Goal: Transaction & Acquisition: Book appointment/travel/reservation

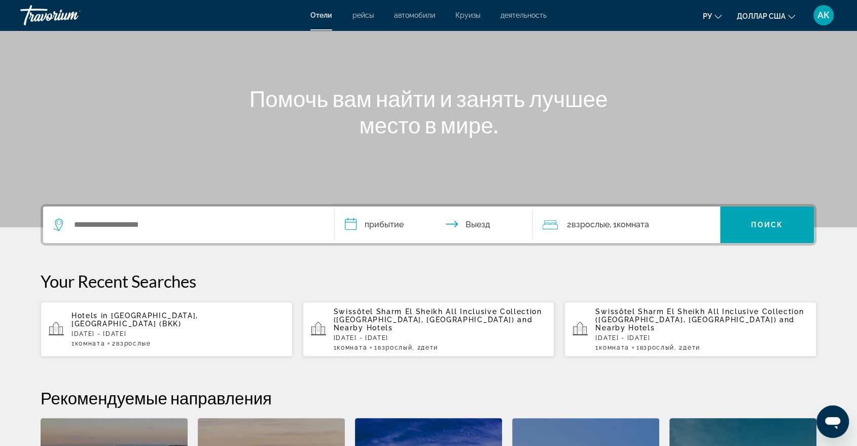
scroll to position [113, 0]
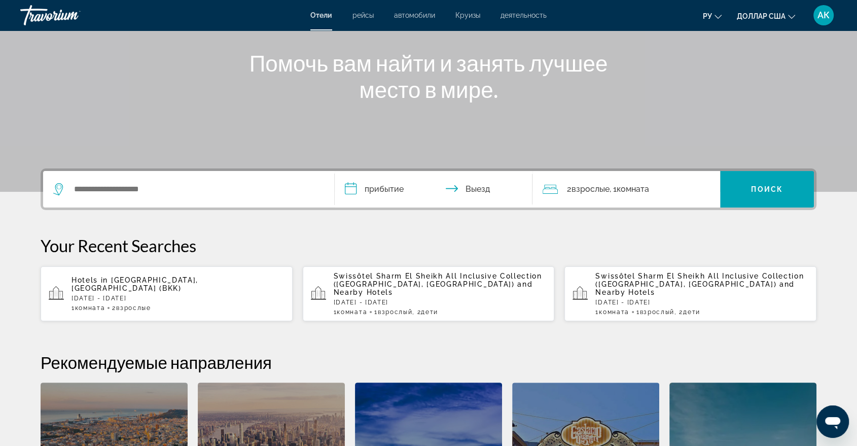
click at [359, 190] on input "**********" at bounding box center [436, 191] width 202 height 40
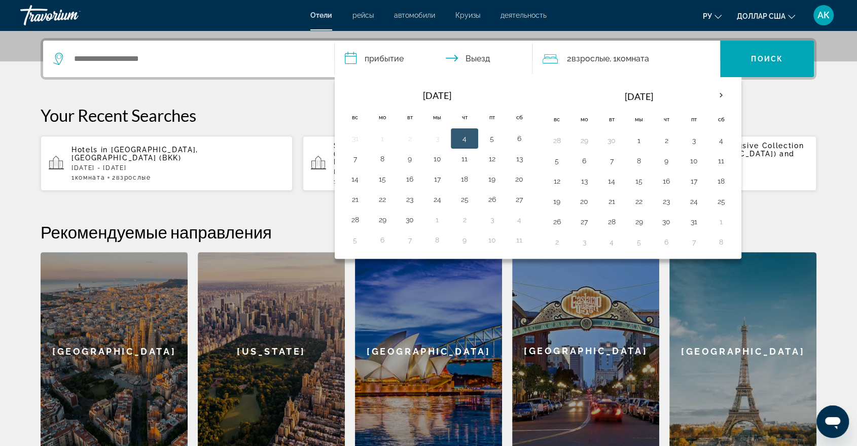
scroll to position [247, 0]
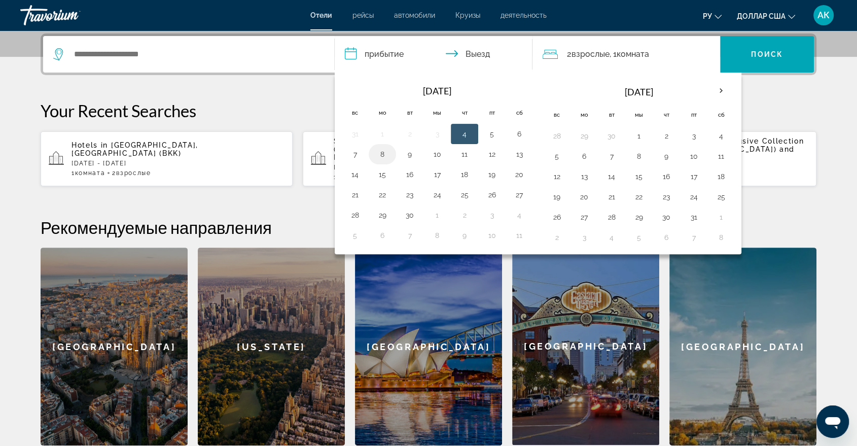
click at [388, 149] on button "8" at bounding box center [382, 154] width 16 height 14
click at [397, 152] on td "9" at bounding box center [409, 154] width 27 height 20
click at [402, 152] on button "9" at bounding box center [409, 154] width 16 height 14
type input "**********"
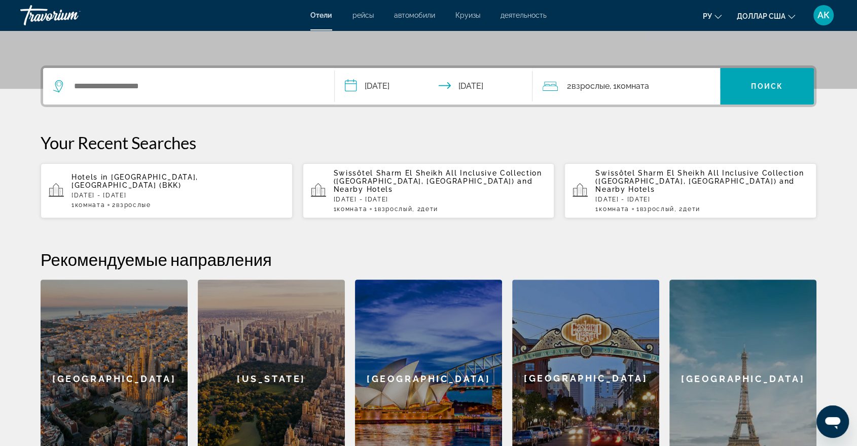
scroll to position [191, 0]
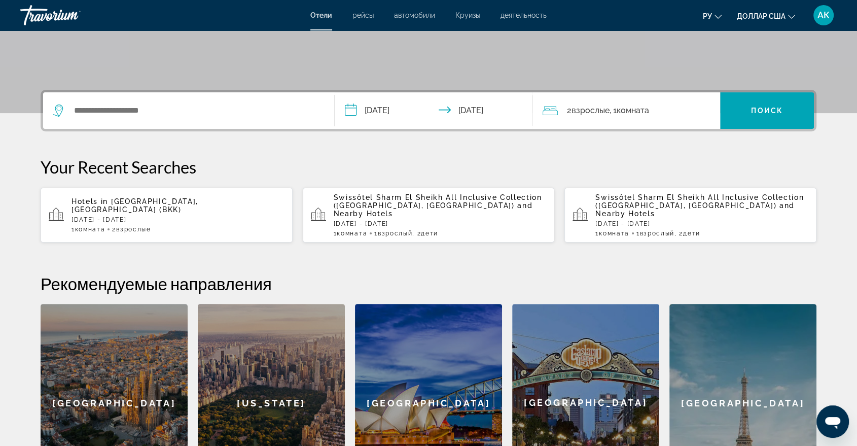
click at [618, 118] on div "2 Взрослые Взрослый , 1 Комната номера" at bounding box center [630, 110] width 177 height 36
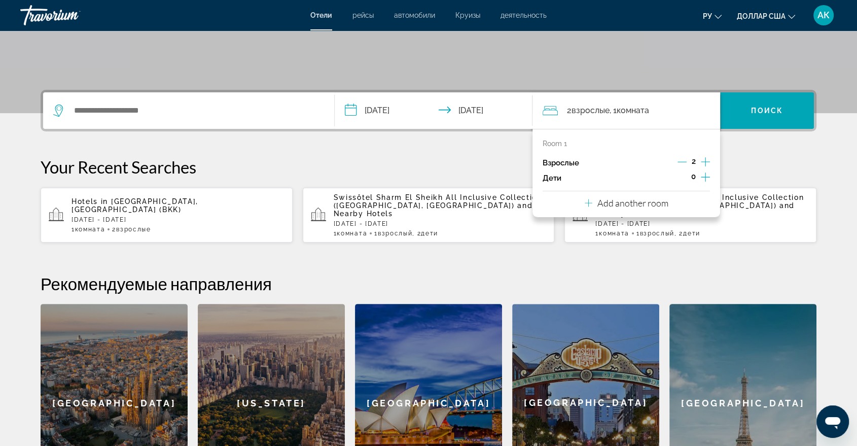
scroll to position [247, 0]
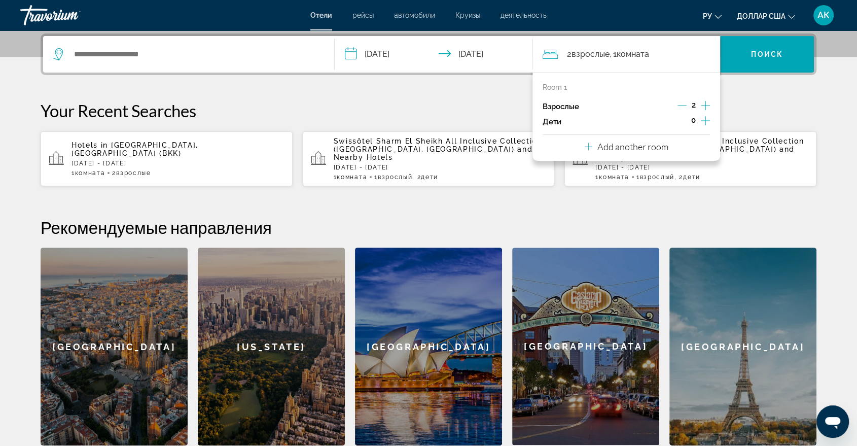
click at [687, 102] on div "2" at bounding box center [693, 106] width 32 height 15
click at [681, 106] on icon "Decrement adults" at bounding box center [681, 105] width 9 height 9
click at [705, 115] on icon "Increment children" at bounding box center [704, 121] width 9 height 12
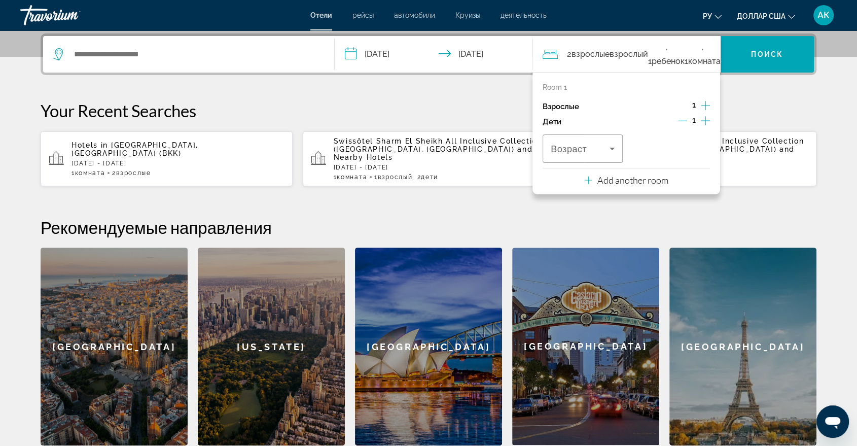
click at [705, 115] on icon "Increment children" at bounding box center [704, 121] width 9 height 12
click at [605, 151] on div "Travelers: 1 adult, 2 children" at bounding box center [582, 148] width 64 height 12
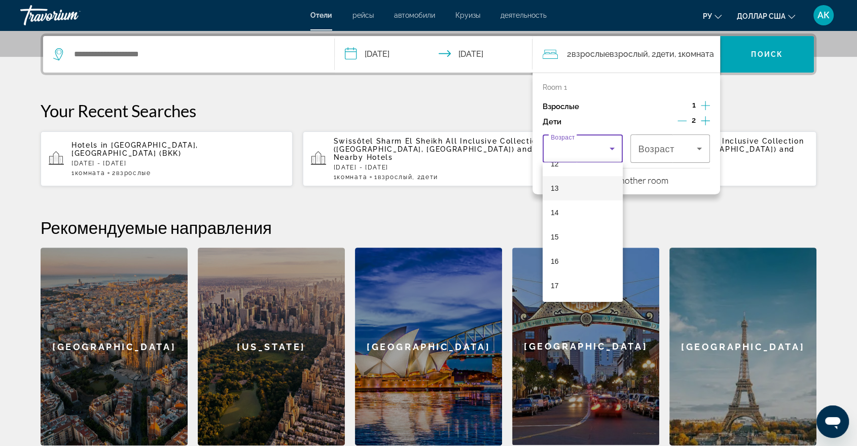
scroll to position [250, 0]
click at [574, 179] on mat-option "10" at bounding box center [582, 171] width 80 height 24
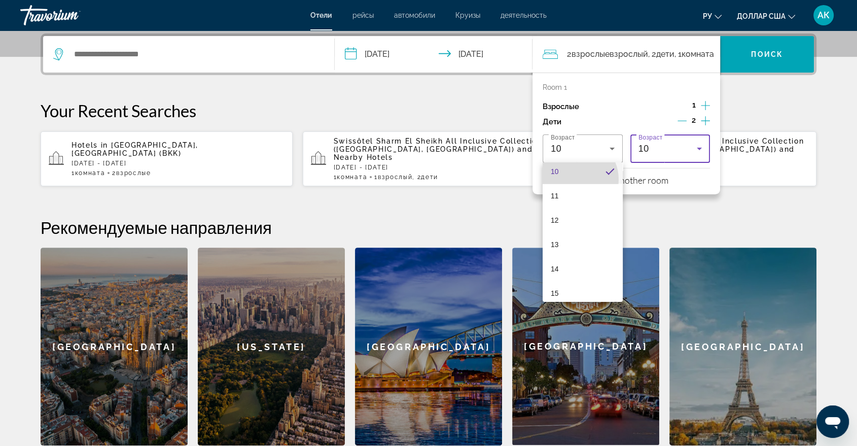
scroll to position [0, 0]
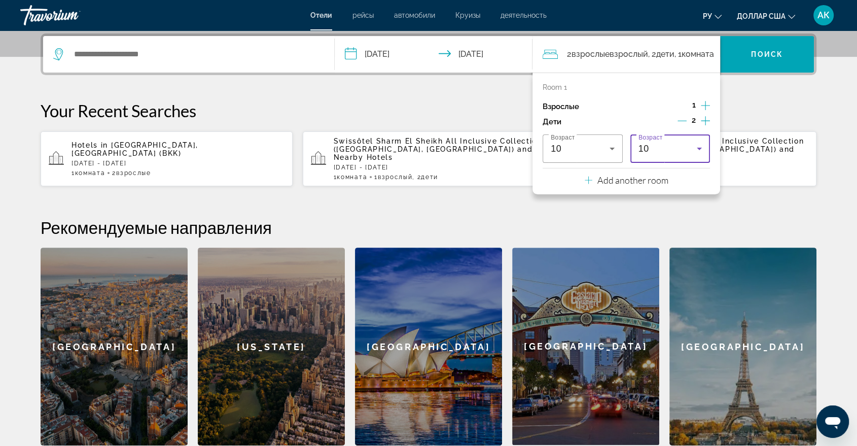
click at [675, 150] on div "10" at bounding box center [667, 148] width 59 height 12
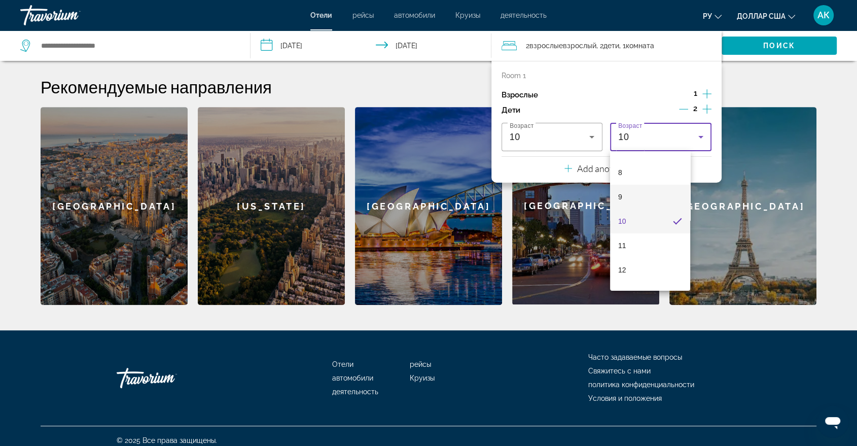
scroll to position [307, 0]
click at [641, 267] on mat-option "17" at bounding box center [650, 274] width 80 height 24
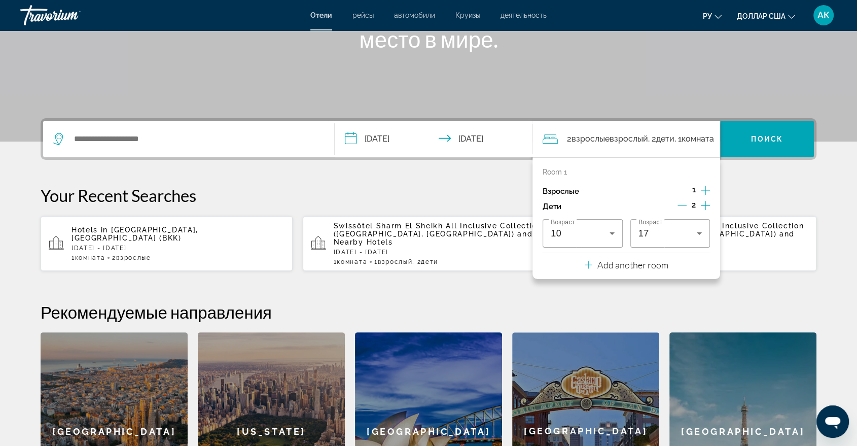
scroll to position [162, 0]
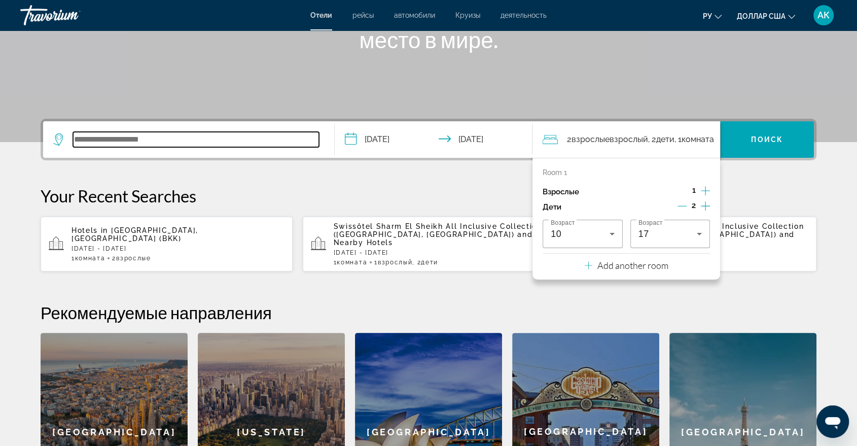
click at [251, 137] on input "Виджет поиска" at bounding box center [196, 139] width 246 height 15
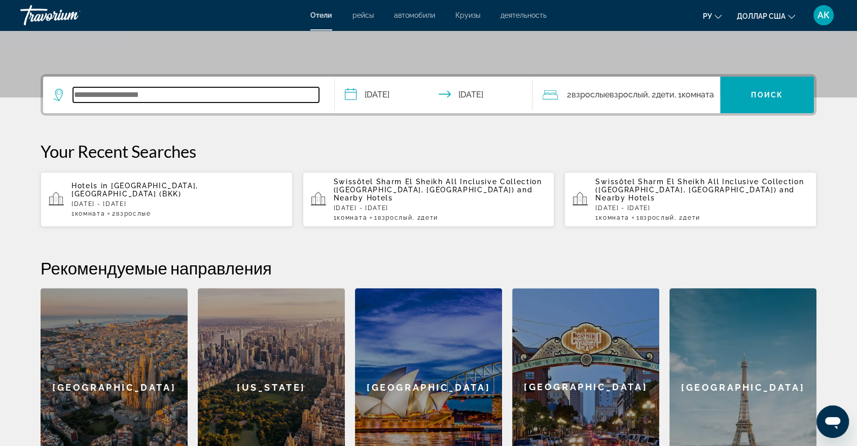
scroll to position [247, 0]
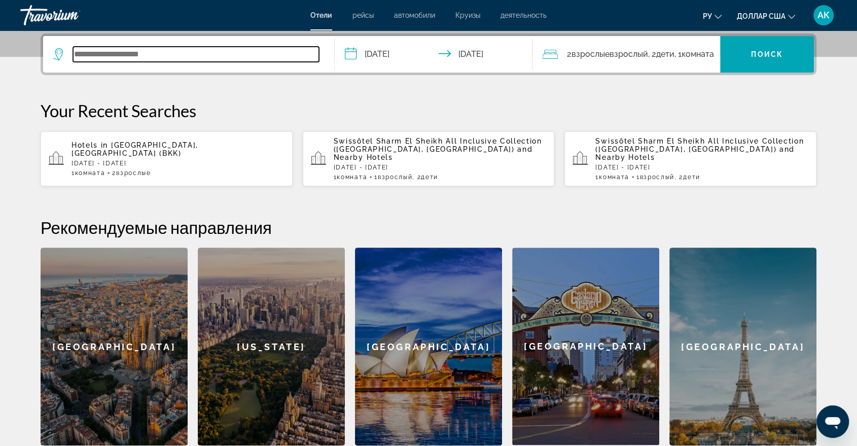
paste input "**********"
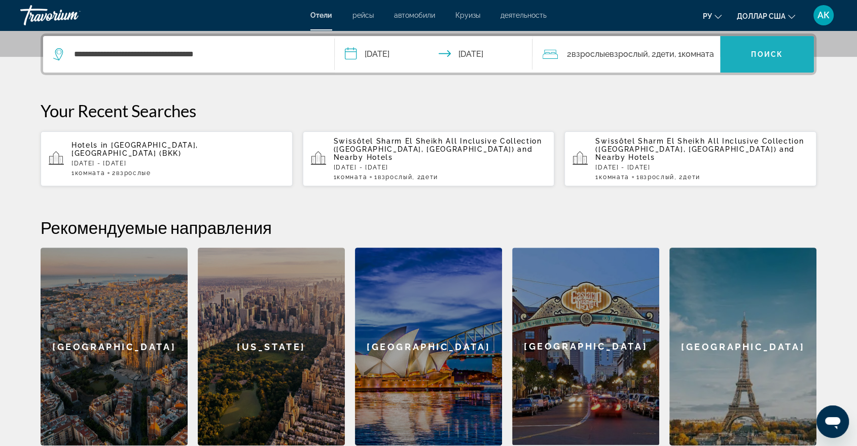
click at [758, 55] on font "Поиск" at bounding box center [767, 54] width 32 height 8
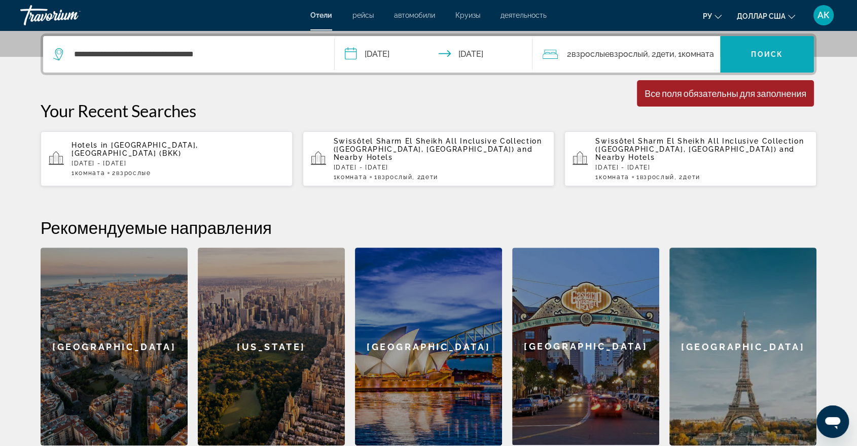
click at [743, 57] on span "Виджет поиска" at bounding box center [767, 54] width 94 height 24
click at [746, 57] on span "Виджет поиска" at bounding box center [767, 54] width 94 height 24
click at [747, 57] on span "Виджет поиска" at bounding box center [767, 54] width 94 height 24
click at [276, 65] on div "**********" at bounding box center [188, 54] width 271 height 36
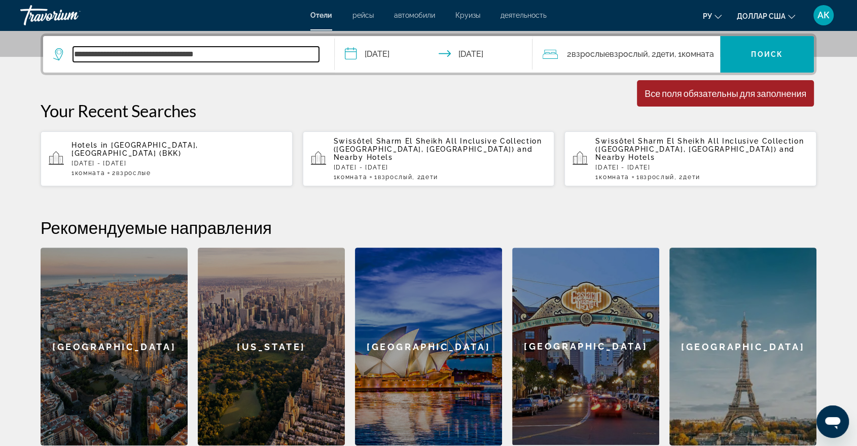
drag, startPoint x: 250, startPoint y: 56, endPoint x: 177, endPoint y: 60, distance: 72.6
click at [177, 60] on input "**********" at bounding box center [196, 54] width 246 height 15
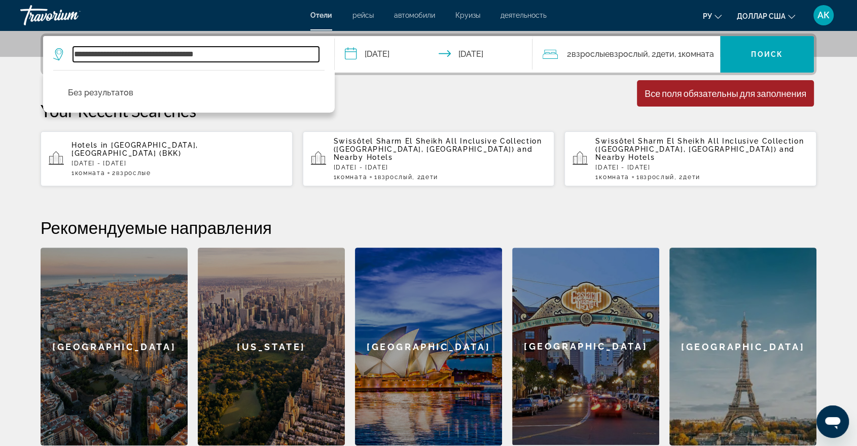
click at [240, 57] on input "**********" at bounding box center [196, 54] width 246 height 15
drag, startPoint x: 170, startPoint y: 52, endPoint x: 249, endPoint y: 58, distance: 79.3
click at [249, 58] on input "**********" at bounding box center [196, 54] width 246 height 15
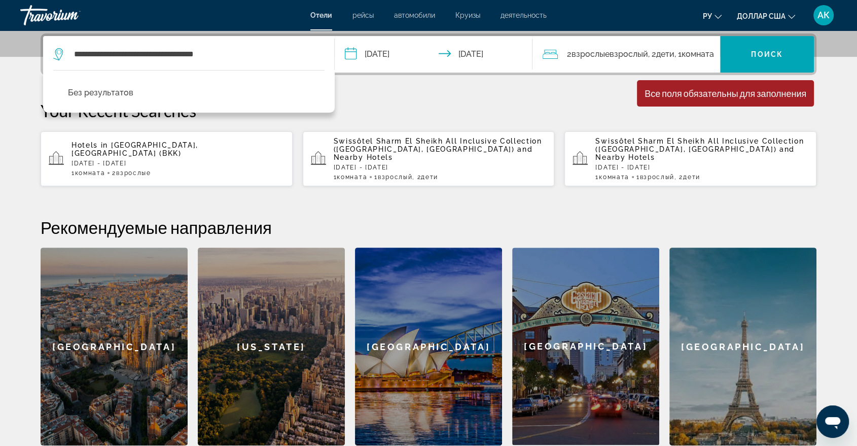
click at [263, 64] on div "**********" at bounding box center [188, 54] width 271 height 36
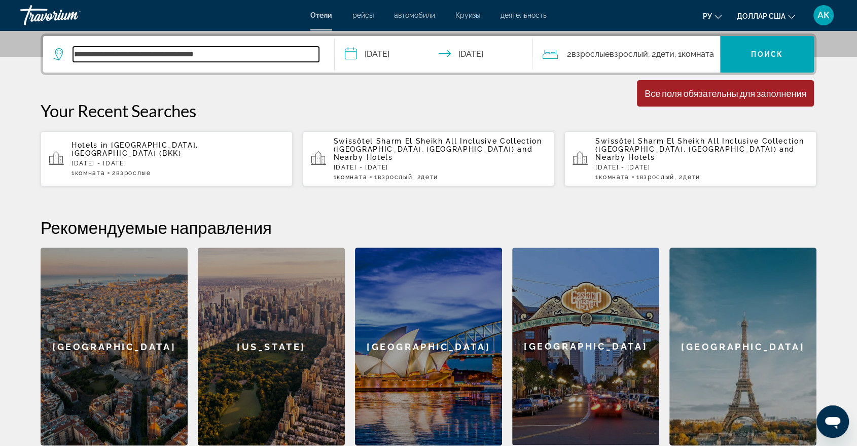
drag, startPoint x: 197, startPoint y: 50, endPoint x: 224, endPoint y: 56, distance: 27.4
click at [253, 55] on input "**********" at bounding box center [196, 54] width 246 height 15
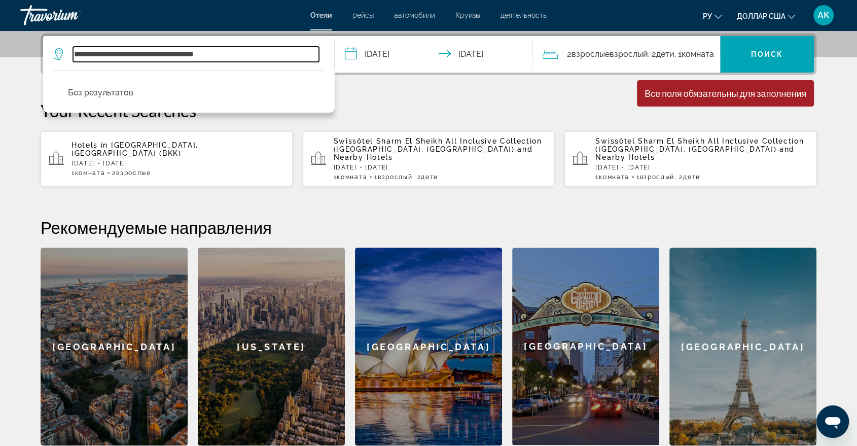
drag, startPoint x: 192, startPoint y: 55, endPoint x: 250, endPoint y: 56, distance: 58.3
click at [250, 56] on input "**********" at bounding box center [196, 54] width 246 height 15
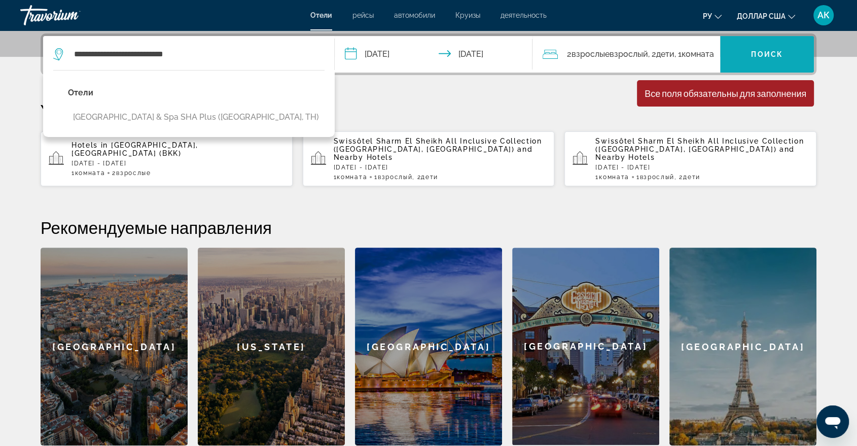
drag, startPoint x: 782, startPoint y: 54, endPoint x: 755, endPoint y: 60, distance: 26.9
click at [776, 56] on font "Поиск" at bounding box center [767, 54] width 32 height 8
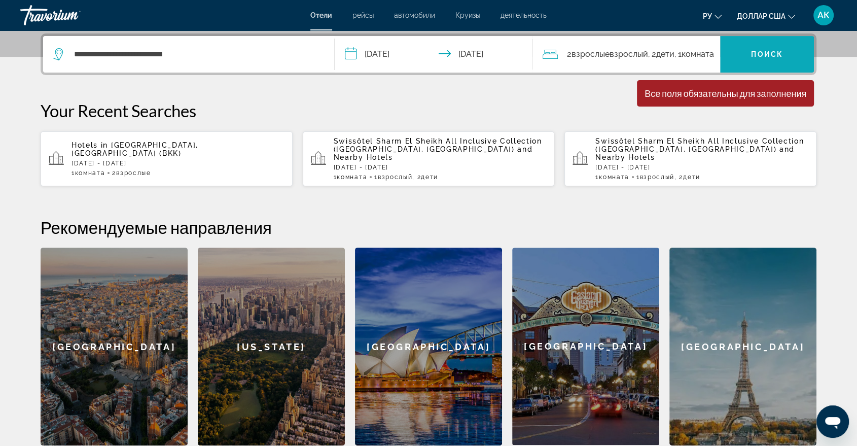
click at [754, 58] on span "Виджет поиска" at bounding box center [767, 54] width 94 height 24
click at [754, 60] on span "Виджет поиска" at bounding box center [767, 54] width 94 height 24
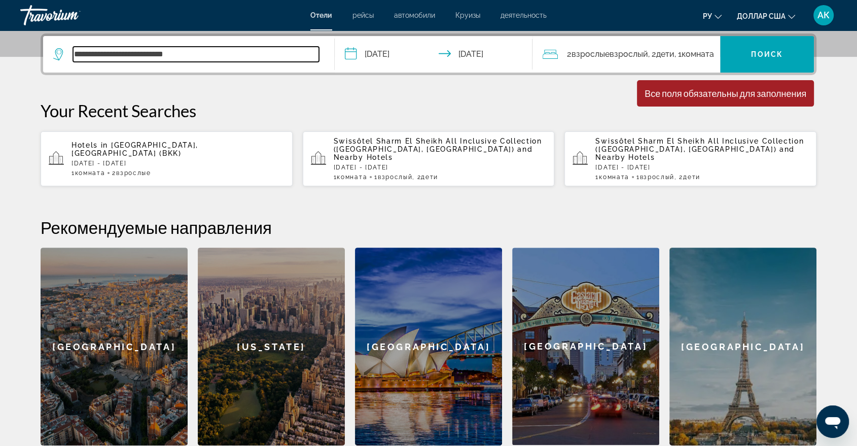
click at [203, 51] on input "**********" at bounding box center [196, 54] width 246 height 15
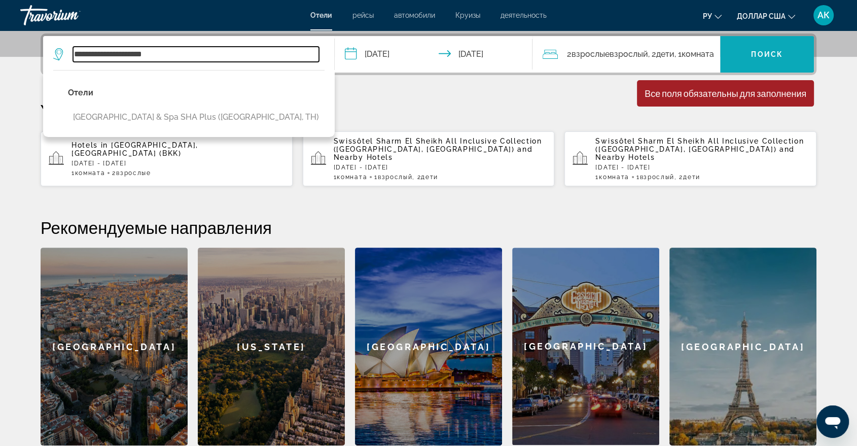
type input "**********"
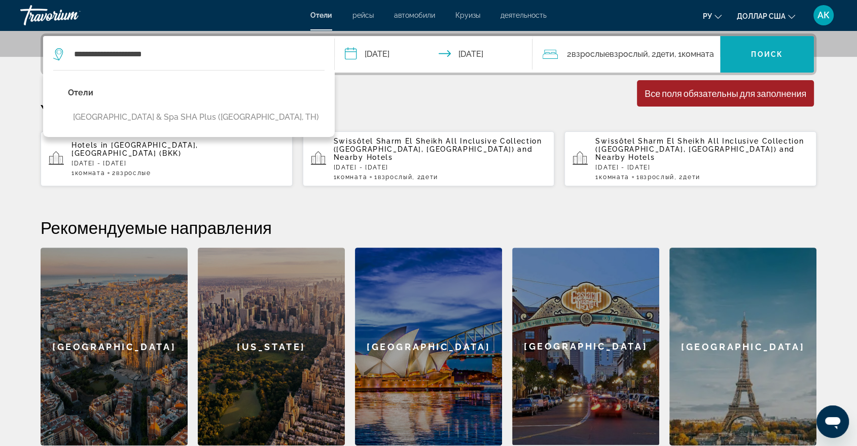
click at [789, 47] on span "Виджет поиска" at bounding box center [767, 54] width 94 height 24
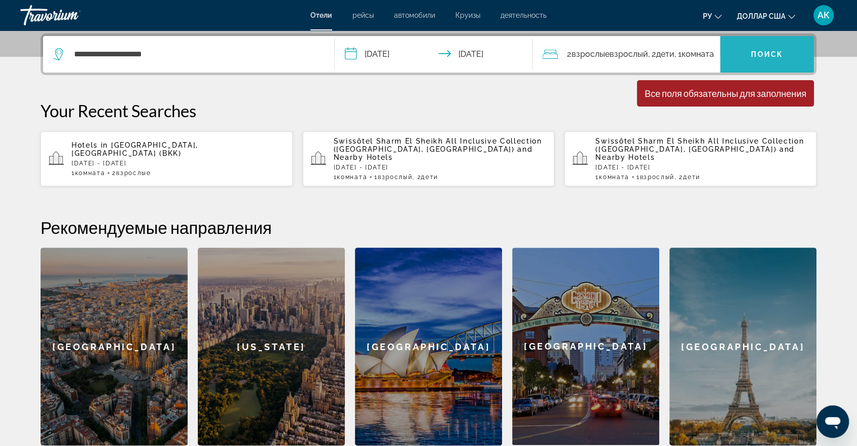
click at [769, 52] on font "Поиск" at bounding box center [767, 54] width 32 height 8
click at [764, 52] on font "Поиск" at bounding box center [767, 54] width 32 height 8
click at [789, 53] on span "Виджет поиска" at bounding box center [767, 54] width 94 height 24
click at [631, 51] on font "Взрослый" at bounding box center [628, 54] width 39 height 10
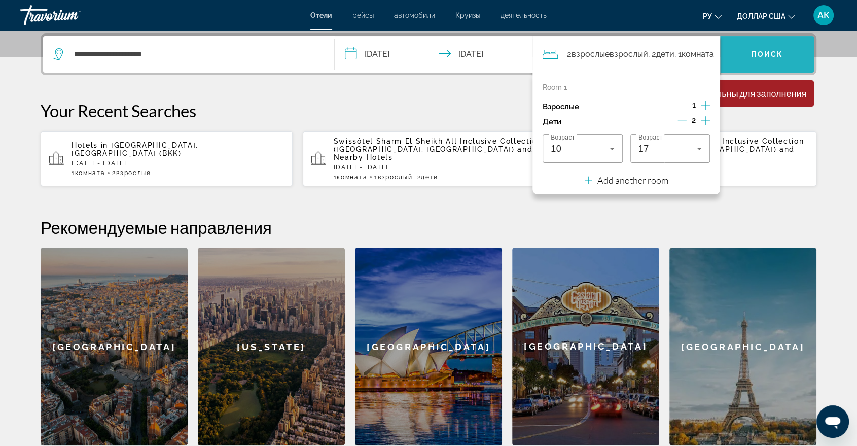
drag, startPoint x: 788, startPoint y: 66, endPoint x: 778, endPoint y: 60, distance: 11.0
click at [787, 64] on button "Поиск" at bounding box center [767, 54] width 94 height 36
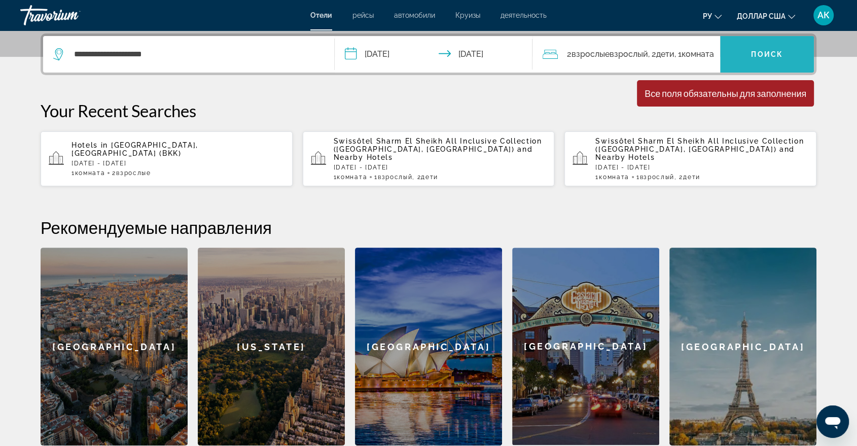
drag, startPoint x: 767, startPoint y: 56, endPoint x: 749, endPoint y: 53, distance: 19.0
click at [767, 56] on font "Поиск" at bounding box center [767, 54] width 32 height 8
click at [717, 80] on div "Минимальная продолжительность пребывания 1 день Все поля обязательны для заполн…" at bounding box center [725, 93] width 177 height 26
click at [706, 49] on font "Комната" at bounding box center [697, 54] width 32 height 10
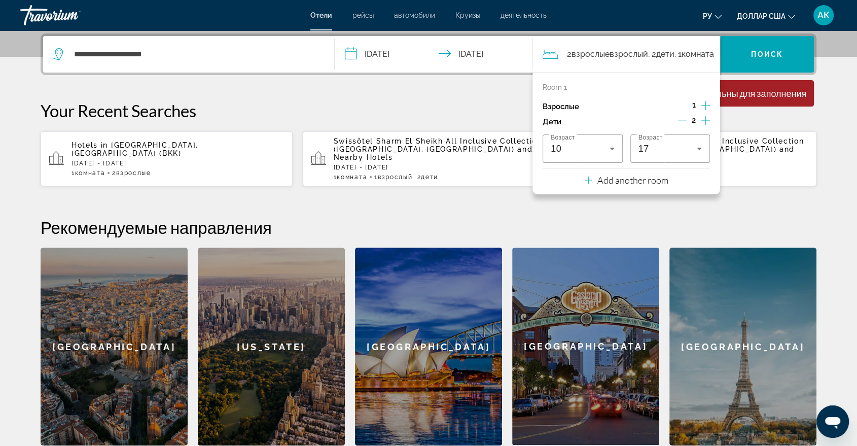
click at [547, 52] on icon "Travelers: 1 adult, 2 children" at bounding box center [549, 54] width 15 height 9
click at [463, 100] on p "Your Recent Searches" at bounding box center [428, 110] width 775 height 20
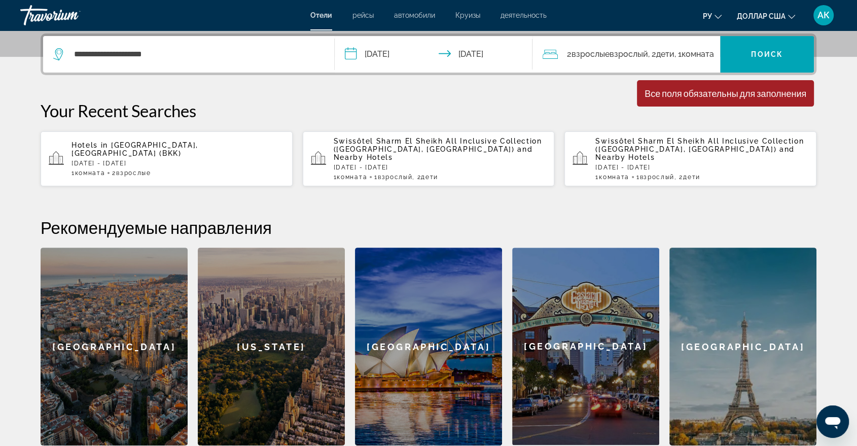
click at [650, 50] on span ", 2 Ребенок Дети" at bounding box center [661, 54] width 26 height 14
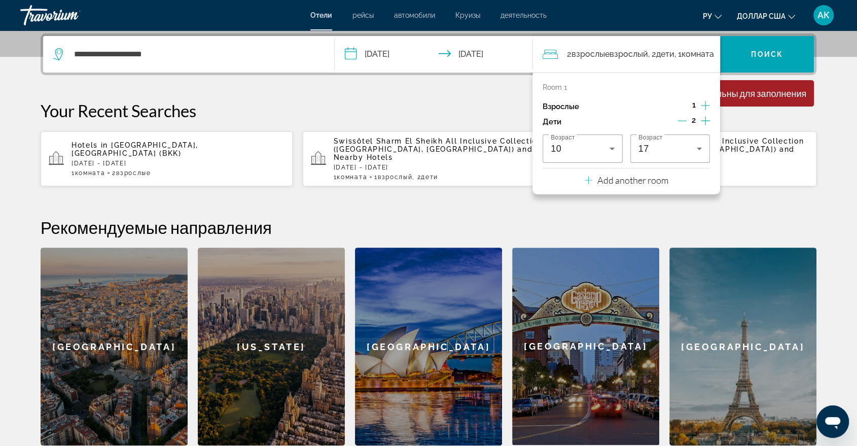
click at [708, 106] on icon "Increment adults" at bounding box center [704, 105] width 9 height 12
click at [682, 104] on icon "Decrement adults" at bounding box center [681, 105] width 9 height 9
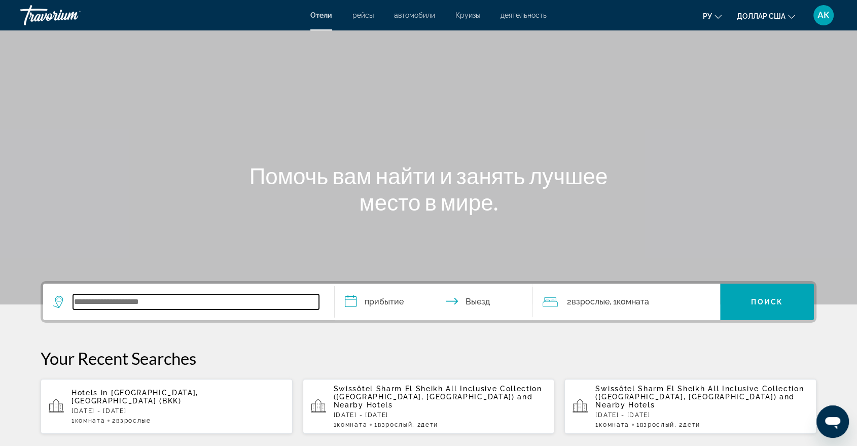
click at [94, 295] on input "Виджет поиска" at bounding box center [196, 301] width 246 height 15
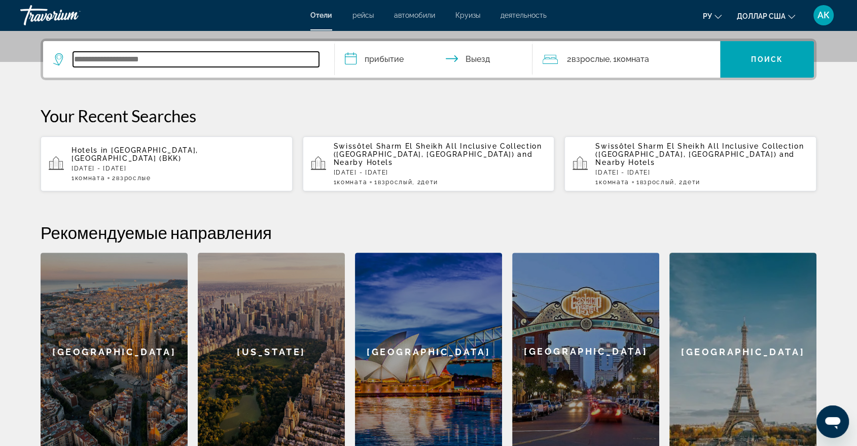
scroll to position [247, 0]
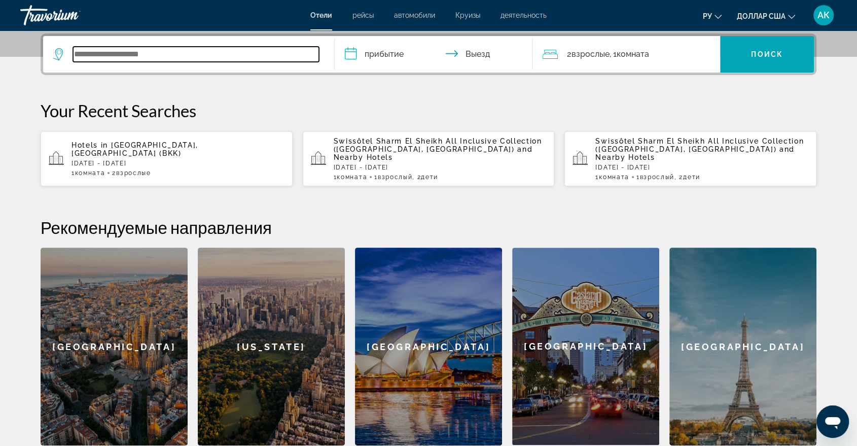
paste input "**********"
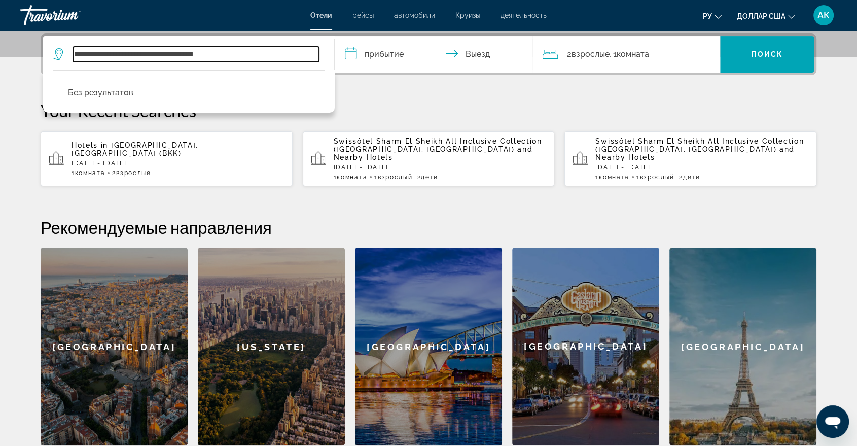
type input "**********"
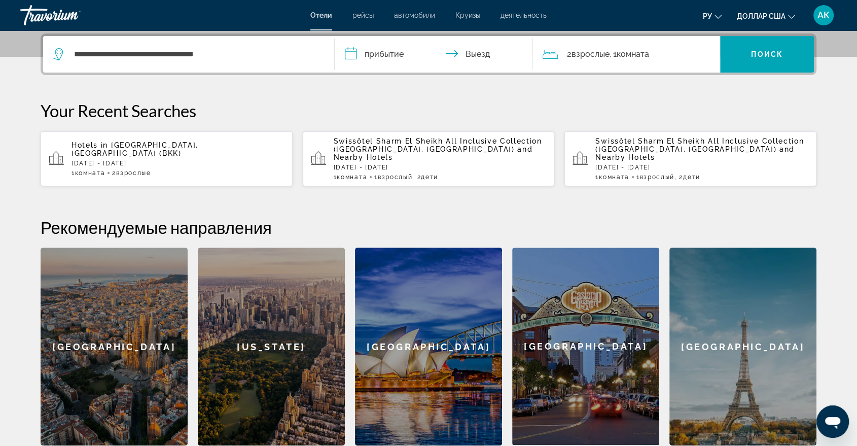
click at [596, 52] on font "Взрослые" at bounding box center [590, 54] width 38 height 10
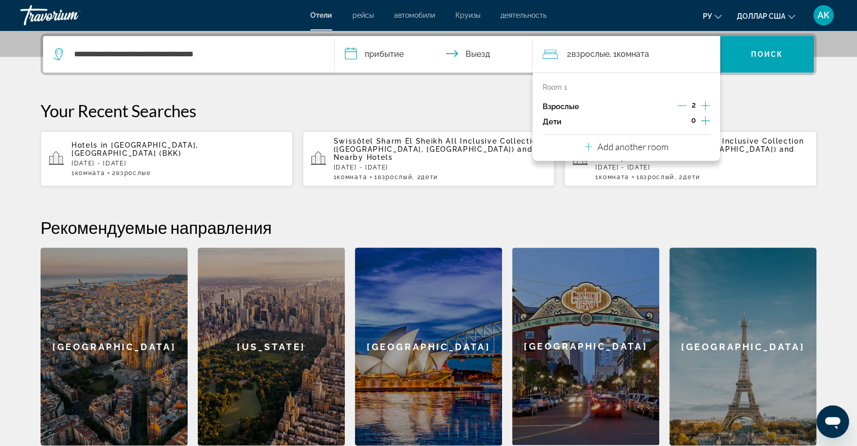
click at [680, 103] on icon "Decrement adults" at bounding box center [681, 105] width 9 height 9
click at [707, 120] on icon "Increment children" at bounding box center [704, 120] width 9 height 9
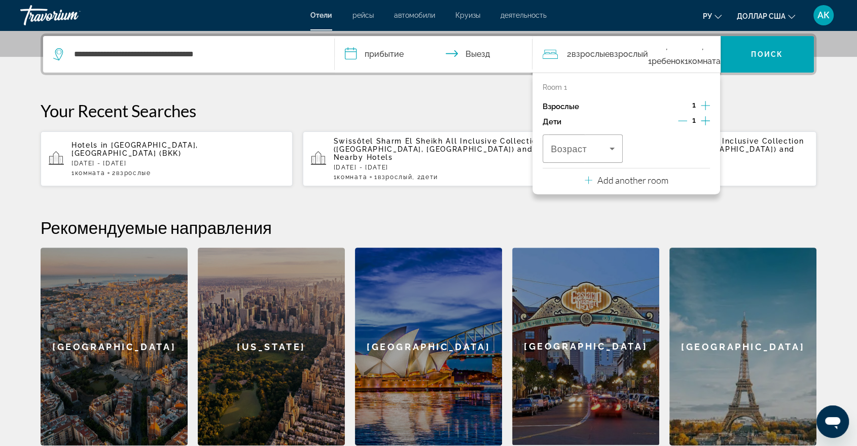
click at [705, 123] on icon "Increment children" at bounding box center [704, 121] width 9 height 12
click at [614, 150] on icon "Travelers: 1 adult, 2 children" at bounding box center [612, 148] width 12 height 12
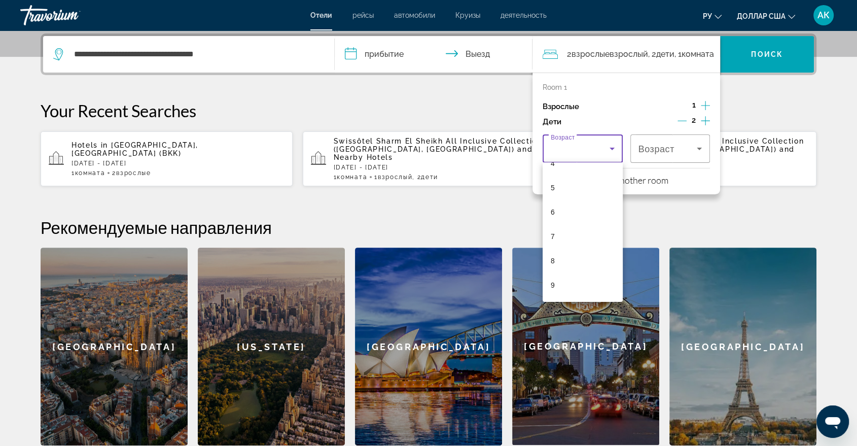
scroll to position [135, 0]
click at [567, 283] on mat-option "10" at bounding box center [582, 287] width 80 height 24
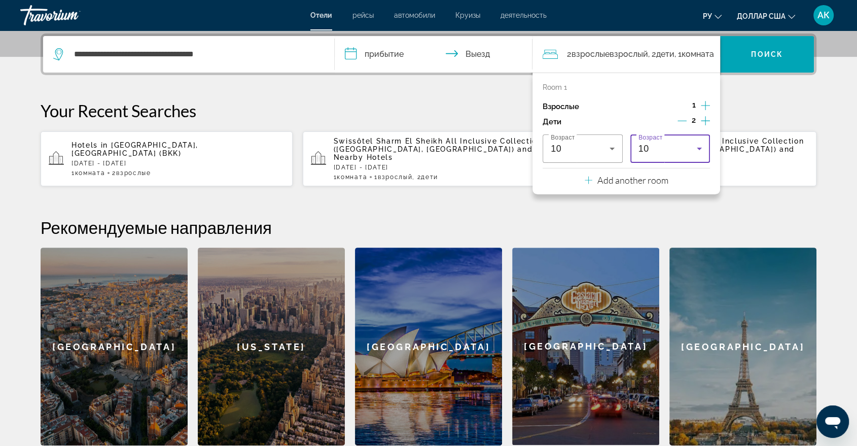
click at [701, 148] on icon "Travelers: 1 adult, 2 children" at bounding box center [699, 148] width 12 height 12
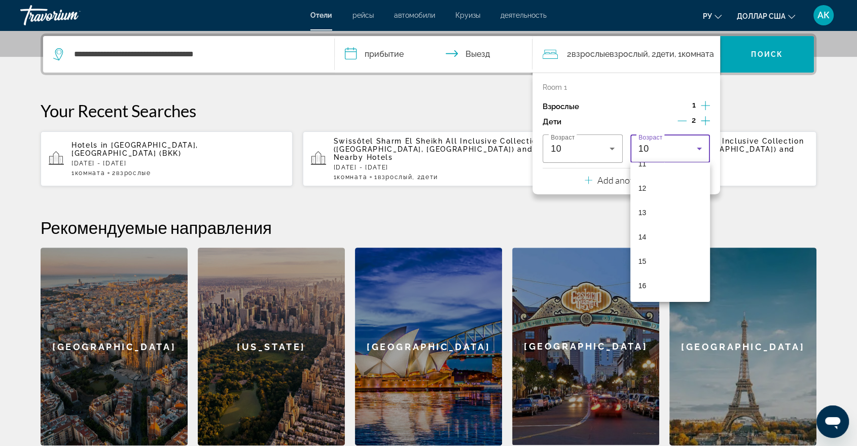
scroll to position [307, 0]
click at [657, 286] on mat-option "17" at bounding box center [670, 285] width 80 height 24
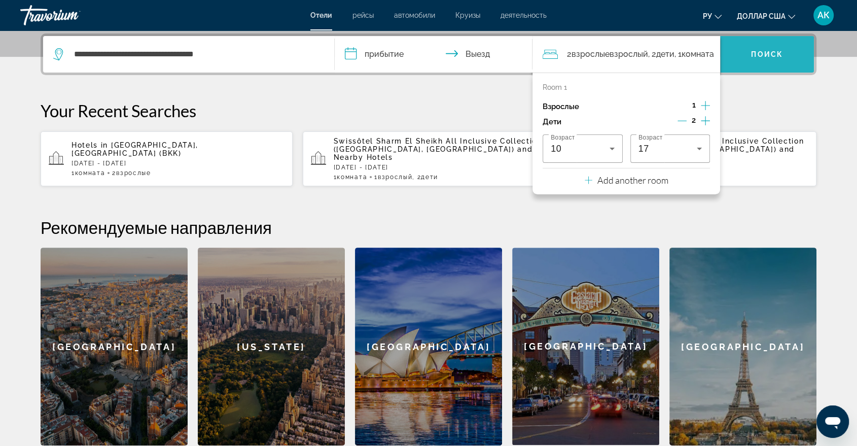
click at [778, 52] on font "Поиск" at bounding box center [767, 54] width 32 height 8
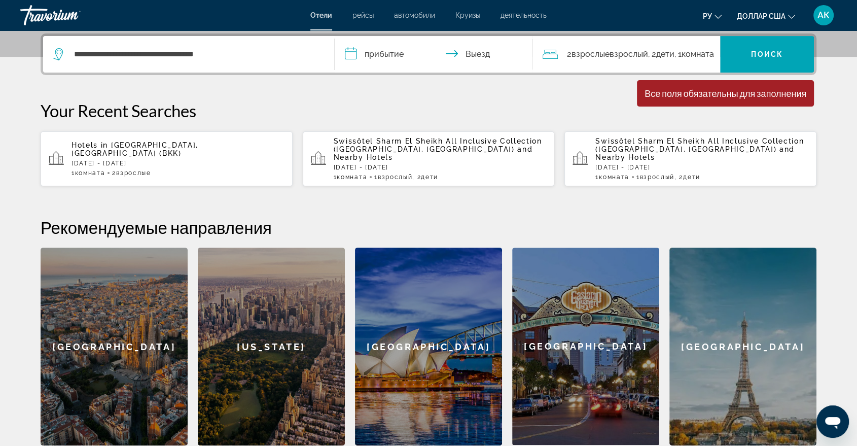
click at [353, 52] on input "**********" at bounding box center [436, 56] width 202 height 40
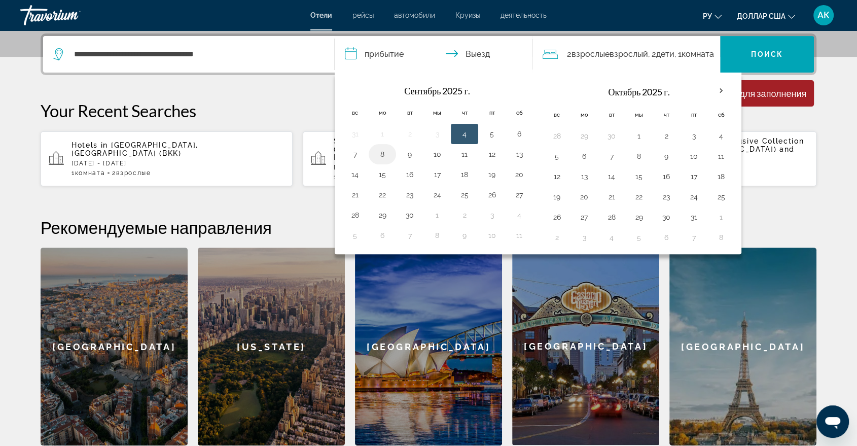
click at [383, 150] on button "8" at bounding box center [382, 154] width 16 height 14
click at [405, 153] on button "9" at bounding box center [409, 154] width 16 height 14
type input "**********"
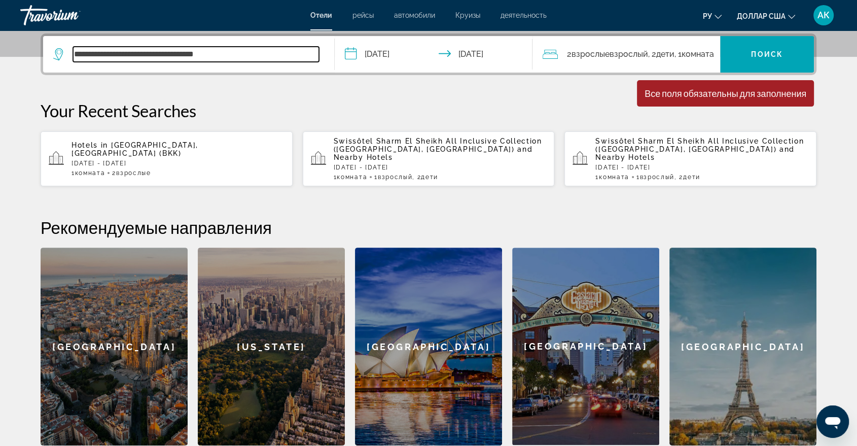
drag, startPoint x: 231, startPoint y: 54, endPoint x: 190, endPoint y: 53, distance: 41.1
click at [190, 53] on input "**********" at bounding box center [196, 54] width 246 height 15
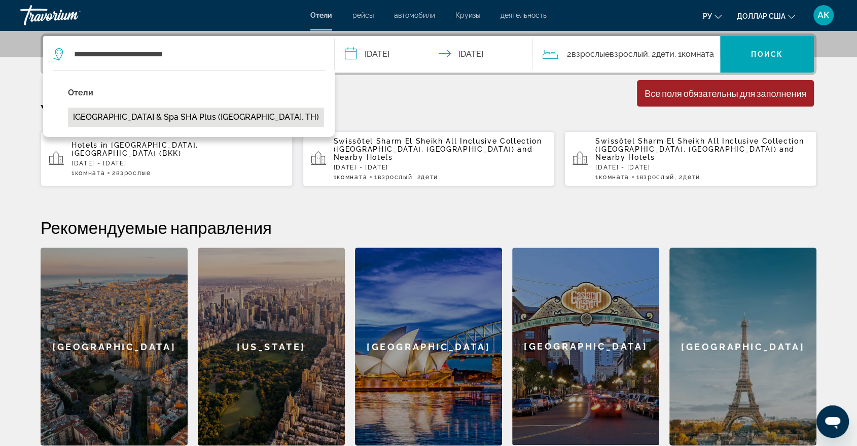
click at [253, 119] on button "[GEOGRAPHIC_DATA] & Spa SHA Plus ([GEOGRAPHIC_DATA], TH)" at bounding box center [196, 116] width 256 height 19
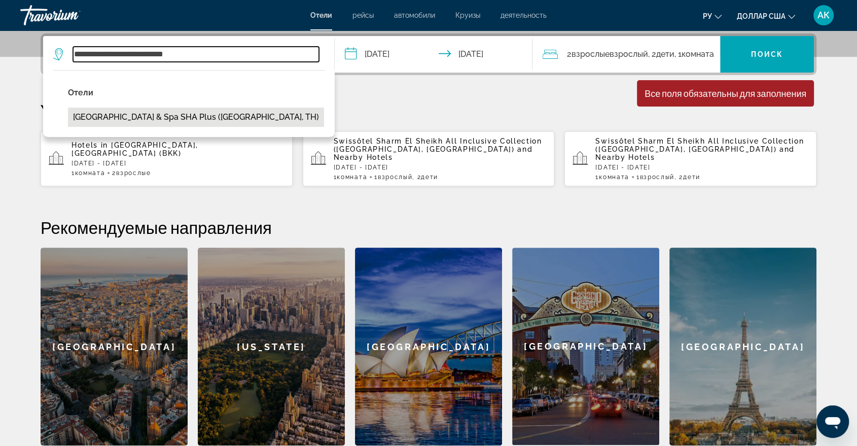
type input "**********"
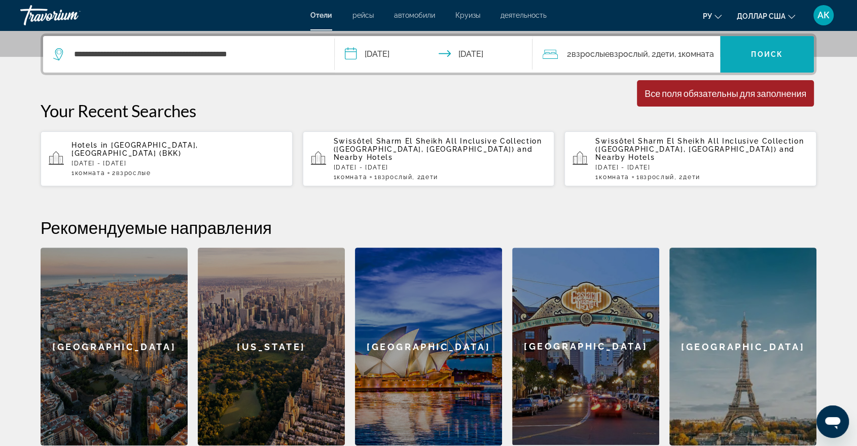
click at [760, 53] on font "Поиск" at bounding box center [767, 54] width 32 height 8
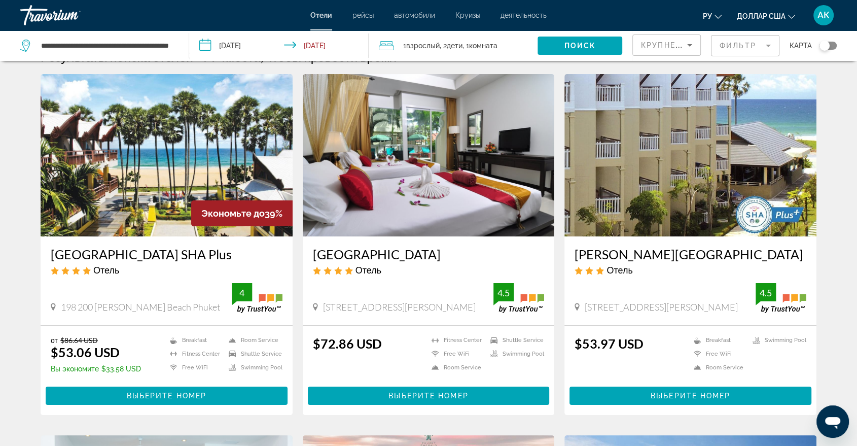
scroll to position [45, 0]
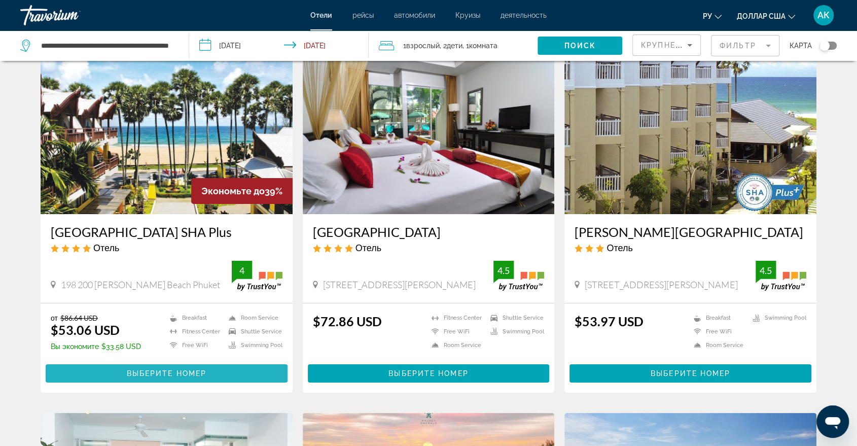
click at [182, 373] on span "Выберите номер" at bounding box center [167, 373] width 80 height 8
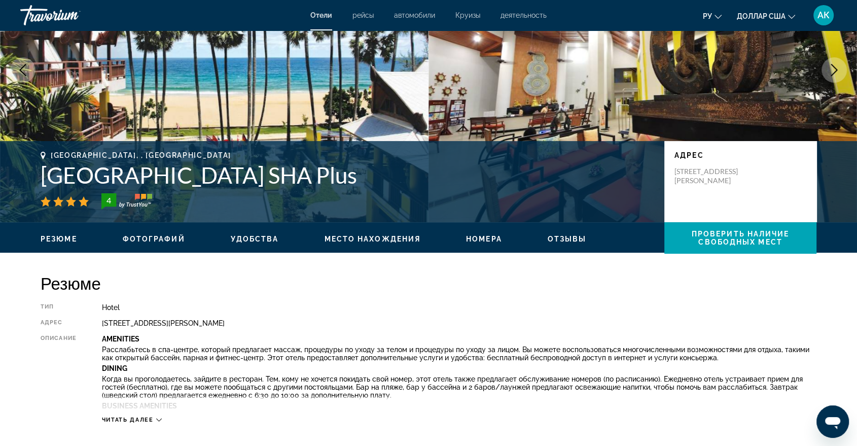
scroll to position [135, 0]
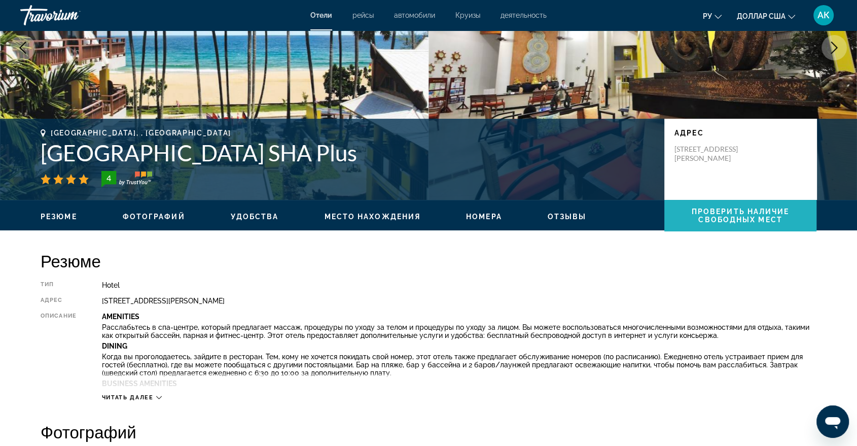
click at [726, 215] on span "Проверить наличие свободных мест" at bounding box center [740, 215] width 98 height 16
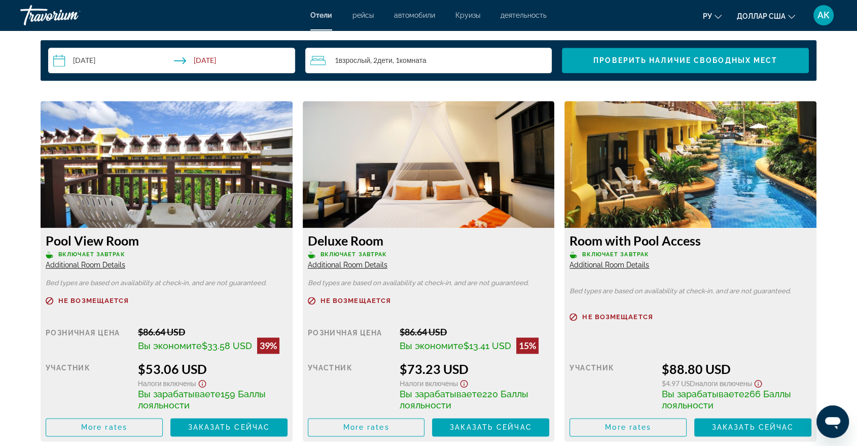
scroll to position [1350, 0]
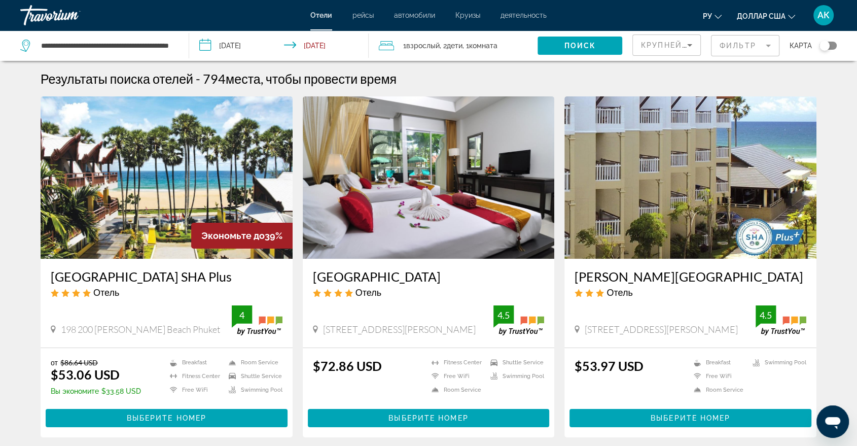
click at [146, 192] on img "Основное содержание" at bounding box center [167, 177] width 252 height 162
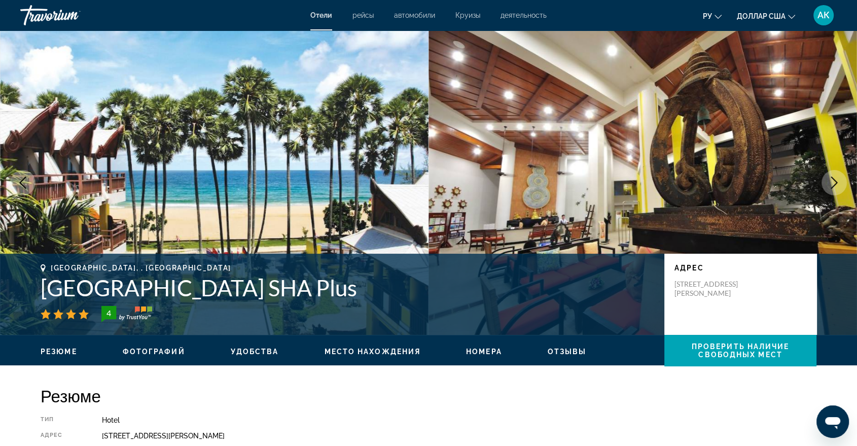
click at [834, 181] on icon "Next image" at bounding box center [834, 182] width 12 height 12
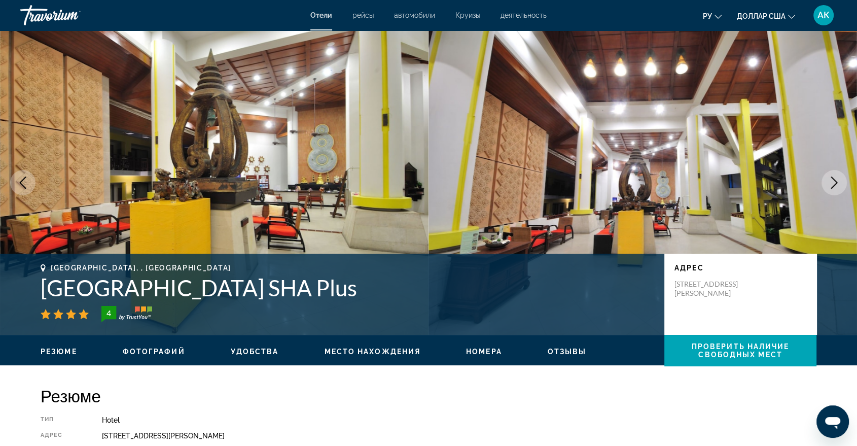
click at [834, 181] on icon "Next image" at bounding box center [834, 182] width 12 height 12
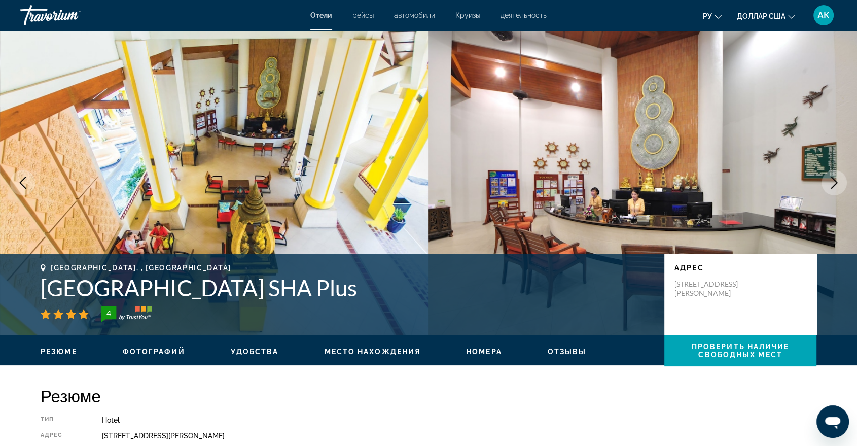
click at [829, 179] on icon "Next image" at bounding box center [834, 182] width 12 height 12
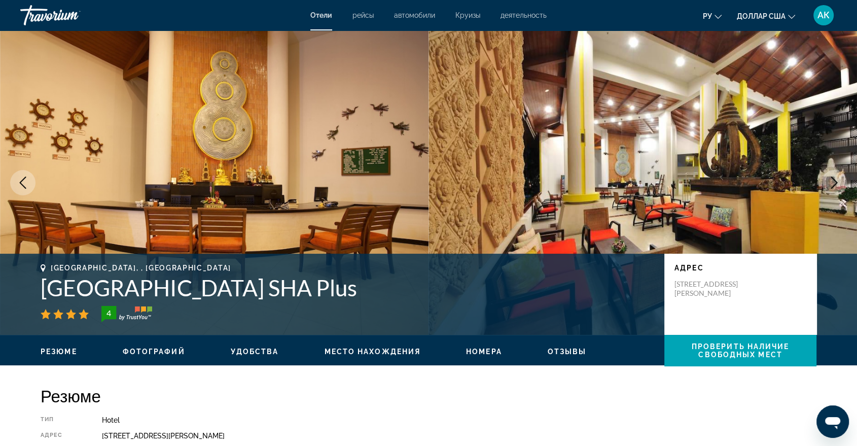
click at [829, 179] on icon "Next image" at bounding box center [834, 182] width 12 height 12
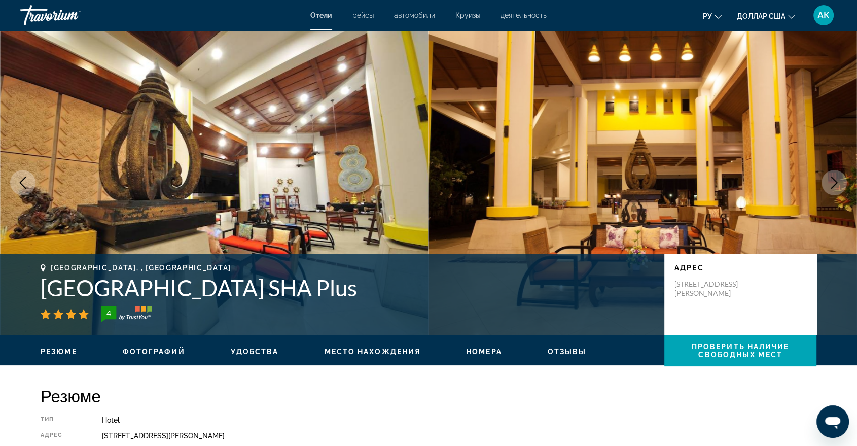
click at [829, 179] on icon "Next image" at bounding box center [834, 182] width 12 height 12
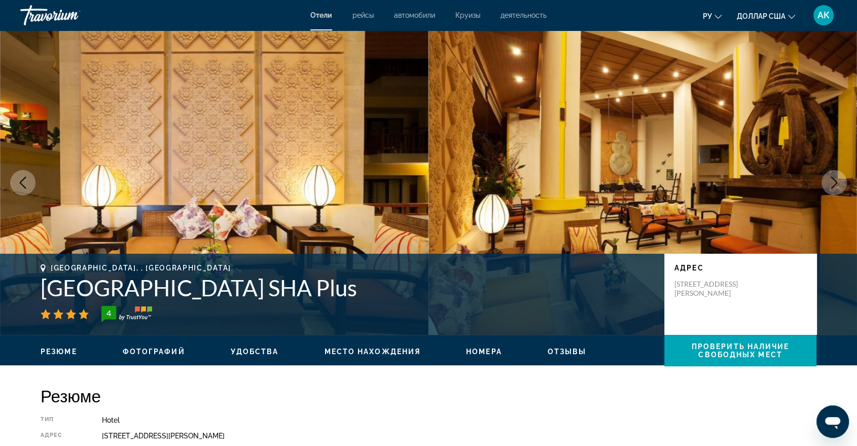
click at [829, 178] on icon "Next image" at bounding box center [834, 182] width 12 height 12
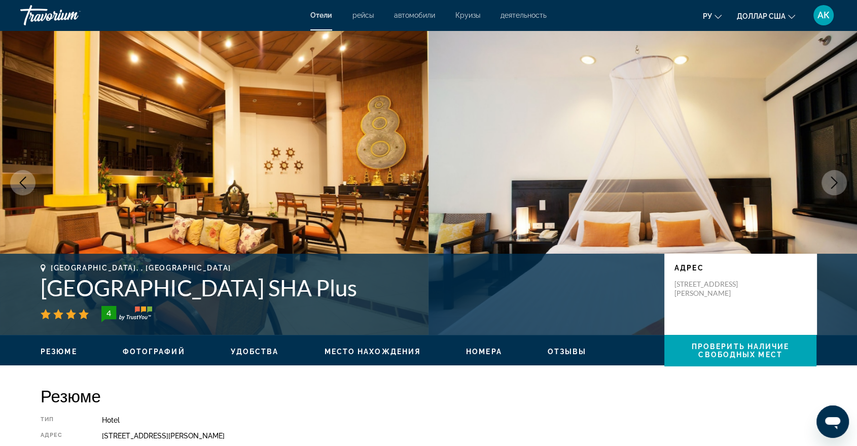
click at [828, 177] on icon "Next image" at bounding box center [834, 182] width 12 height 12
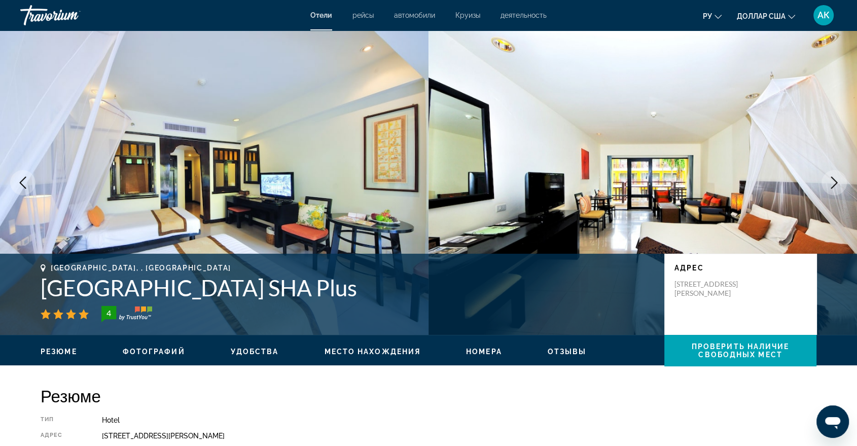
click at [827, 181] on button "Next image" at bounding box center [833, 182] width 25 height 25
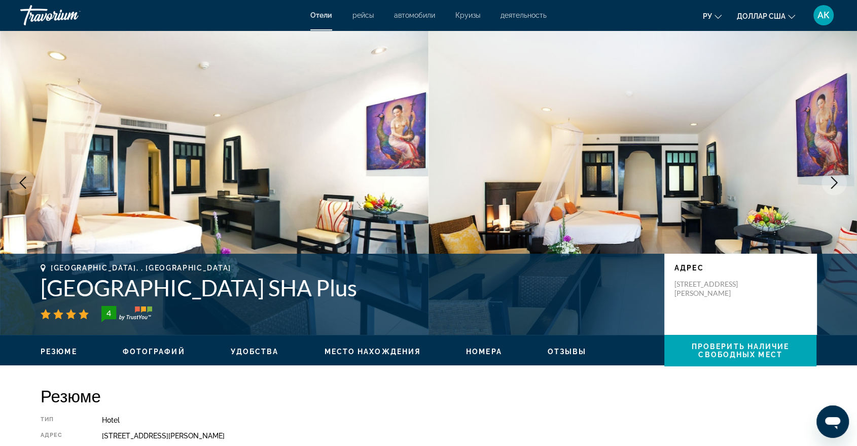
click at [827, 181] on button "Next image" at bounding box center [833, 182] width 25 height 25
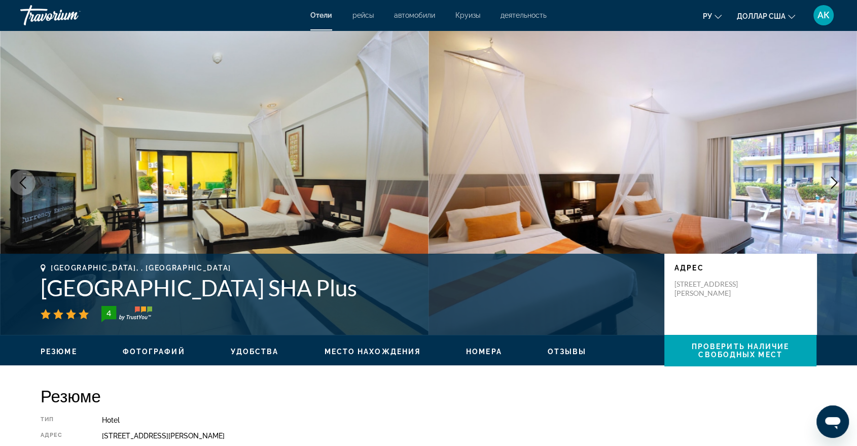
click at [826, 182] on button "Next image" at bounding box center [833, 182] width 25 height 25
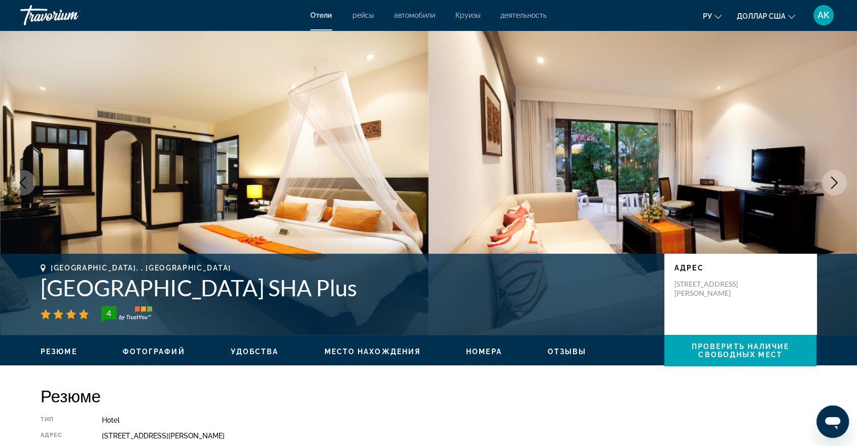
click at [822, 190] on img "Основное содержание" at bounding box center [642, 182] width 428 height 304
click at [829, 179] on icon "Next image" at bounding box center [834, 182] width 12 height 12
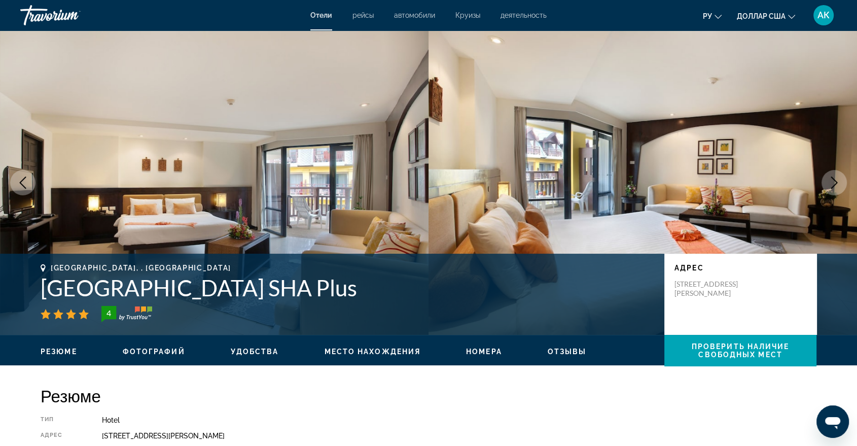
click at [826, 181] on button "Next image" at bounding box center [833, 182] width 25 height 25
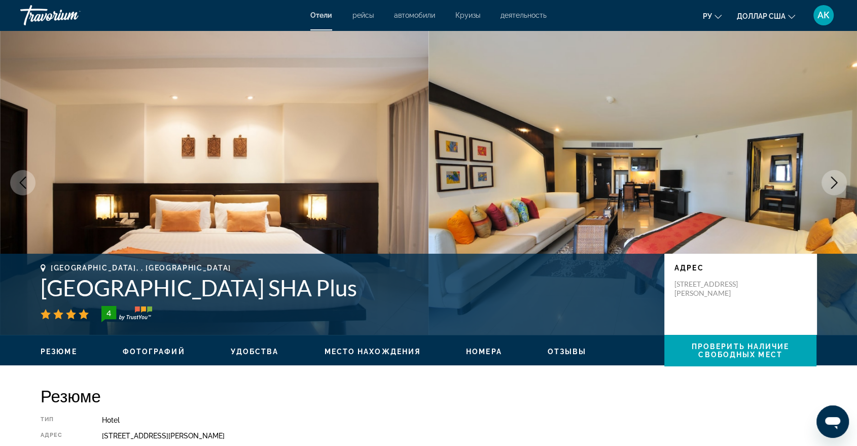
click at [823, 181] on button "Next image" at bounding box center [833, 182] width 25 height 25
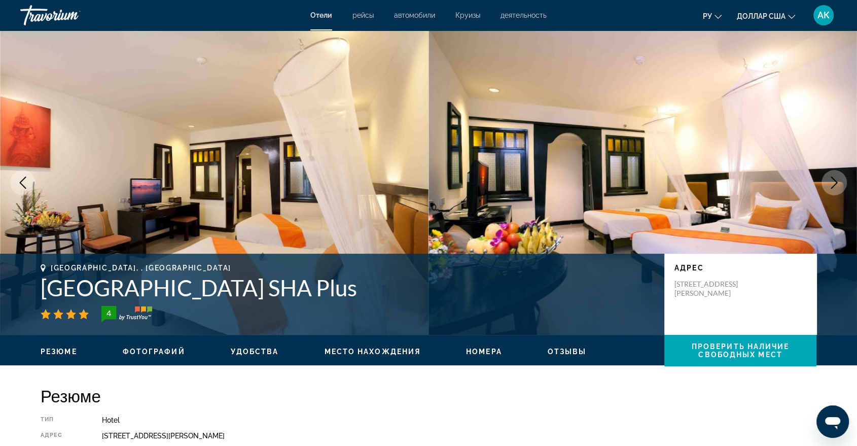
click at [823, 181] on button "Next image" at bounding box center [833, 182] width 25 height 25
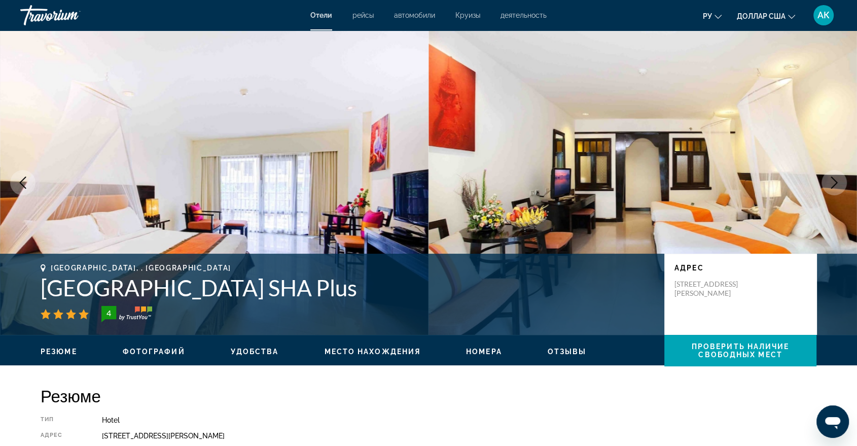
click at [821, 182] on button "Next image" at bounding box center [833, 182] width 25 height 25
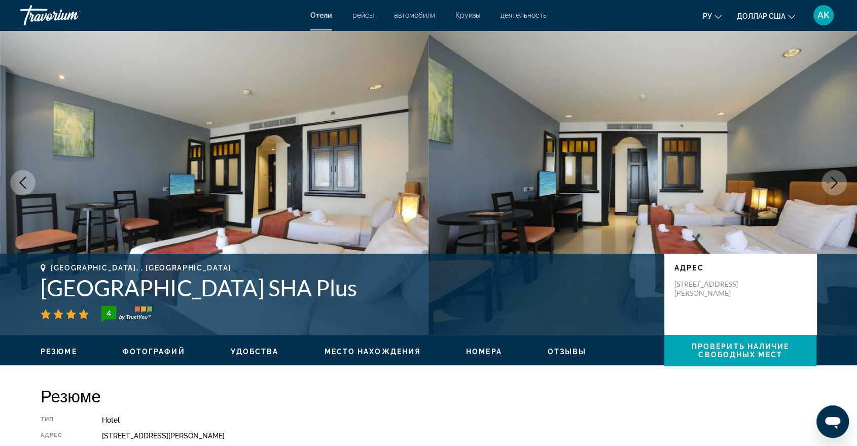
click at [819, 183] on img "Основное содержание" at bounding box center [642, 182] width 428 height 304
click at [839, 182] on button "Next image" at bounding box center [833, 182] width 25 height 25
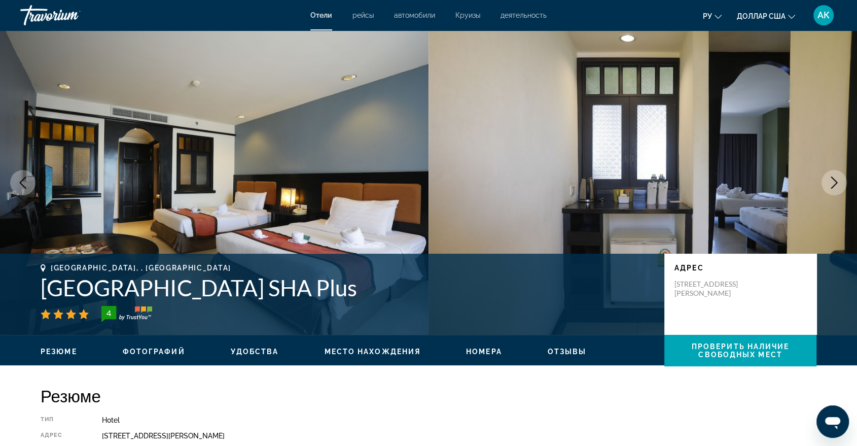
click at [837, 182] on icon "Next image" at bounding box center [834, 182] width 12 height 12
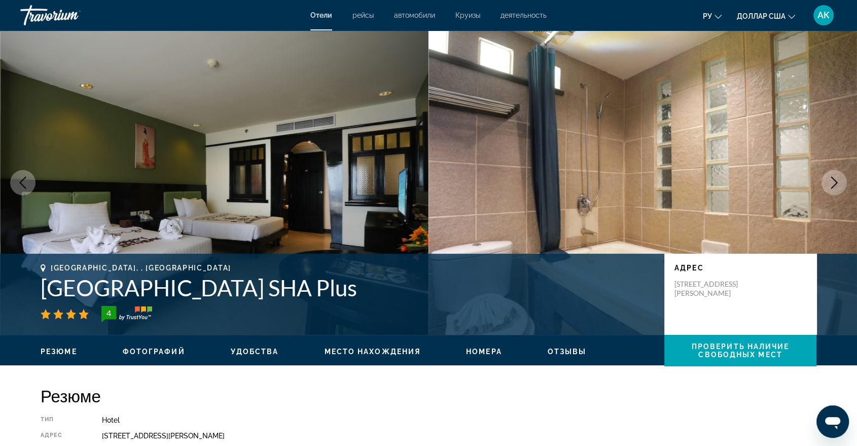
click at [834, 183] on icon "Next image" at bounding box center [834, 182] width 12 height 12
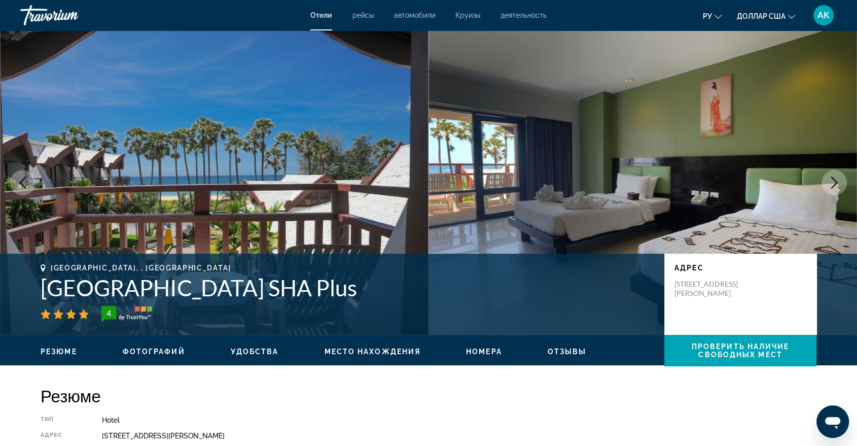
drag, startPoint x: 833, startPoint y: 184, endPoint x: 831, endPoint y: 190, distance: 6.1
click at [831, 190] on button "Next image" at bounding box center [833, 182] width 25 height 25
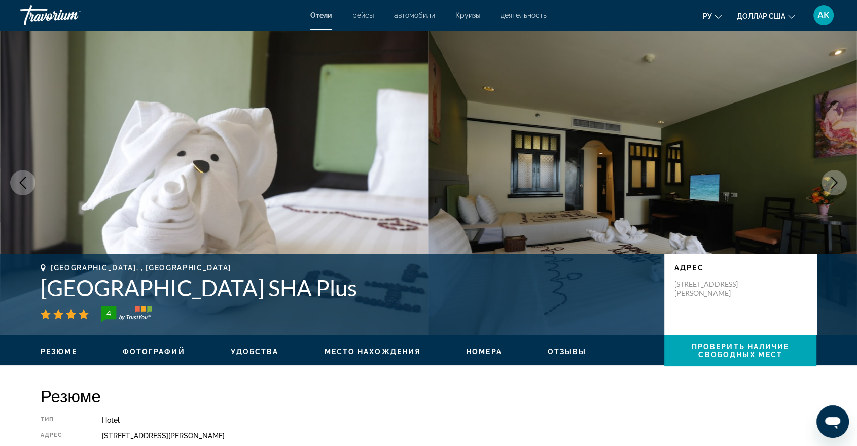
click at [831, 190] on button "Next image" at bounding box center [833, 182] width 25 height 25
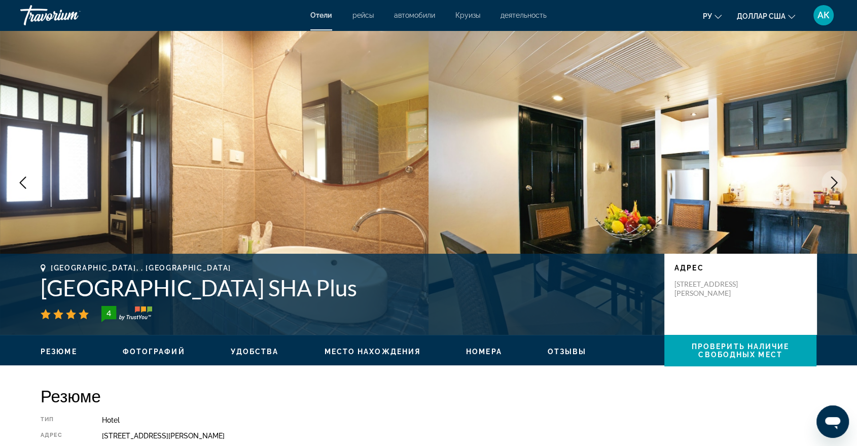
click at [830, 190] on button "Next image" at bounding box center [833, 182] width 25 height 25
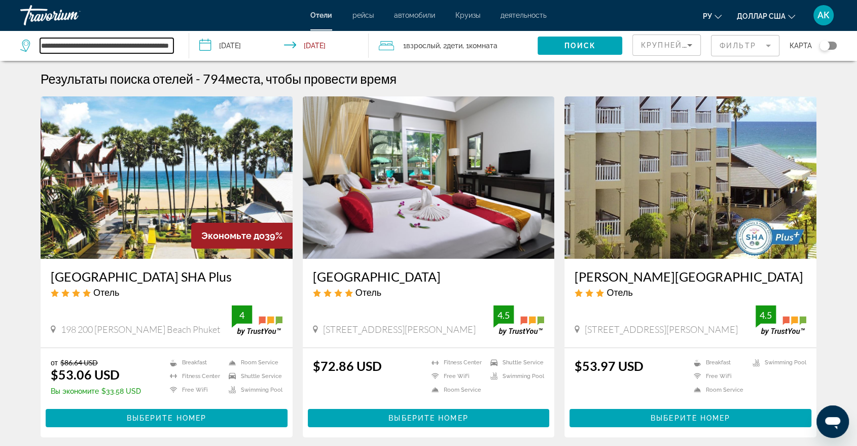
scroll to position [0, 42]
drag, startPoint x: 98, startPoint y: 44, endPoint x: 177, endPoint y: 44, distance: 79.6
click at [177, 44] on div "**********" at bounding box center [99, 45] width 158 height 30
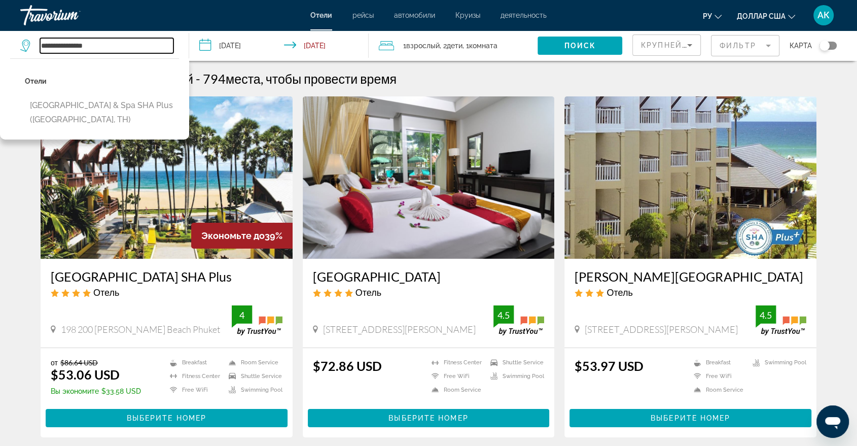
click at [71, 42] on input "**********" at bounding box center [106, 45] width 133 height 15
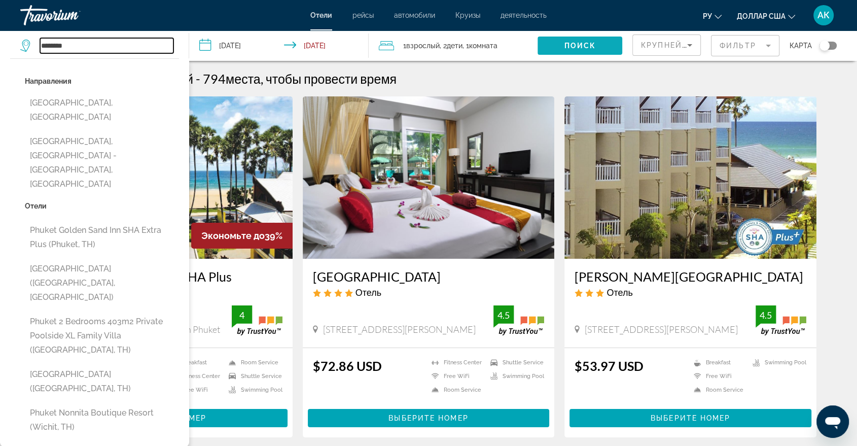
type input "******"
click at [545, 40] on span "Search widget" at bounding box center [579, 45] width 85 height 24
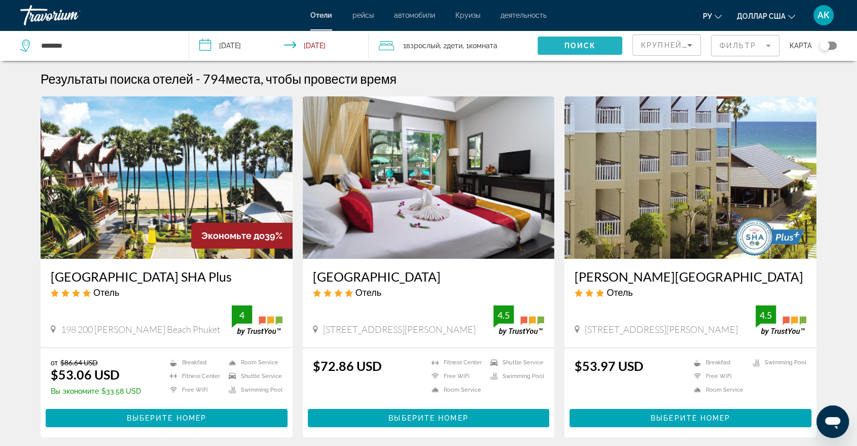
click at [547, 49] on span "Search widget" at bounding box center [579, 45] width 85 height 24
click at [553, 39] on span "Search widget" at bounding box center [579, 45] width 85 height 24
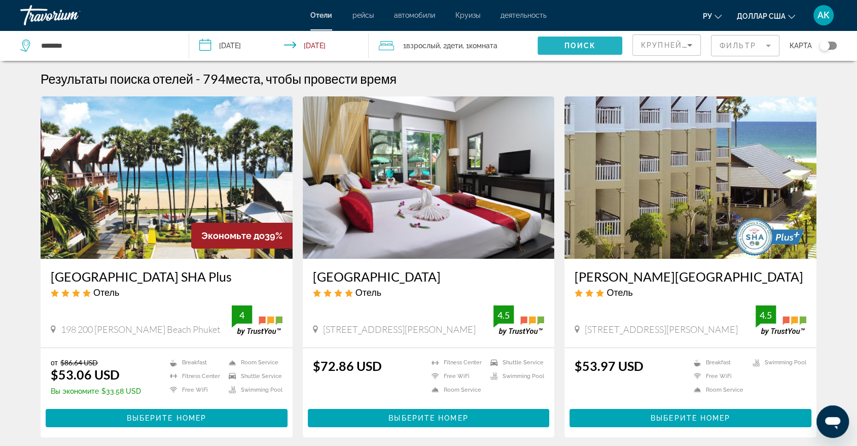
click at [554, 41] on span "Search widget" at bounding box center [579, 45] width 85 height 24
click at [100, 41] on input "******" at bounding box center [106, 45] width 133 height 15
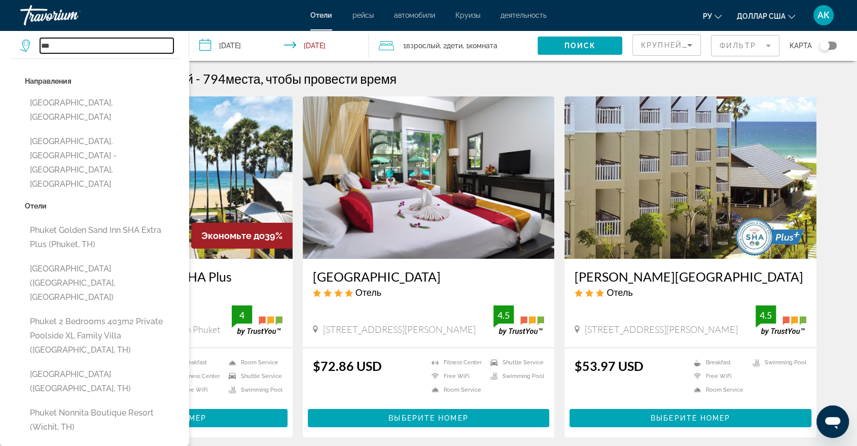
type input "*"
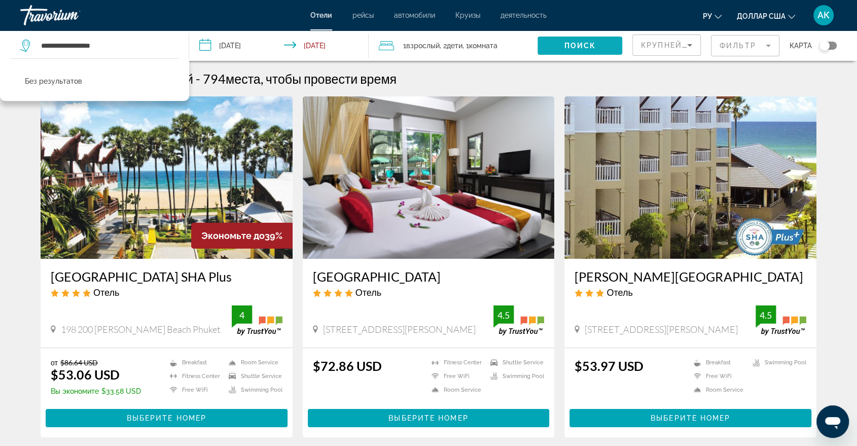
click at [594, 52] on span "Search widget" at bounding box center [579, 45] width 85 height 24
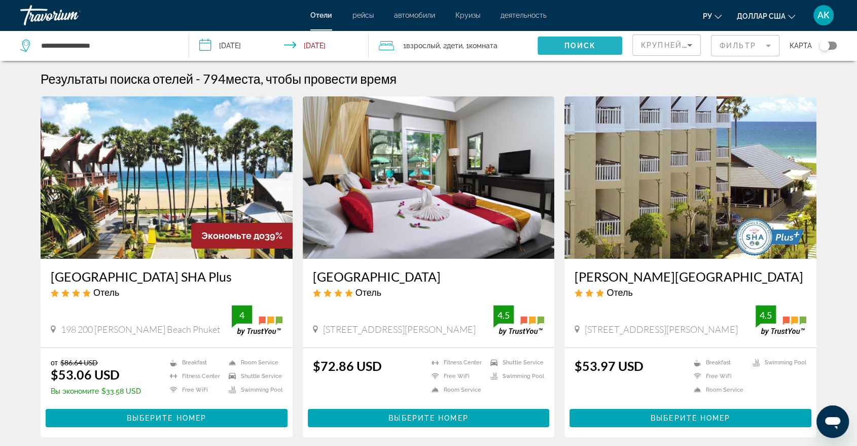
click at [592, 52] on span "Search widget" at bounding box center [579, 45] width 85 height 24
click at [589, 37] on span "Search widget" at bounding box center [579, 45] width 85 height 24
click at [588, 40] on button "Поиск" at bounding box center [579, 45] width 85 height 18
click at [124, 41] on input "**********" at bounding box center [106, 45] width 133 height 15
click at [131, 45] on input "**********" at bounding box center [106, 45] width 133 height 15
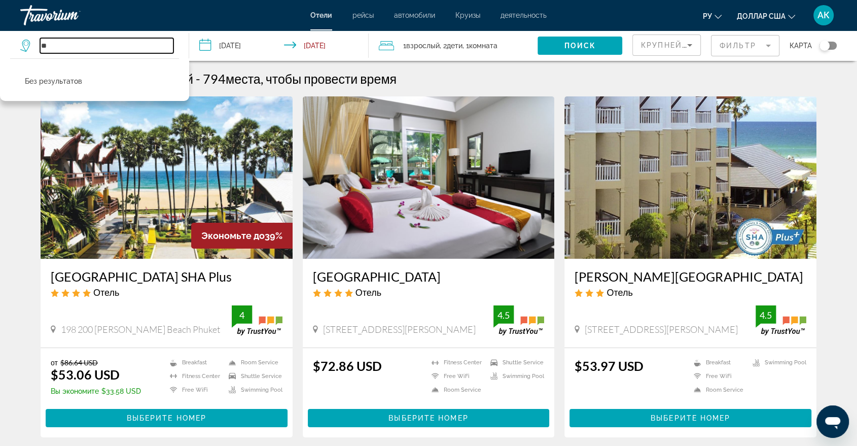
type input "*"
paste input "**********"
type input "*"
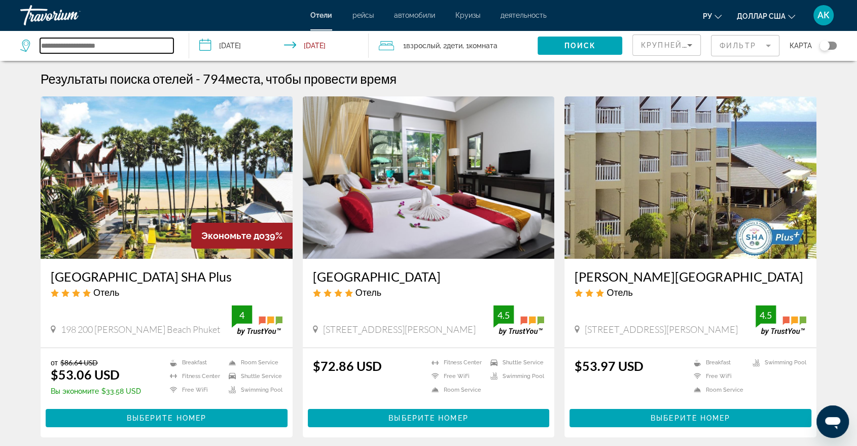
click at [147, 48] on input "Search widget" at bounding box center [106, 45] width 133 height 15
paste input "**********"
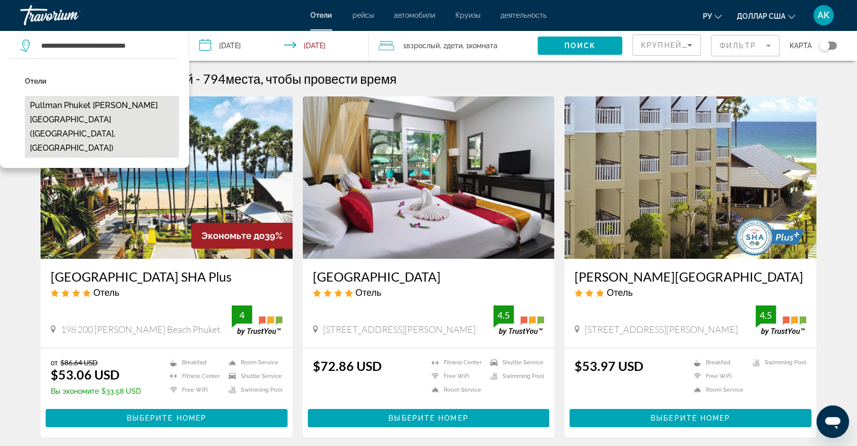
click at [140, 119] on button "Pullman Phuket [PERSON_NAME][GEOGRAPHIC_DATA] ([GEOGRAPHIC_DATA], [GEOGRAPHIC_D…" at bounding box center [102, 127] width 154 height 62
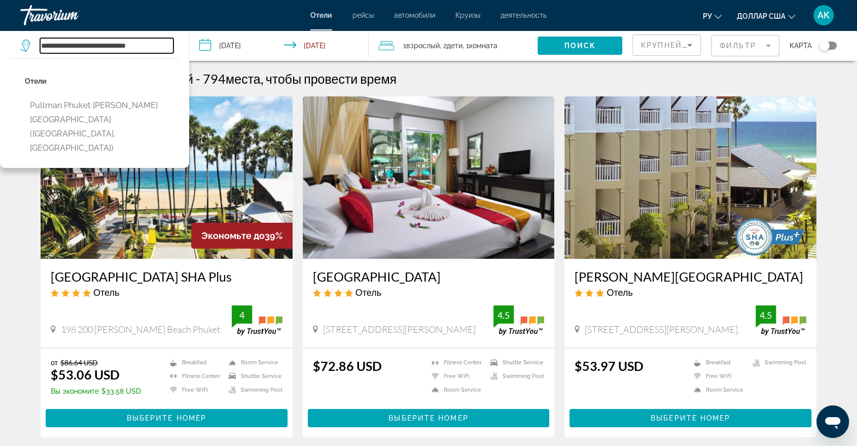
type input "**********"
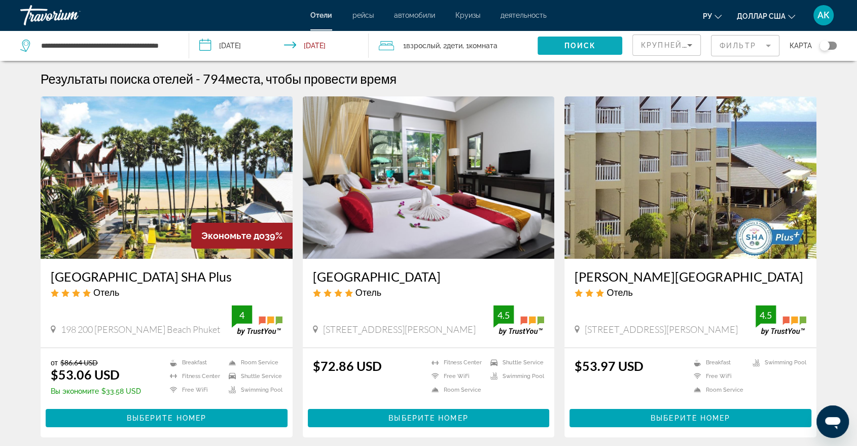
click at [580, 52] on span "Search widget" at bounding box center [579, 45] width 85 height 24
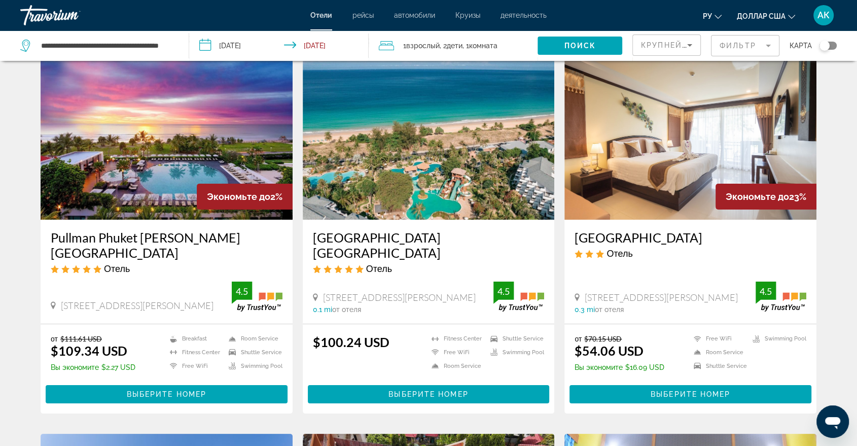
scroll to position [56, 0]
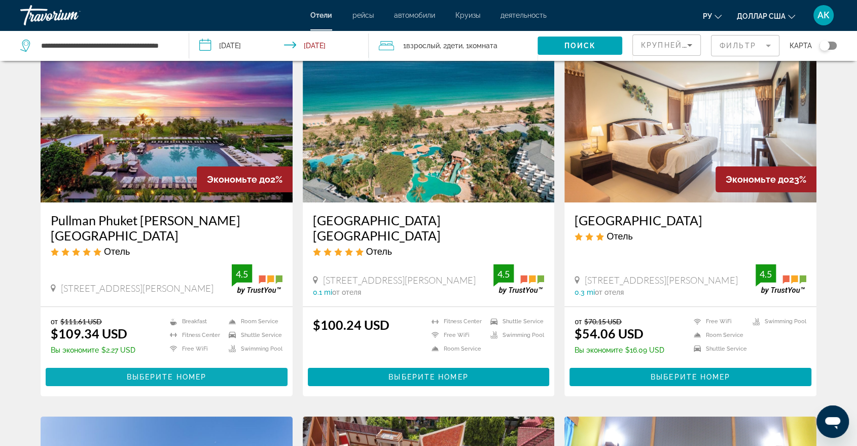
click at [158, 373] on span "Выберите номер" at bounding box center [167, 377] width 80 height 8
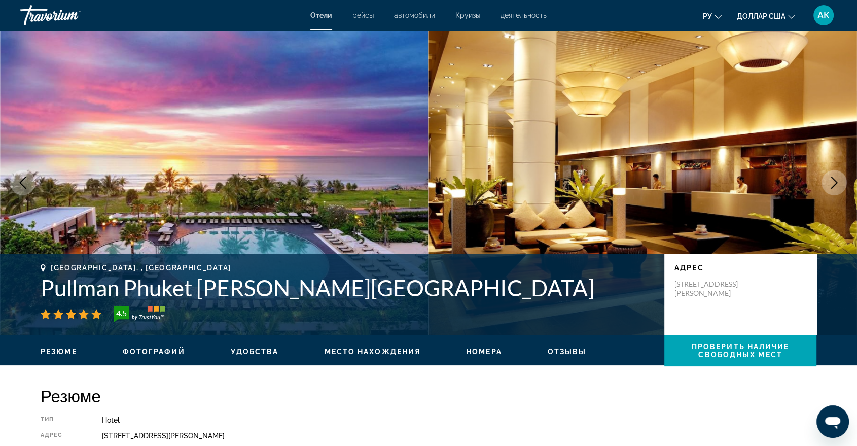
click at [827, 190] on button "Next image" at bounding box center [833, 182] width 25 height 25
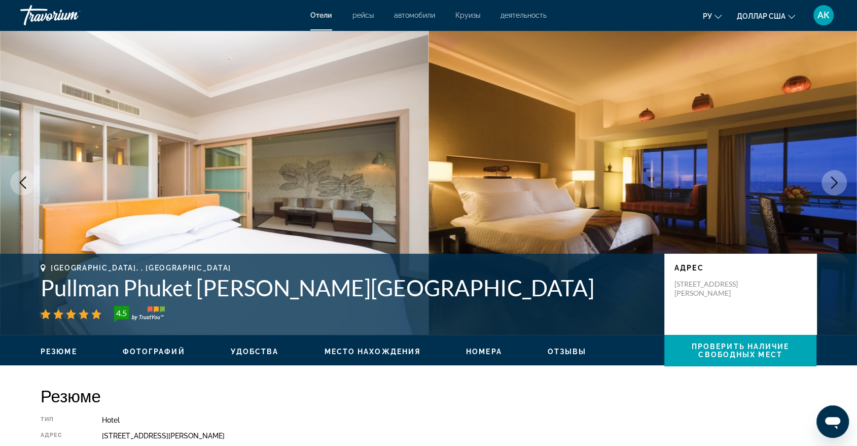
click at [827, 190] on button "Next image" at bounding box center [833, 182] width 25 height 25
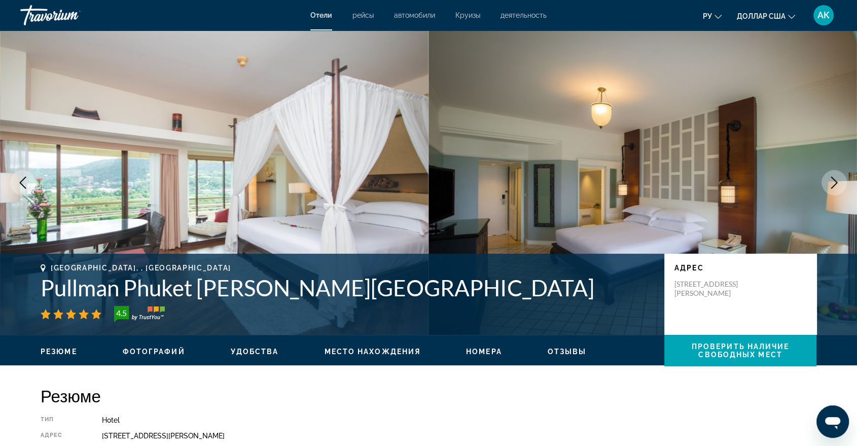
click at [832, 188] on button "Next image" at bounding box center [833, 182] width 25 height 25
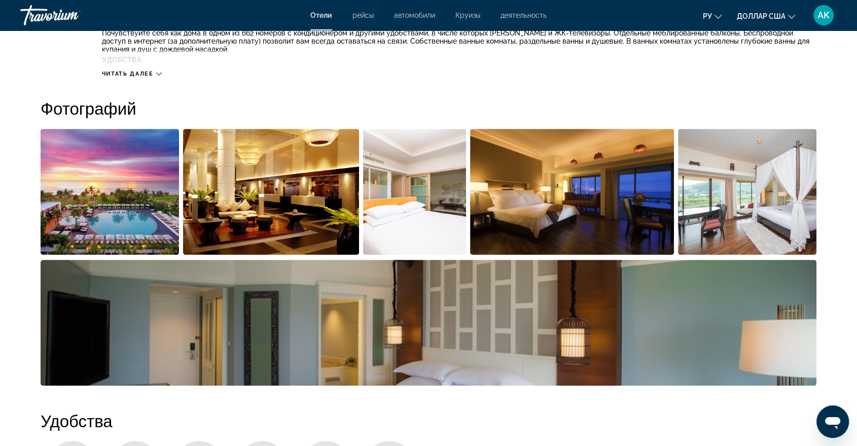
scroll to position [507, 0]
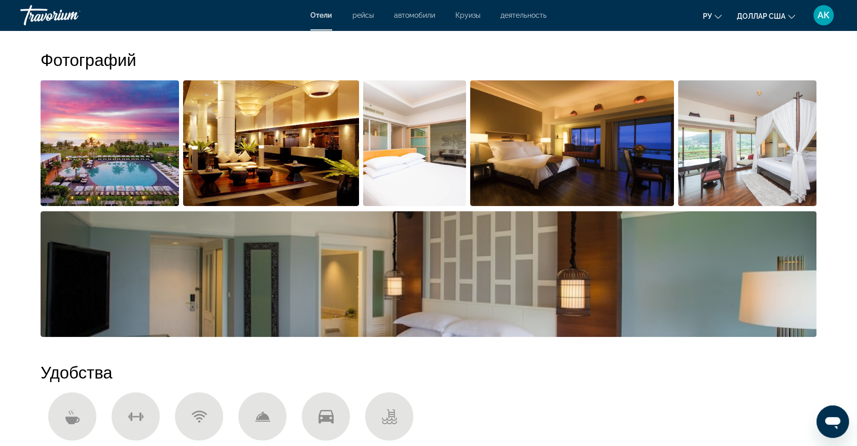
click at [785, 165] on img "Open full-screen image slider" at bounding box center [747, 143] width 138 height 126
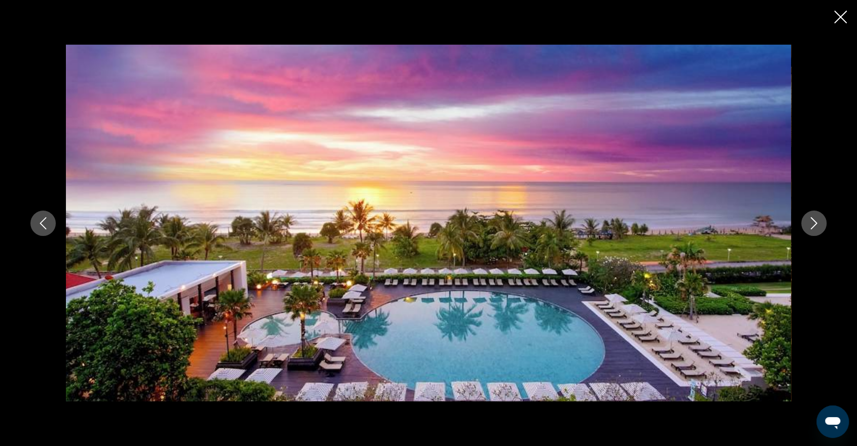
click at [819, 218] on icon "Next image" at bounding box center [813, 223] width 12 height 12
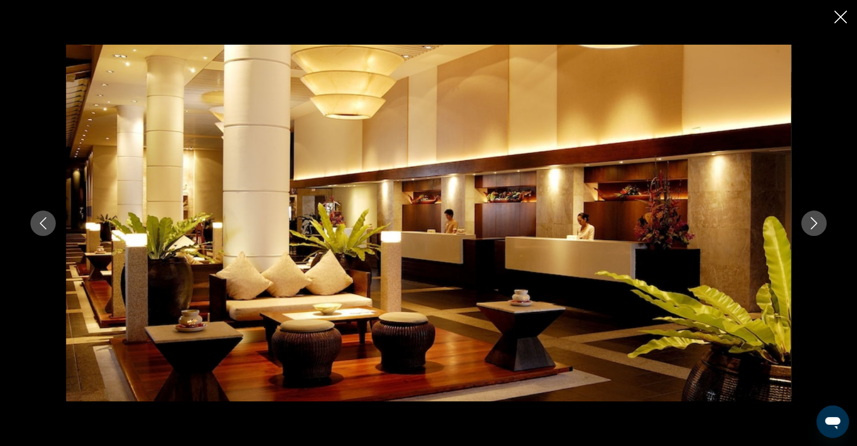
click at [815, 214] on button "Next image" at bounding box center [813, 222] width 25 height 25
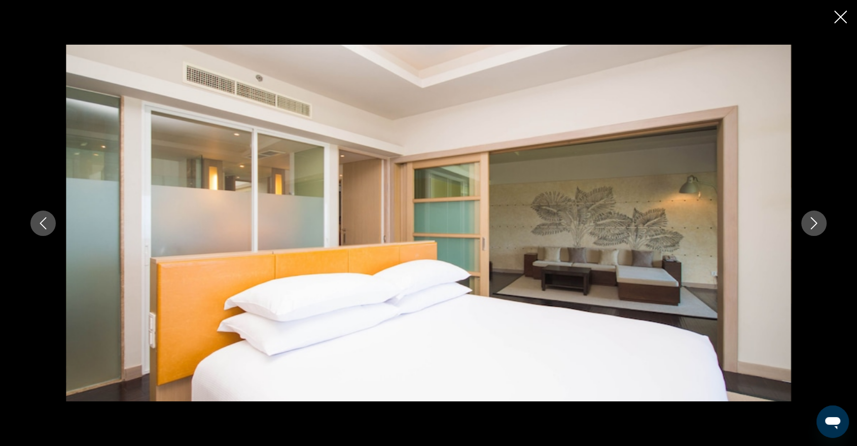
click at [813, 211] on button "Next image" at bounding box center [813, 222] width 25 height 25
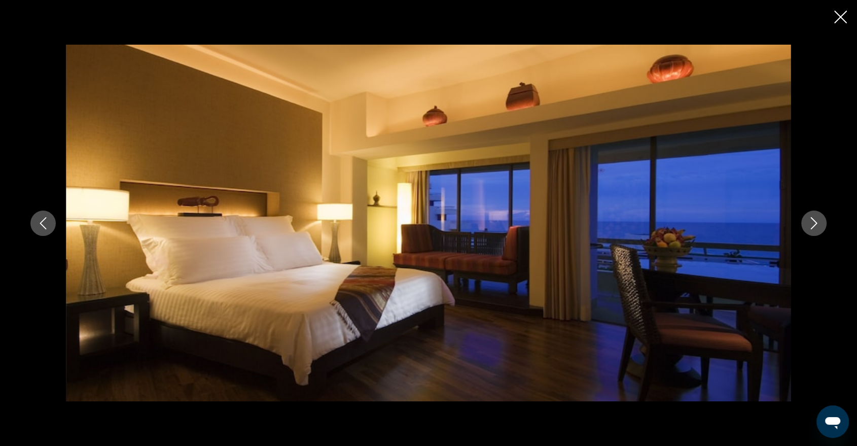
drag, startPoint x: 812, startPoint y: 211, endPoint x: 807, endPoint y: 209, distance: 5.2
click at [808, 209] on div "prev next" at bounding box center [428, 223] width 816 height 356
click at [807, 217] on button "Next image" at bounding box center [813, 222] width 25 height 25
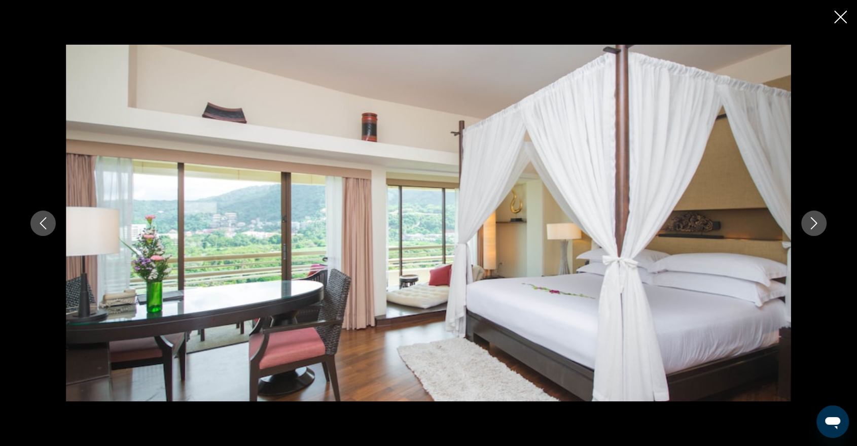
click at [810, 226] on icon "Next image" at bounding box center [813, 223] width 12 height 12
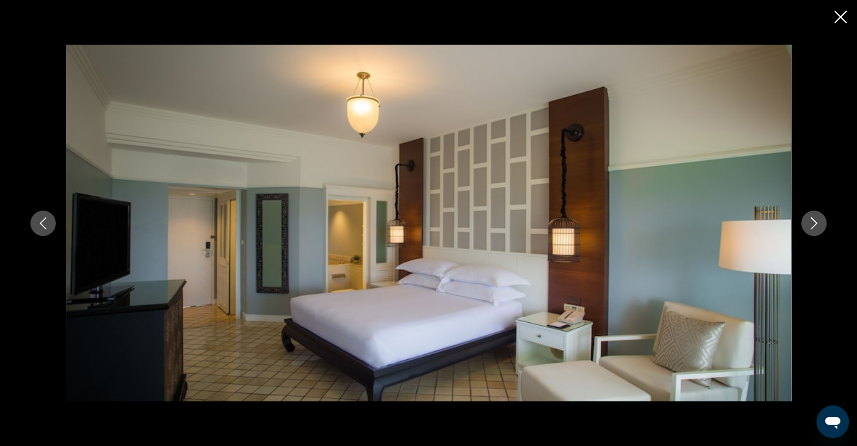
click at [811, 226] on icon "Next image" at bounding box center [813, 223] width 12 height 12
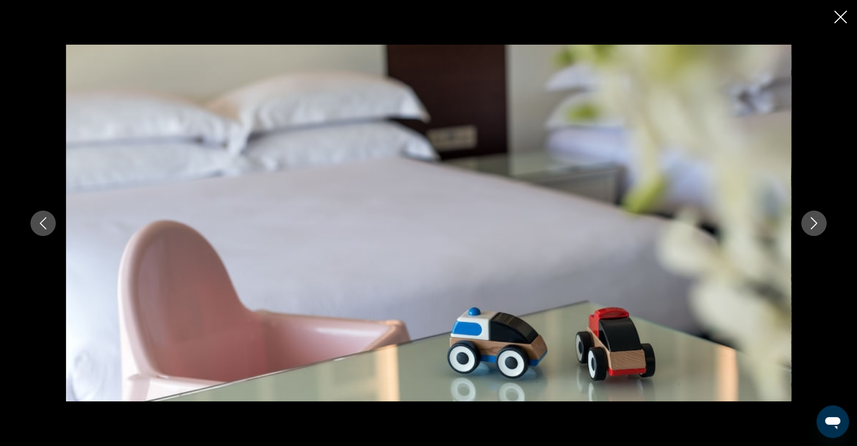
click at [811, 226] on icon "Next image" at bounding box center [813, 223] width 12 height 12
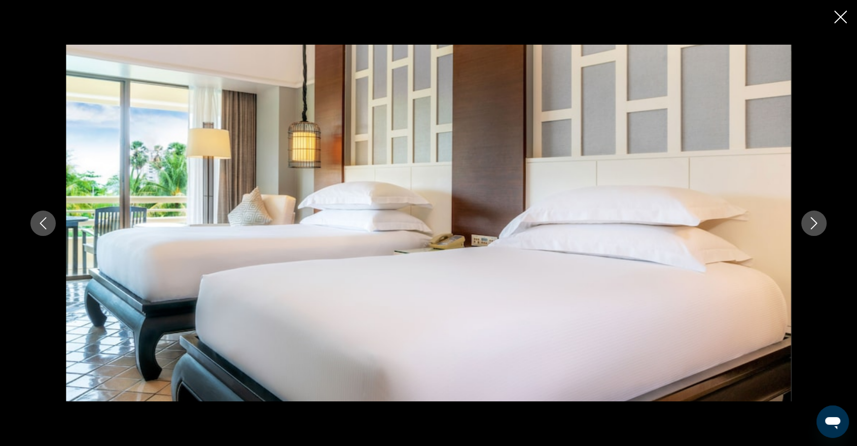
click at [807, 214] on button "Next image" at bounding box center [813, 222] width 25 height 25
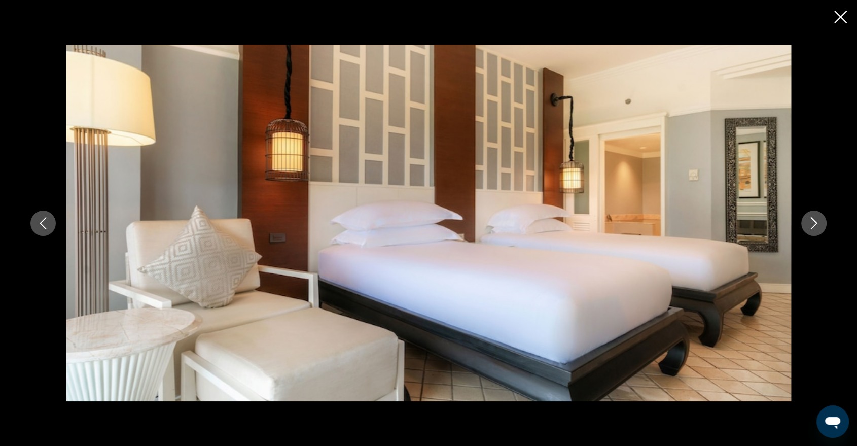
click at [808, 220] on icon "Next image" at bounding box center [813, 223] width 12 height 12
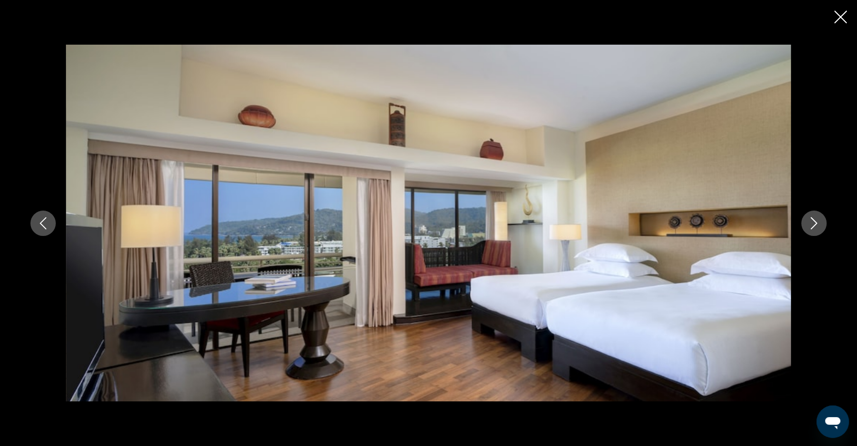
click at [808, 223] on icon "Next image" at bounding box center [813, 223] width 12 height 12
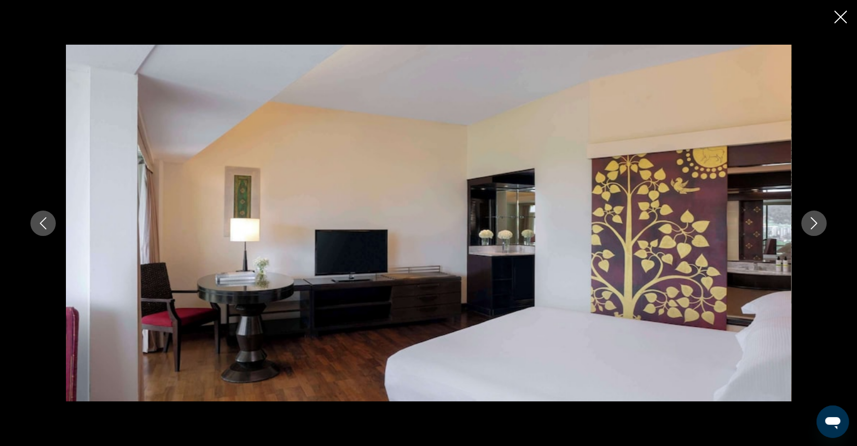
click at [808, 223] on icon "Next image" at bounding box center [813, 223] width 12 height 12
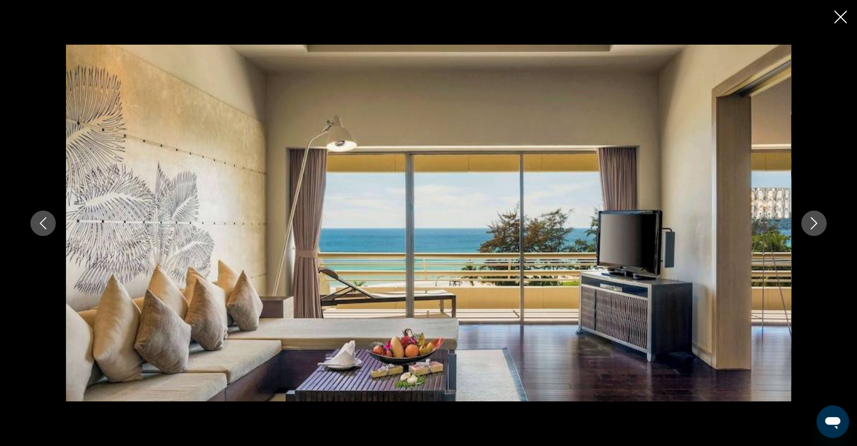
click at [808, 223] on icon "Next image" at bounding box center [813, 223] width 12 height 12
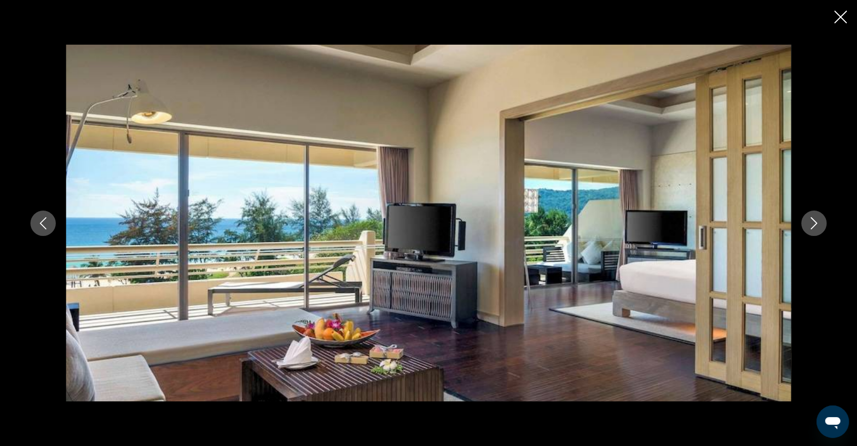
click at [808, 223] on icon "Next image" at bounding box center [813, 223] width 12 height 12
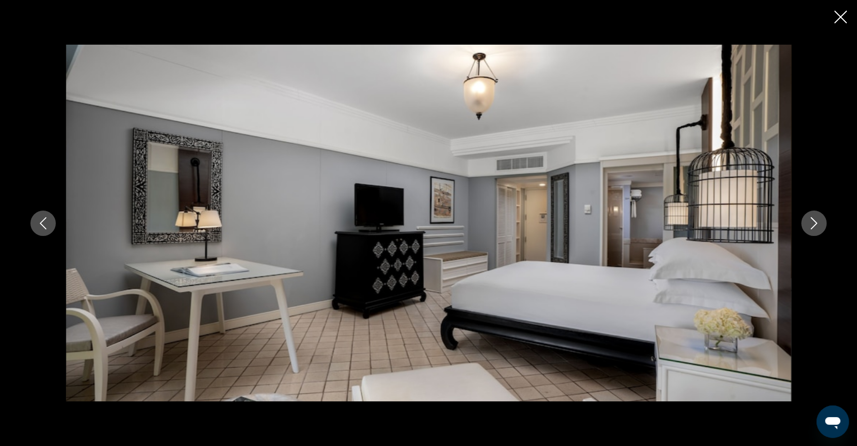
click at [808, 223] on icon "Next image" at bounding box center [813, 223] width 12 height 12
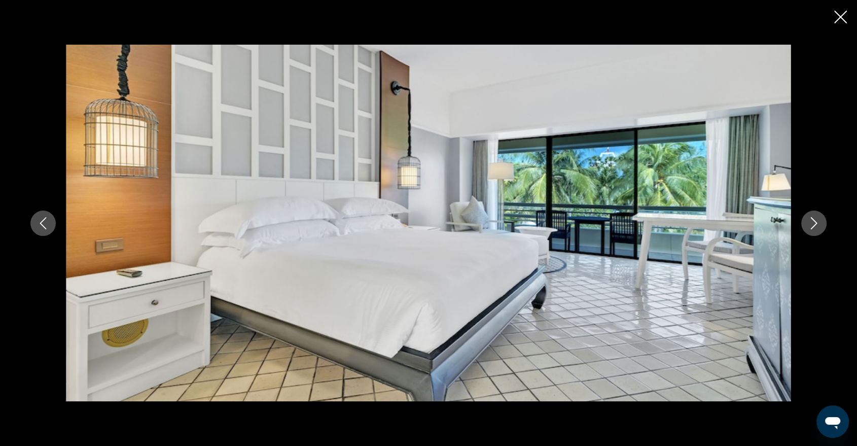
click at [808, 223] on icon "Next image" at bounding box center [813, 223] width 12 height 12
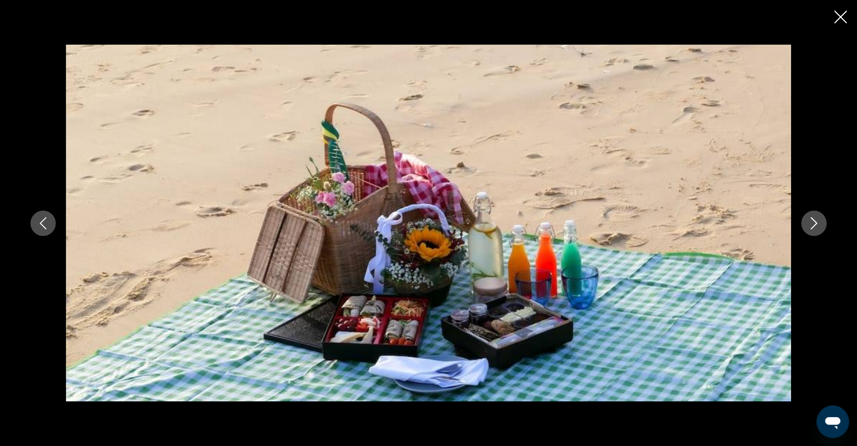
click at [808, 226] on icon "Next image" at bounding box center [813, 223] width 12 height 12
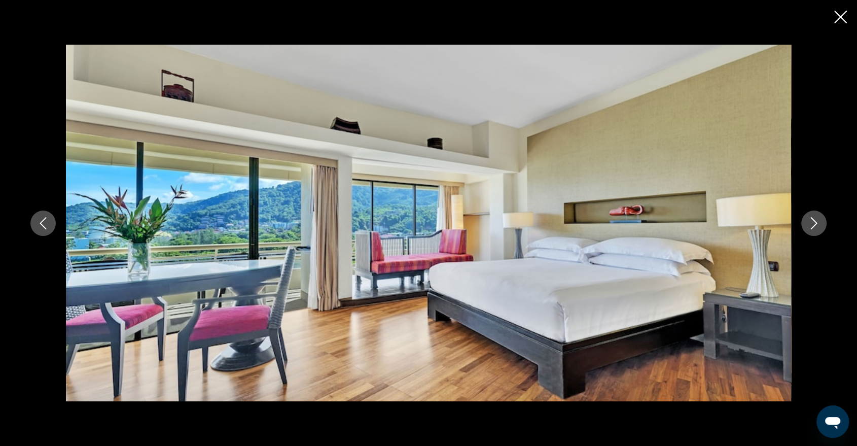
click at [808, 226] on icon "Next image" at bounding box center [813, 223] width 12 height 12
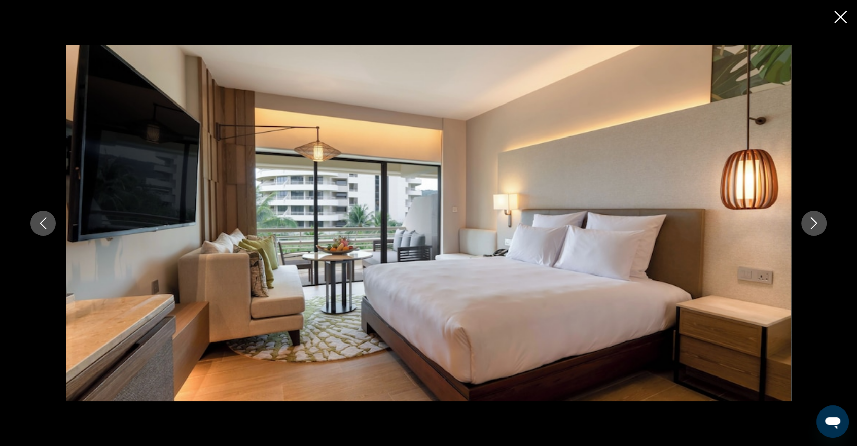
click at [809, 231] on button "Next image" at bounding box center [813, 222] width 25 height 25
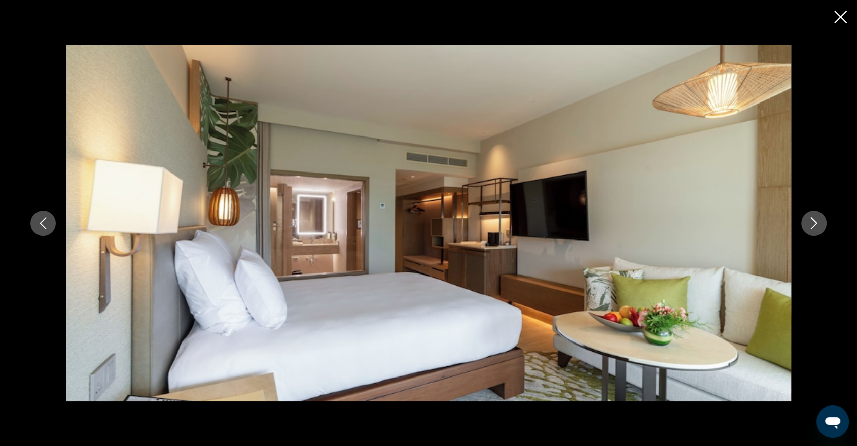
click at [843, 20] on icon "Close slideshow" at bounding box center [840, 17] width 13 height 13
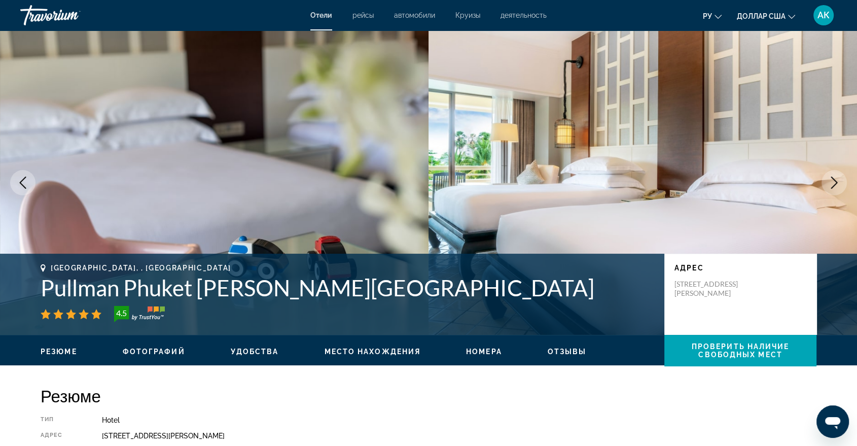
scroll to position [0, 0]
click at [24, 188] on icon "Previous image" at bounding box center [23, 182] width 7 height 12
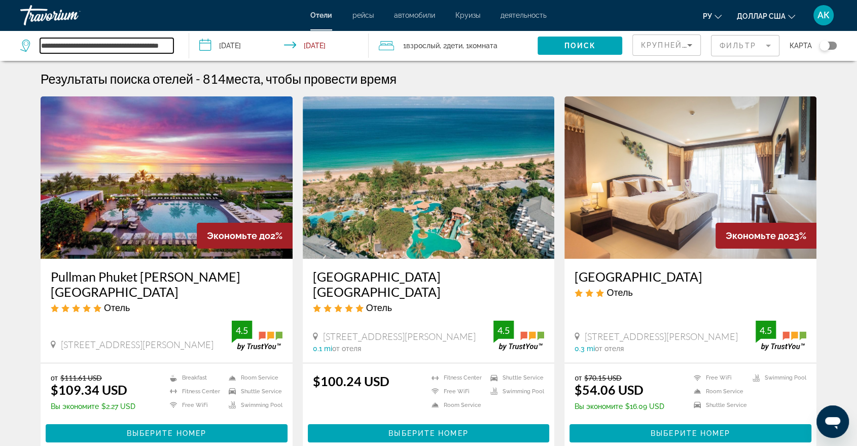
click at [172, 44] on input "**********" at bounding box center [106, 45] width 133 height 15
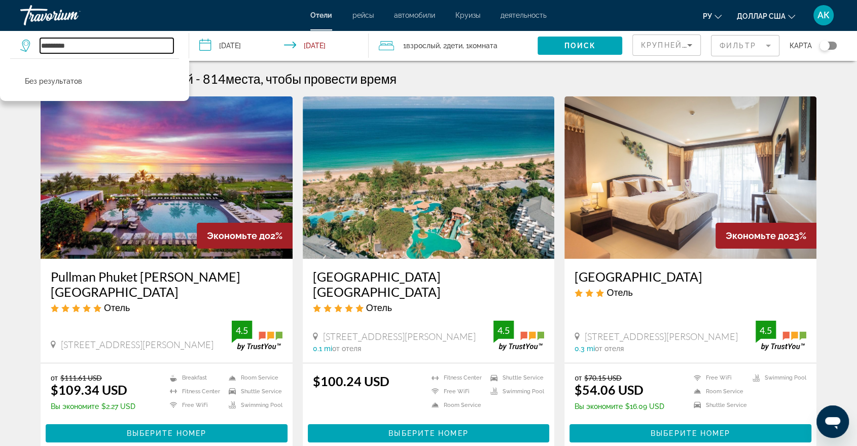
click at [164, 48] on input "*********" at bounding box center [106, 45] width 133 height 15
type input "*"
paste input "**********"
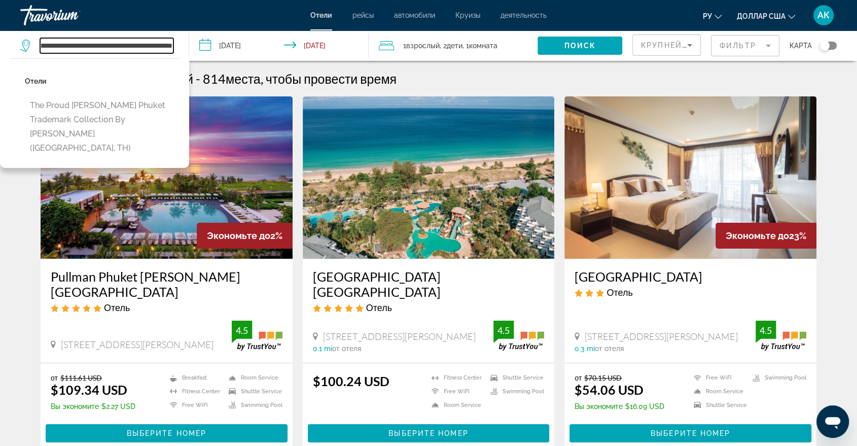
type input "**********"
click at [608, 50] on span "Search widget" at bounding box center [579, 45] width 85 height 24
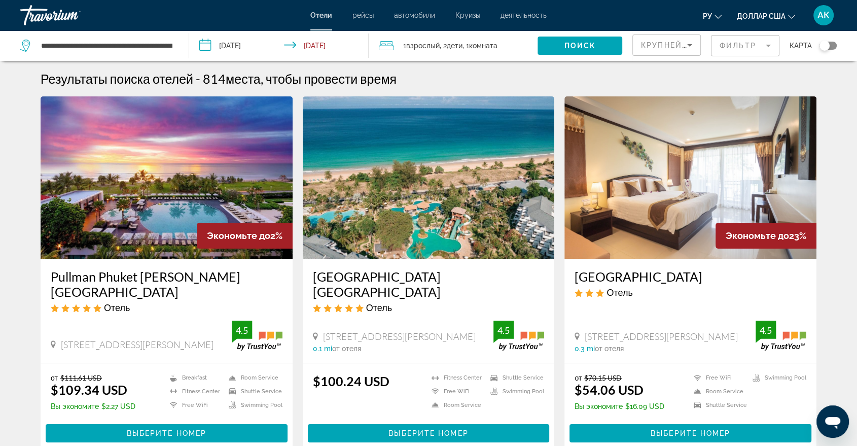
click at [608, 50] on span "Search widget" at bounding box center [579, 45] width 85 height 24
click at [555, 43] on span "Search widget" at bounding box center [579, 45] width 85 height 24
click at [585, 39] on span "Search widget" at bounding box center [579, 45] width 85 height 24
click at [584, 39] on span "Search widget" at bounding box center [579, 45] width 85 height 24
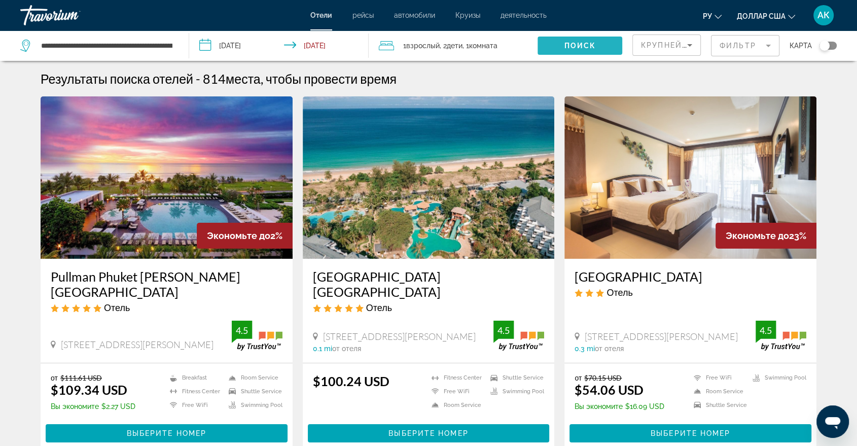
click at [552, 46] on span "Search widget" at bounding box center [579, 45] width 85 height 24
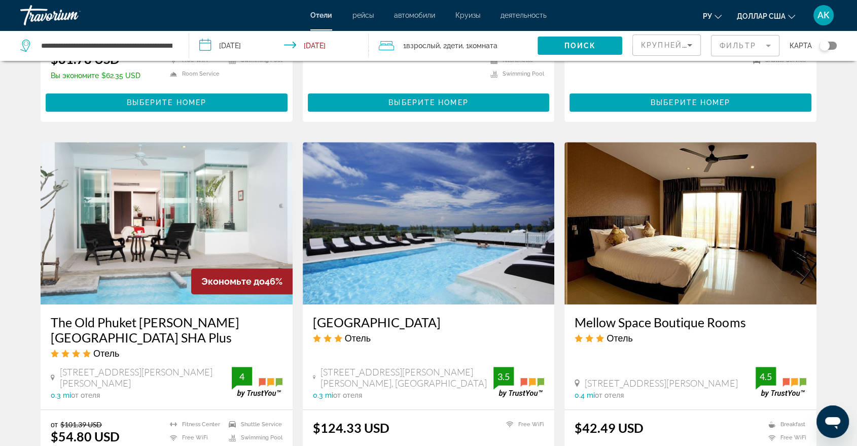
scroll to position [688, 0]
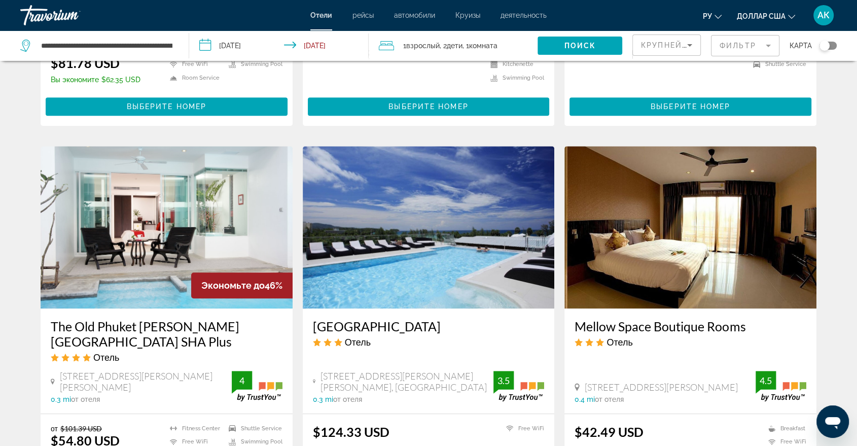
click at [164, 188] on img "Основное содержание" at bounding box center [167, 227] width 252 height 162
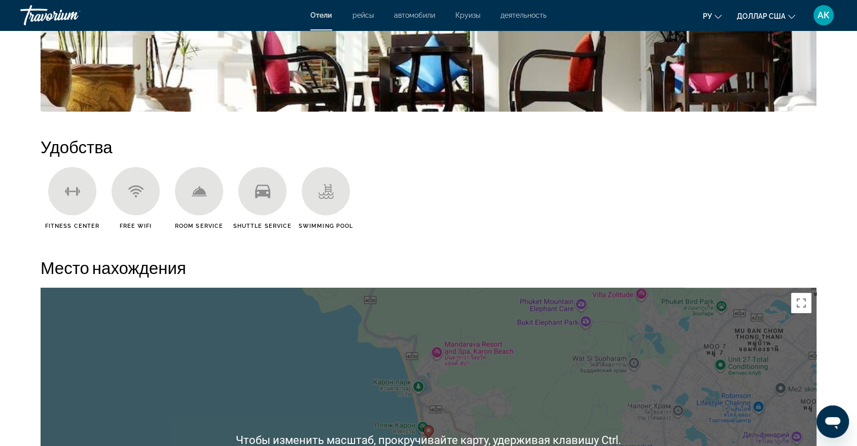
scroll to position [507, 0]
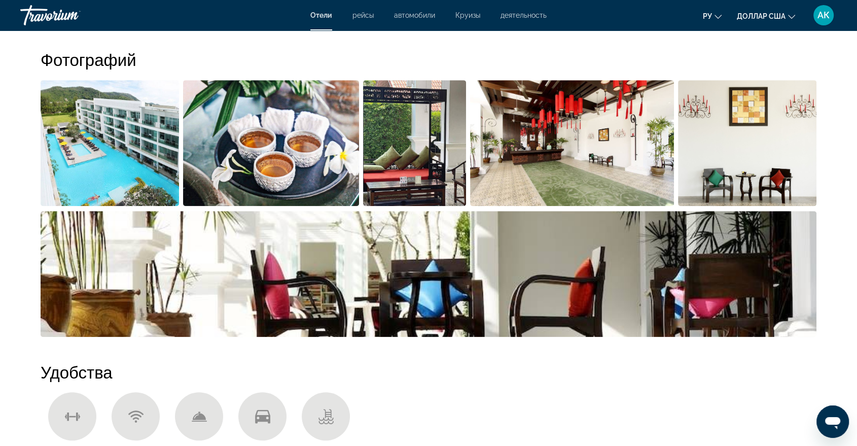
click at [598, 158] on img "Open full-screen image slider" at bounding box center [572, 143] width 204 height 126
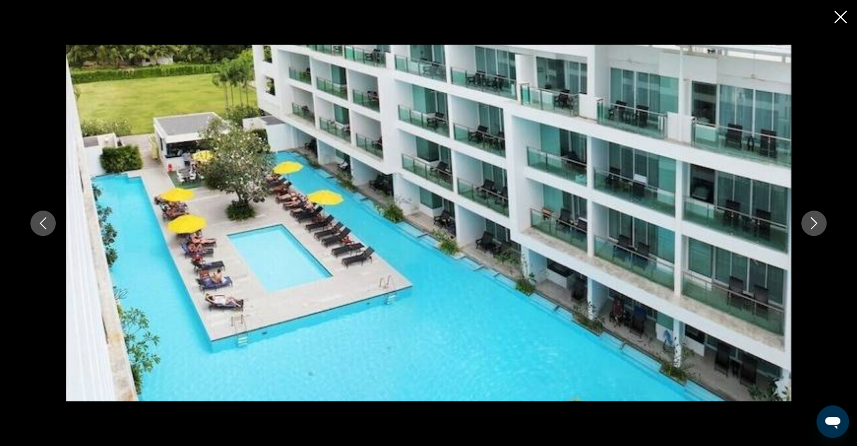
click at [830, 213] on div "prev next" at bounding box center [428, 223] width 816 height 356
click at [820, 219] on button "Next image" at bounding box center [813, 222] width 25 height 25
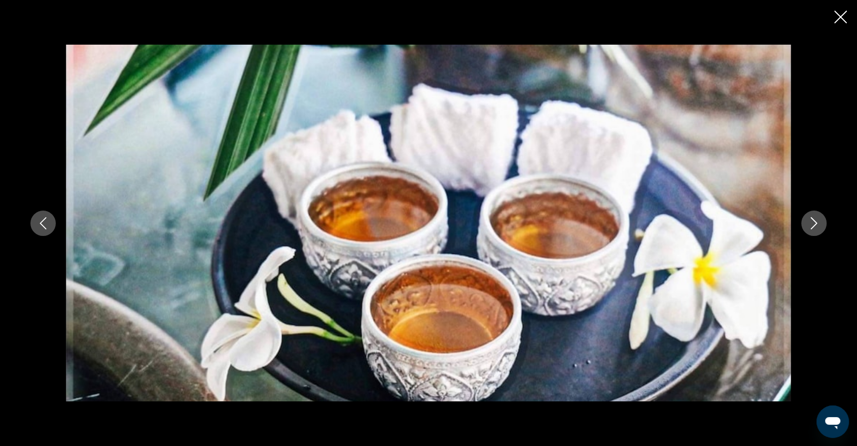
click at [819, 219] on icon "Next image" at bounding box center [813, 223] width 12 height 12
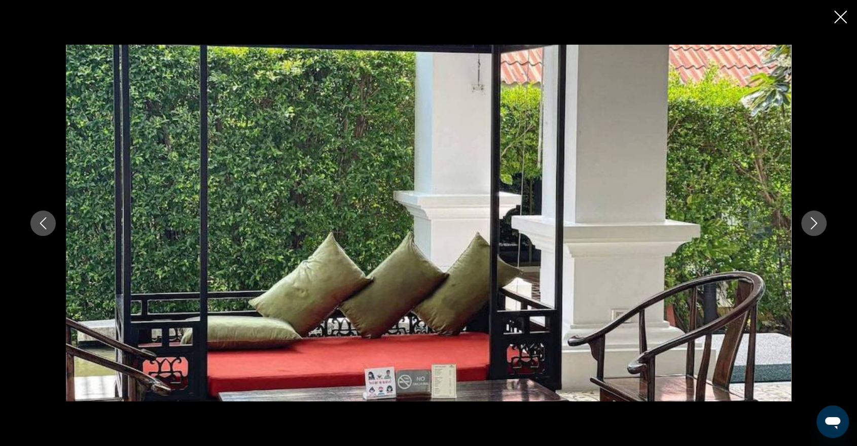
click at [819, 219] on icon "Next image" at bounding box center [813, 223] width 12 height 12
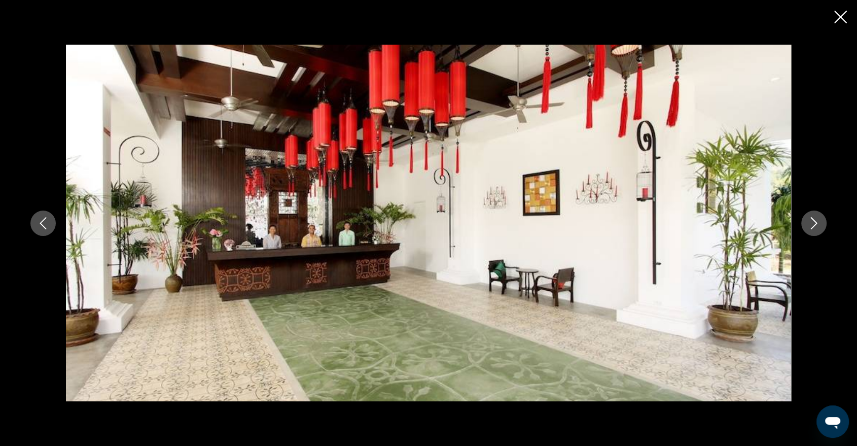
click at [819, 219] on icon "Next image" at bounding box center [813, 223] width 12 height 12
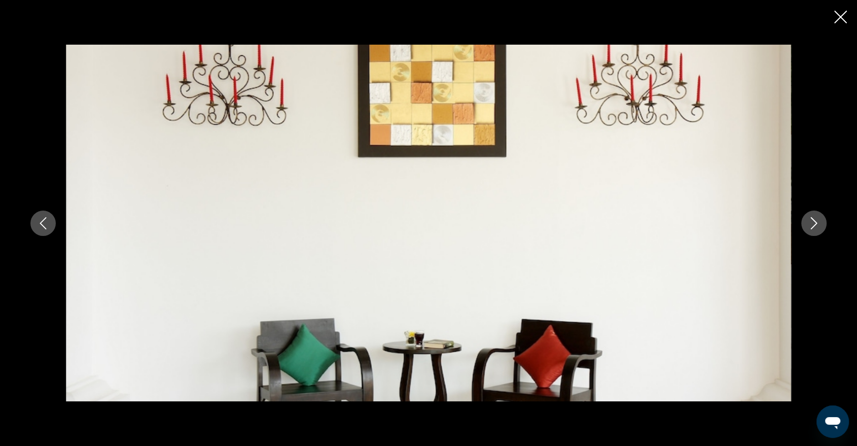
click at [819, 219] on icon "Next image" at bounding box center [813, 223] width 12 height 12
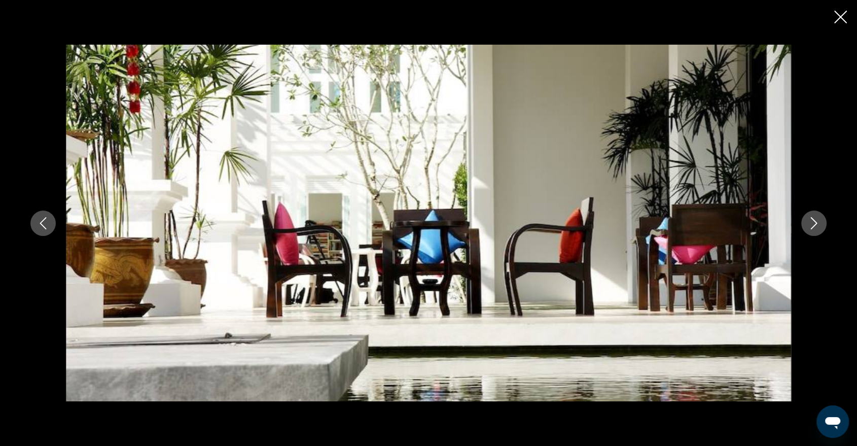
click at [819, 219] on icon "Next image" at bounding box center [813, 223] width 12 height 12
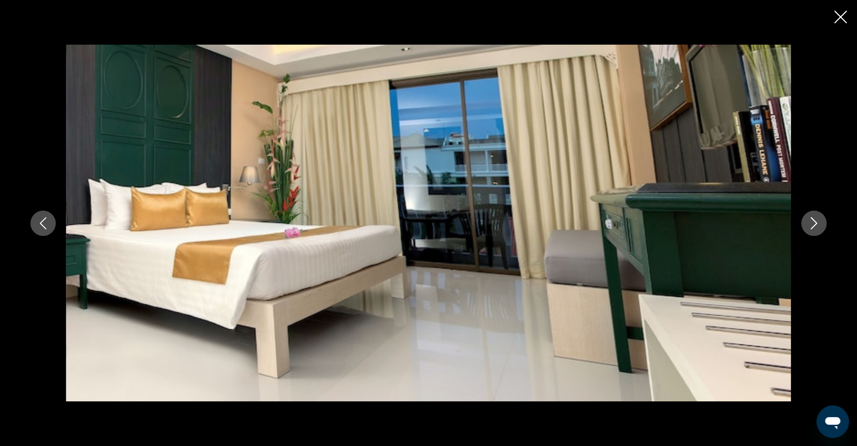
click at [844, 22] on icon "Close slideshow" at bounding box center [840, 17] width 13 height 13
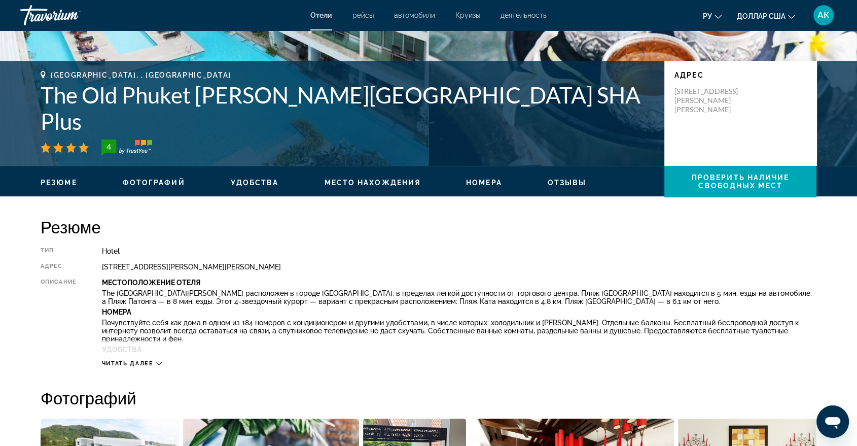
scroll to position [56, 0]
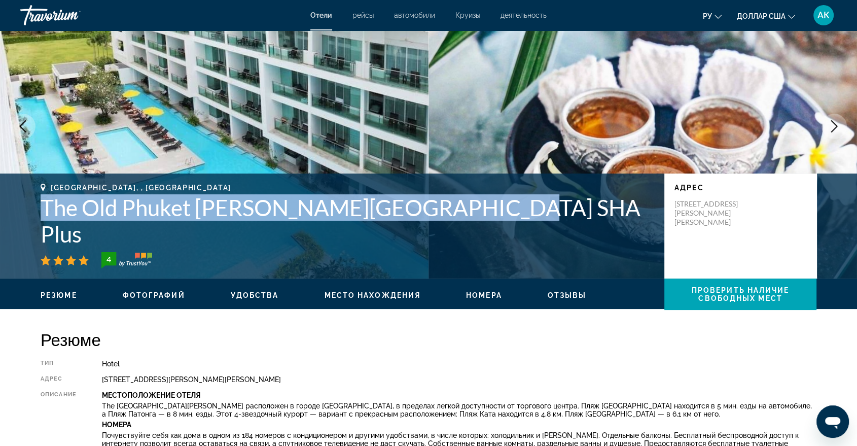
drag, startPoint x: 47, startPoint y: 235, endPoint x: 498, endPoint y: 233, distance: 451.1
click at [498, 233] on h1 "The Old Phuket [PERSON_NAME][GEOGRAPHIC_DATA] SHA Plus" at bounding box center [347, 220] width 613 height 53
copy h1 "The Old Phuket [PERSON_NAME][GEOGRAPHIC_DATA] SHA Plus"
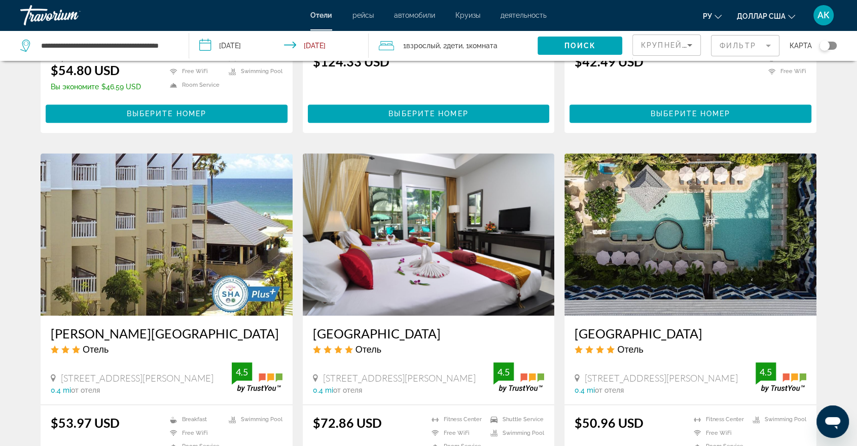
scroll to position [1052, 0]
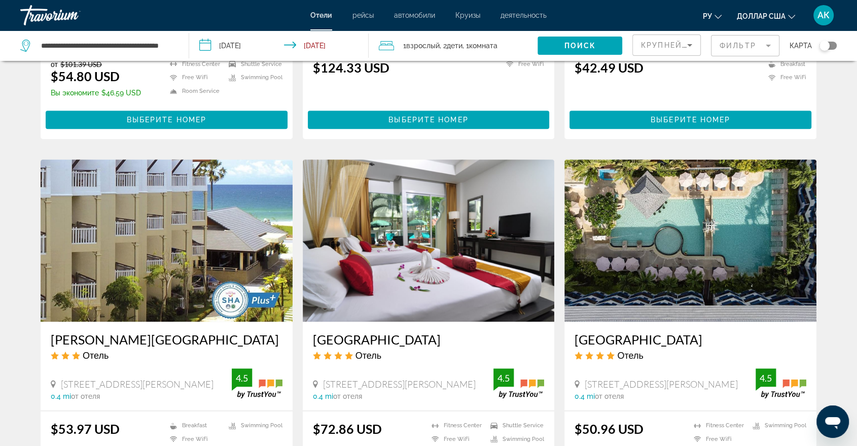
click at [691, 230] on img "Основное содержание" at bounding box center [690, 240] width 252 height 162
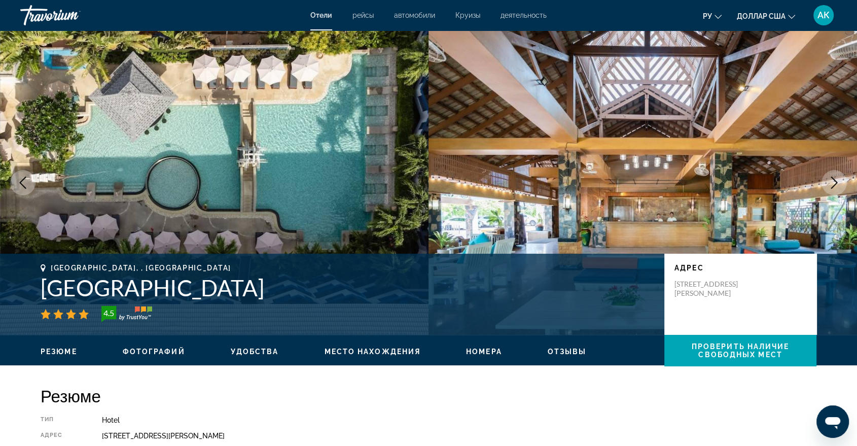
click at [841, 180] on button "Next image" at bounding box center [833, 182] width 25 height 25
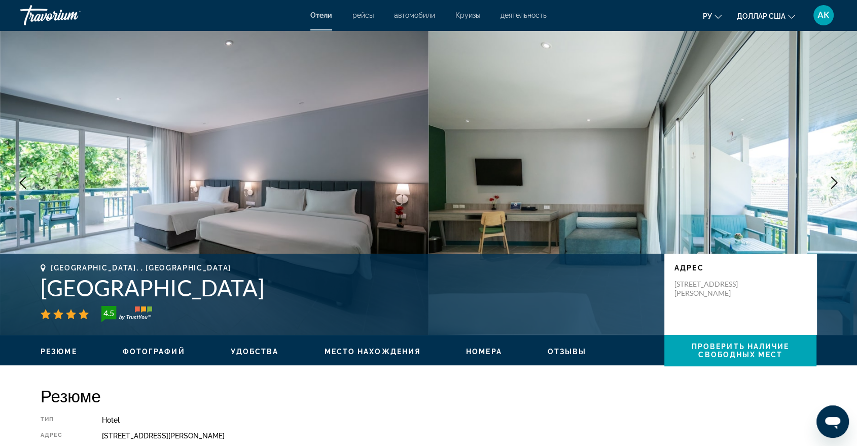
click at [841, 180] on button "Next image" at bounding box center [833, 182] width 25 height 25
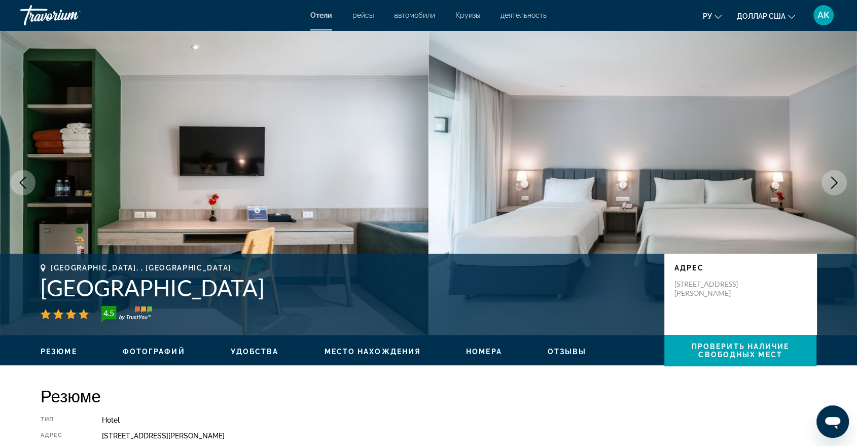
click at [841, 180] on button "Next image" at bounding box center [833, 182] width 25 height 25
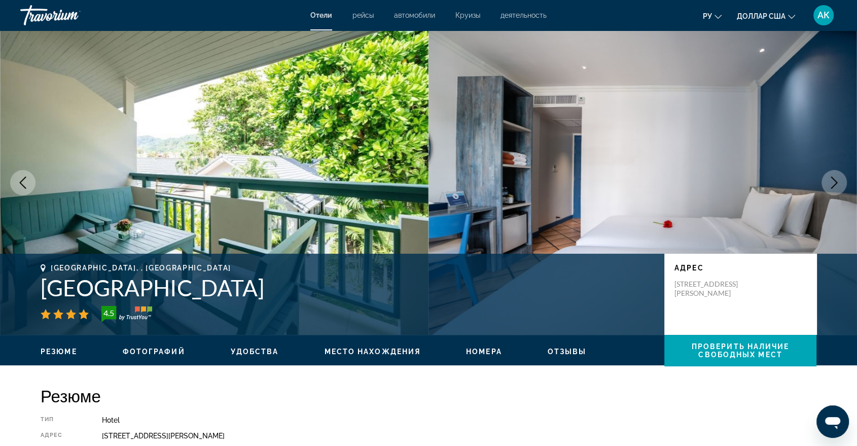
click at [841, 179] on button "Next image" at bounding box center [833, 182] width 25 height 25
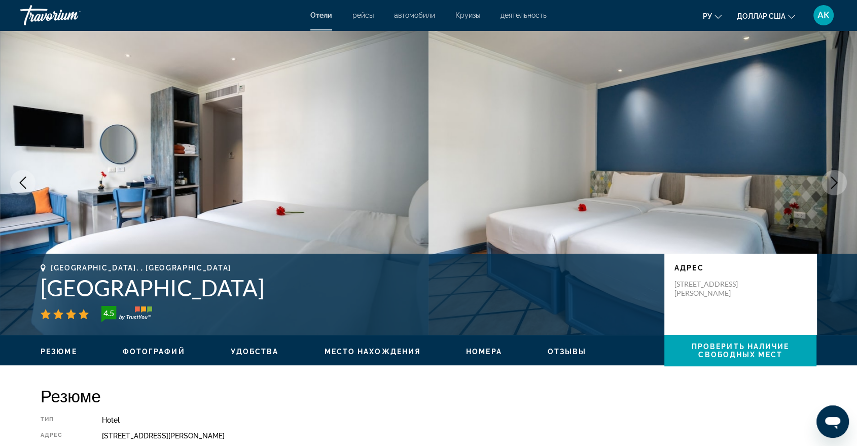
click at [841, 179] on button "Next image" at bounding box center [833, 182] width 25 height 25
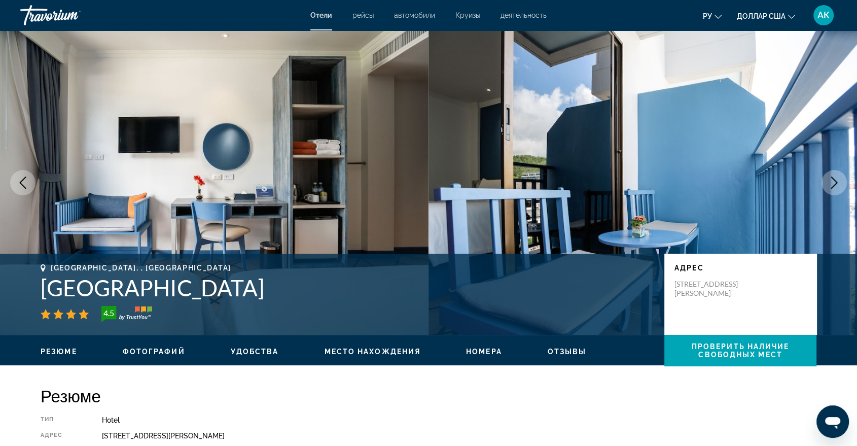
click at [841, 179] on button "Next image" at bounding box center [833, 182] width 25 height 25
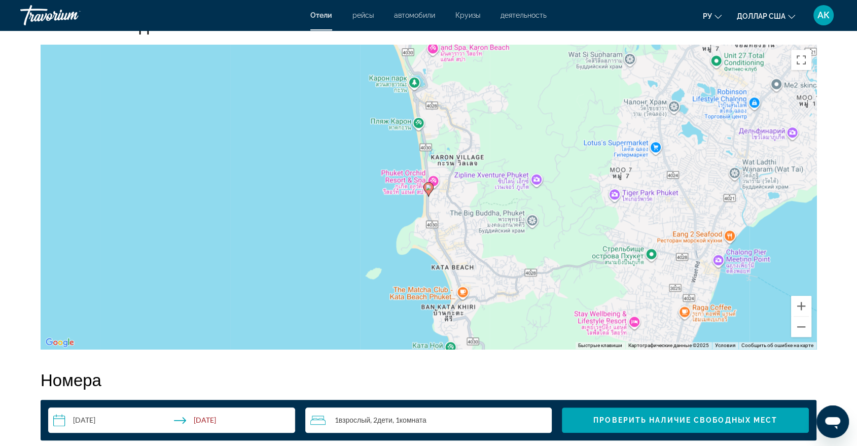
scroll to position [844, 0]
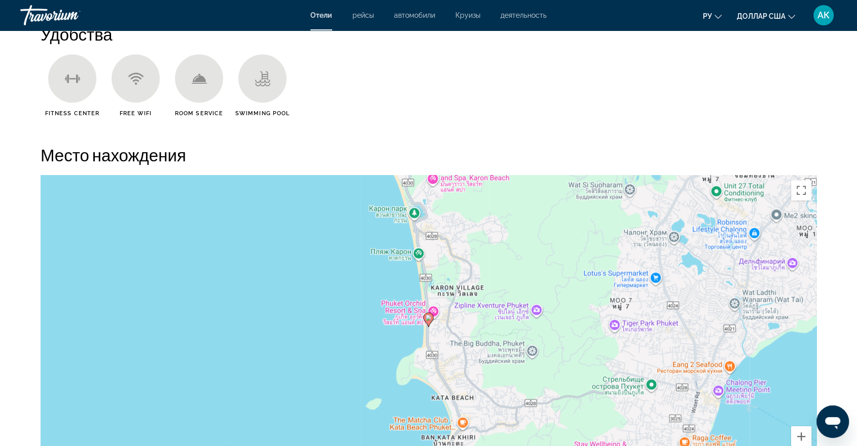
click at [441, 348] on div "Чтобы активировать перетаскивание с помощью клавиатуры, нажмите Alt + Ввод. Пос…" at bounding box center [428, 327] width 775 height 304
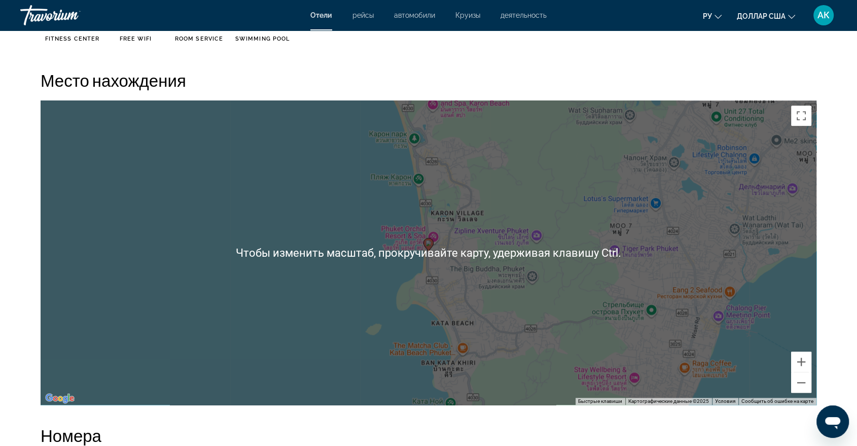
scroll to position [901, 0]
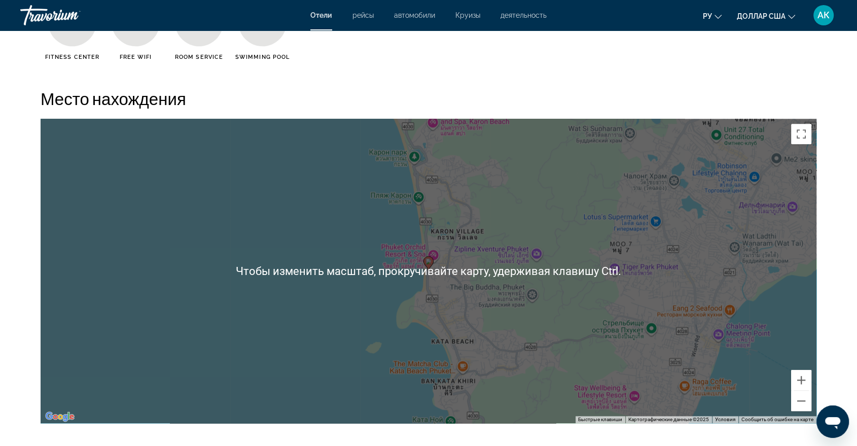
click at [715, 315] on div "Чтобы активировать перетаскивание с помощью клавиатуры, нажмите Alt + Ввод. Пос…" at bounding box center [428, 271] width 775 height 304
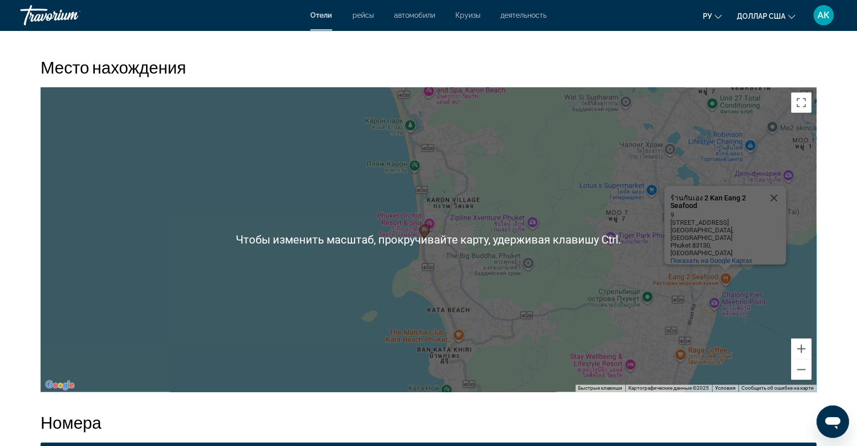
scroll to position [957, 0]
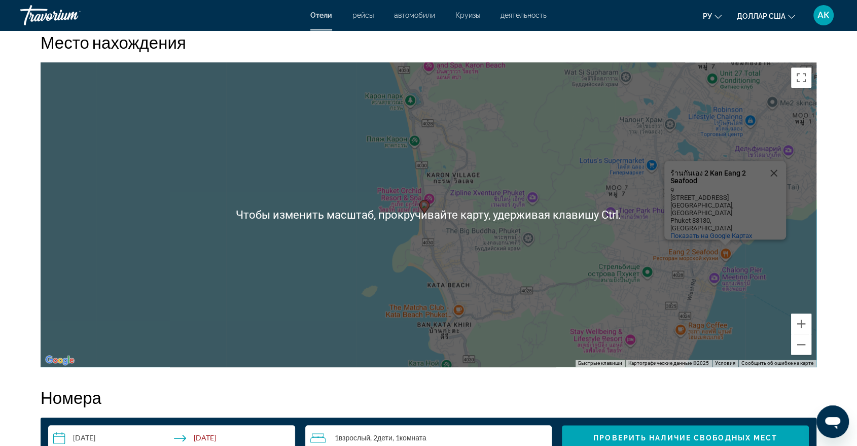
click at [539, 390] on h2 "Номера" at bounding box center [428, 397] width 775 height 20
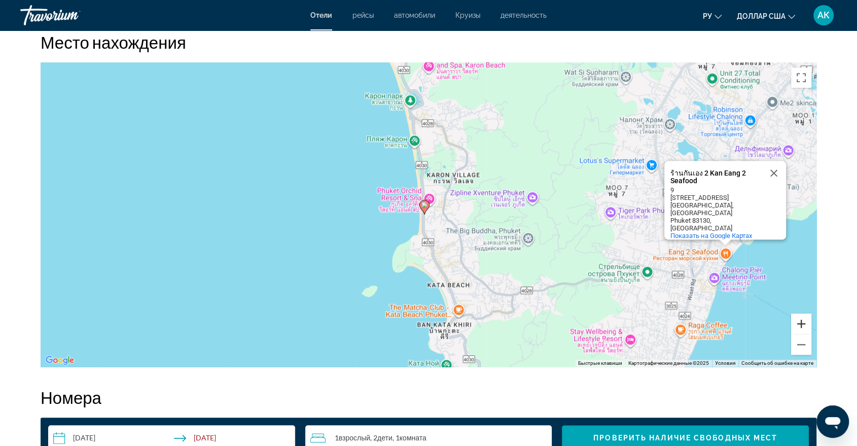
click at [808, 326] on button "Увеличить" at bounding box center [801, 323] width 20 height 20
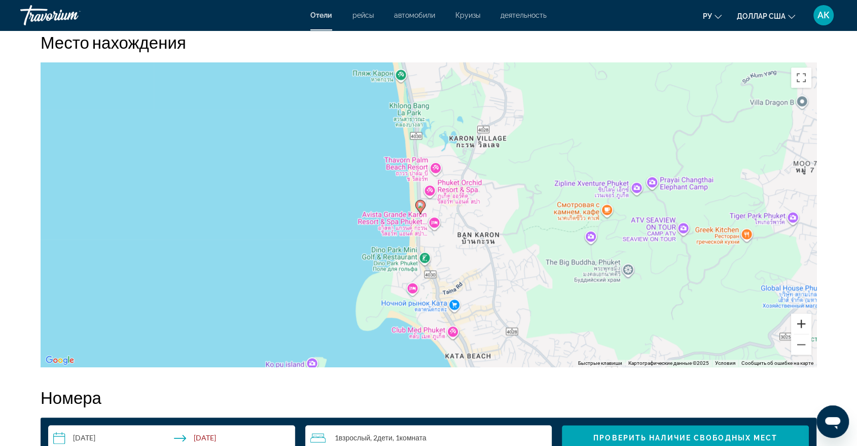
click at [808, 326] on button "Увеличить" at bounding box center [801, 323] width 20 height 20
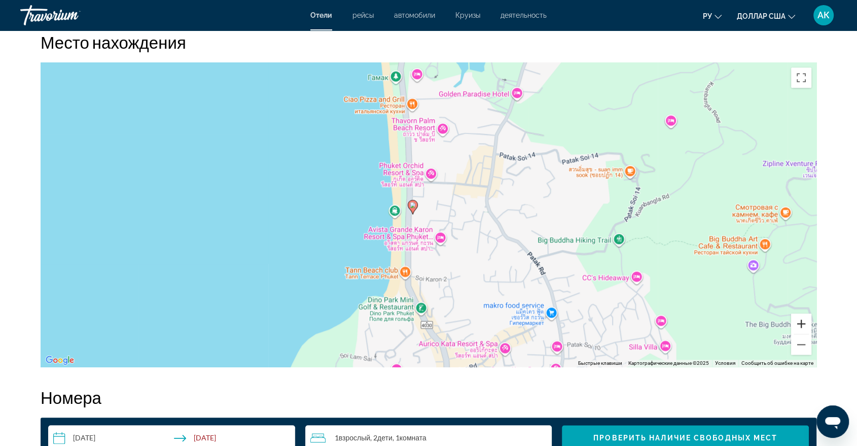
click at [804, 323] on button "Увеличить" at bounding box center [801, 323] width 20 height 20
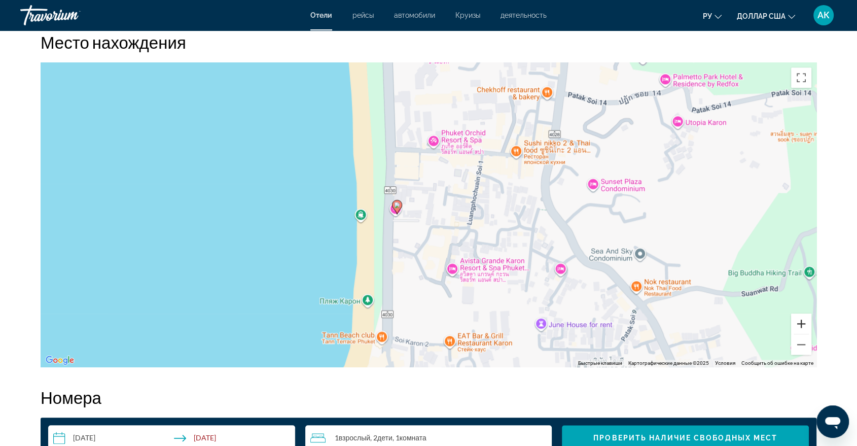
click at [802, 318] on button "Увеличить" at bounding box center [801, 323] width 20 height 20
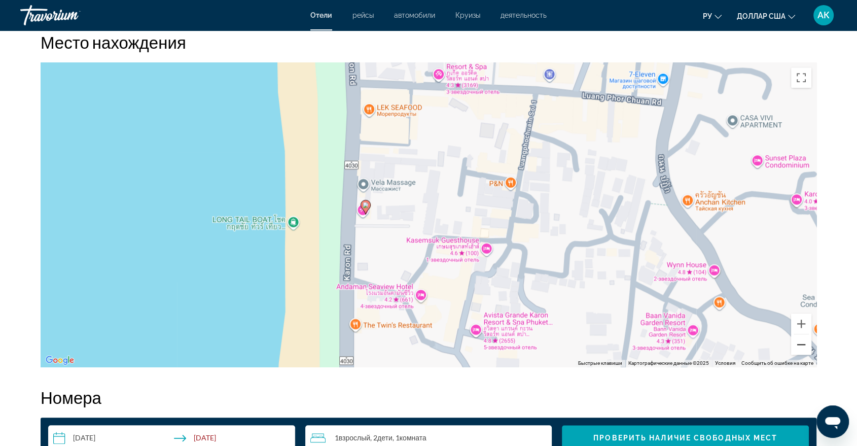
click at [799, 341] on button "Уменьшить" at bounding box center [801, 344] width 20 height 20
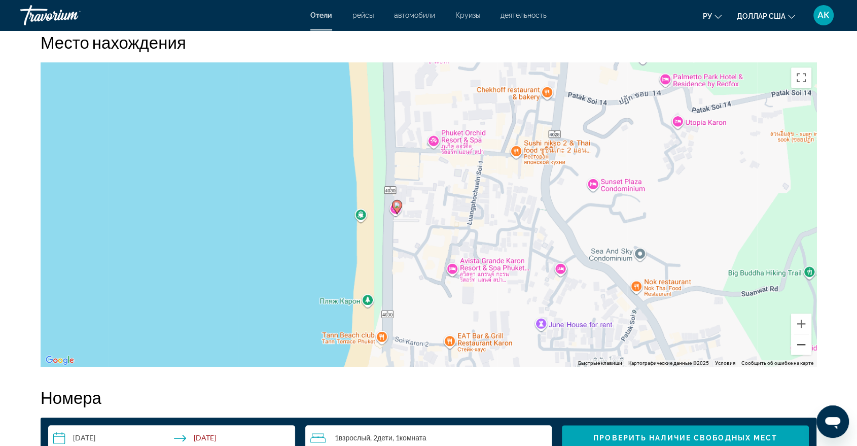
click at [799, 341] on button "Уменьшить" at bounding box center [801, 344] width 20 height 20
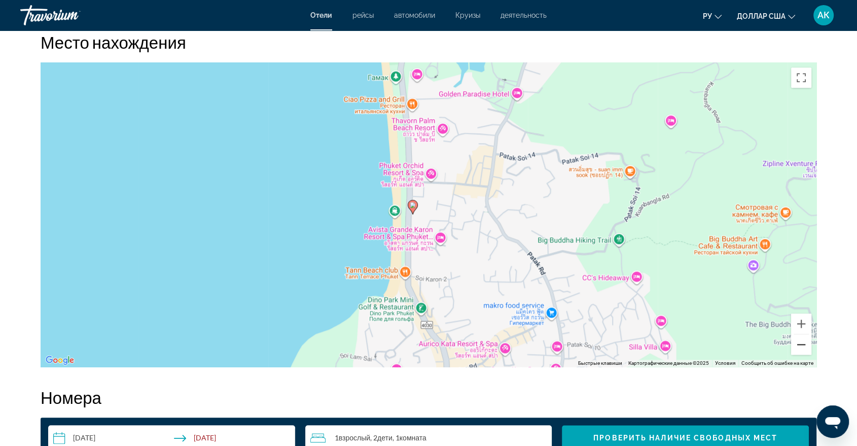
click at [797, 343] on button "Уменьшить" at bounding box center [801, 344] width 20 height 20
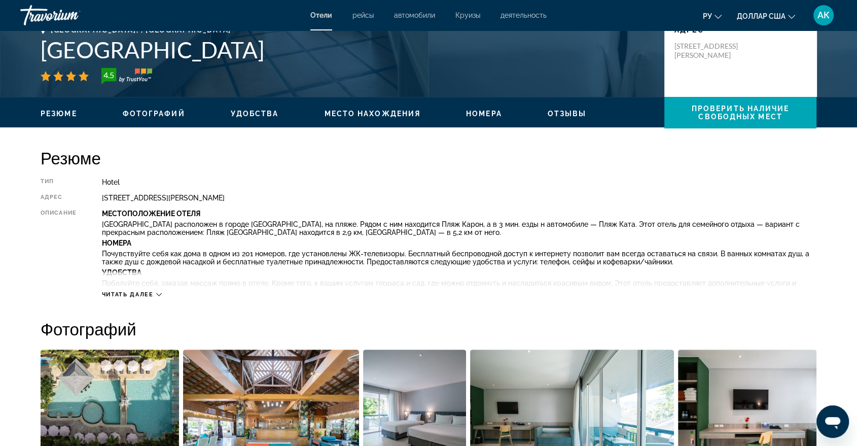
scroll to position [225, 0]
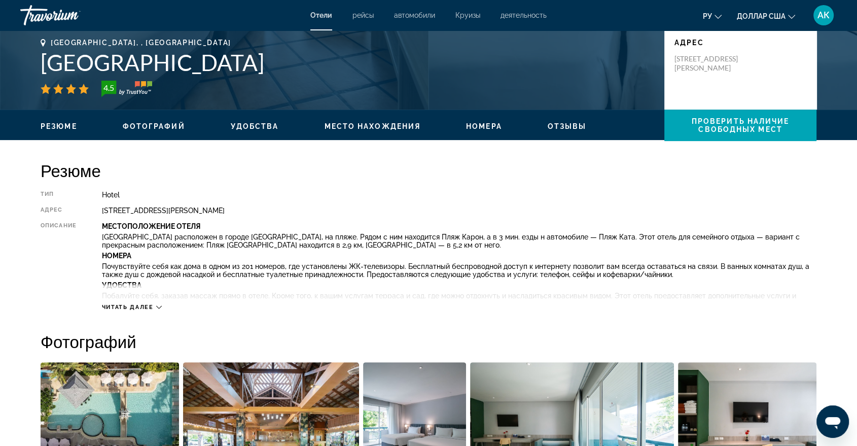
click at [148, 306] on span "Читать далее" at bounding box center [128, 307] width 52 height 7
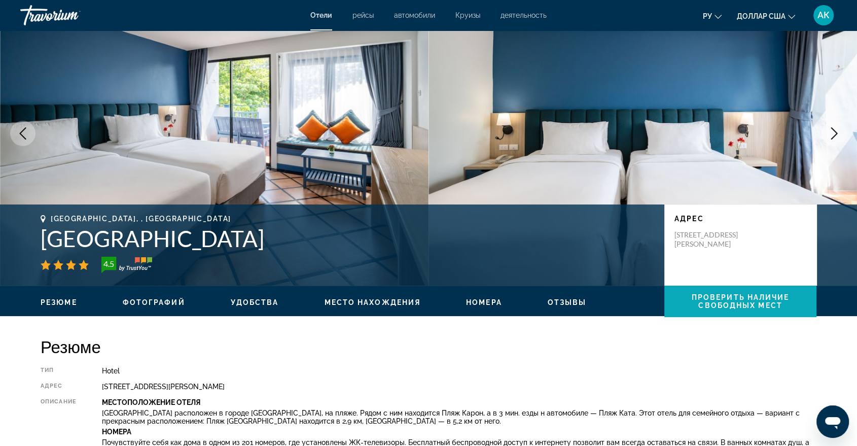
scroll to position [0, 0]
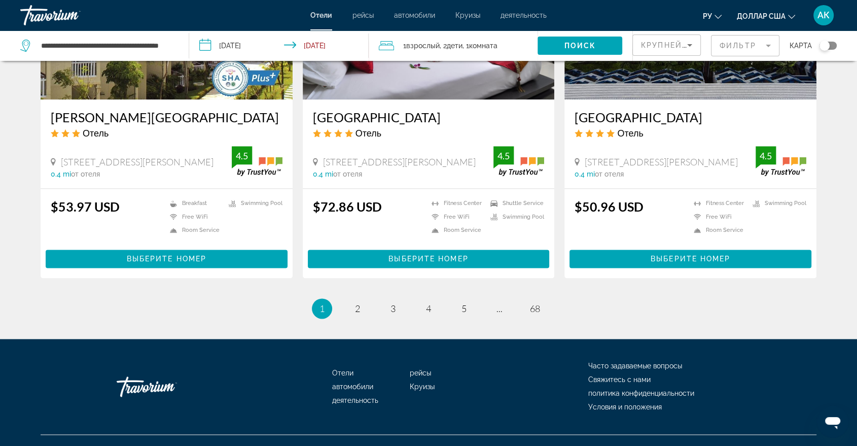
scroll to position [1277, 0]
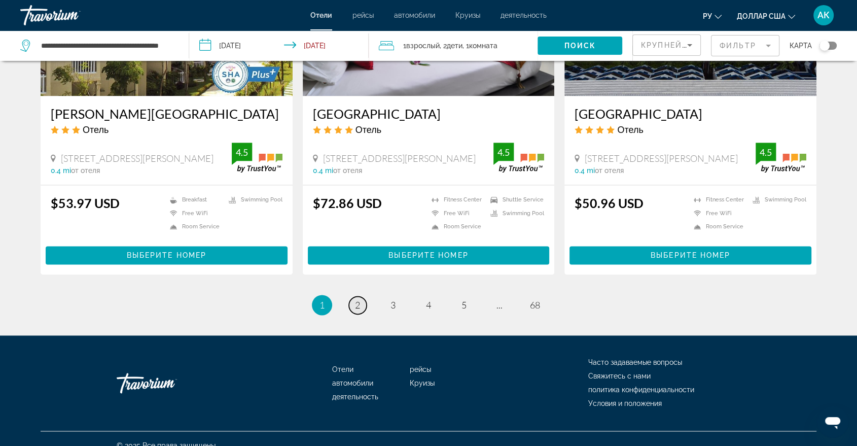
click at [356, 299] on span "2" at bounding box center [357, 304] width 5 height 11
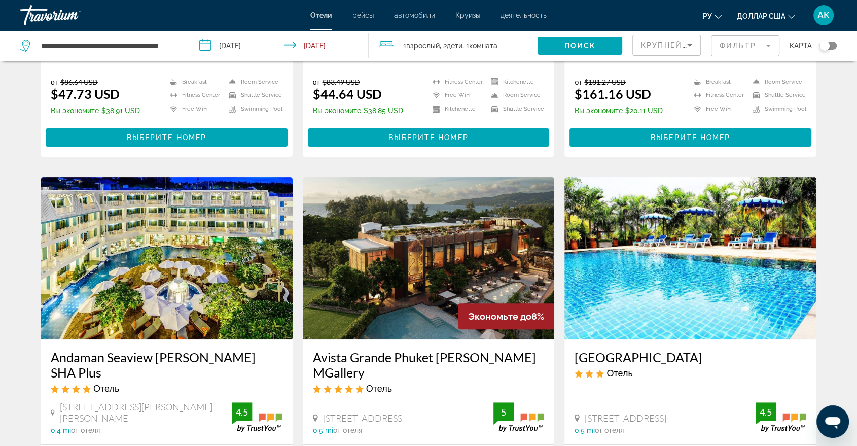
scroll to position [338, 0]
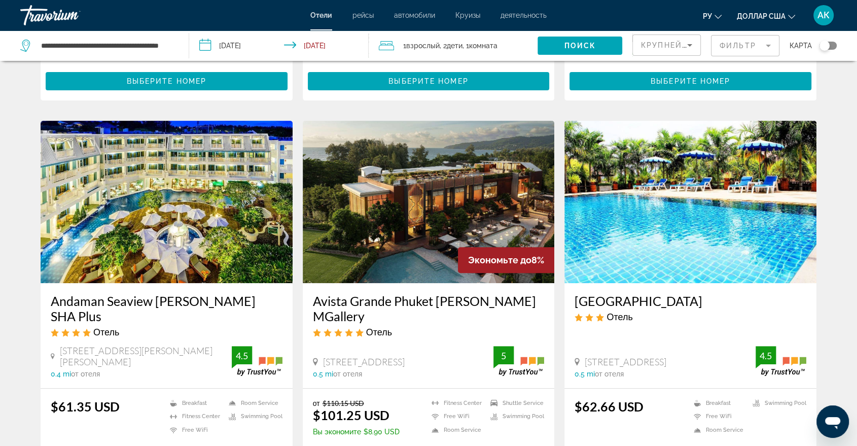
click at [252, 225] on img "Основное содержание" at bounding box center [167, 202] width 252 height 162
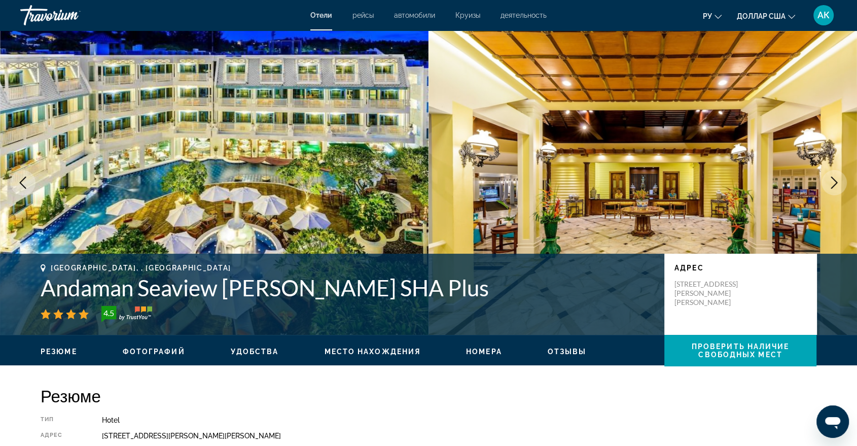
click at [831, 182] on icon "Next image" at bounding box center [834, 182] width 12 height 12
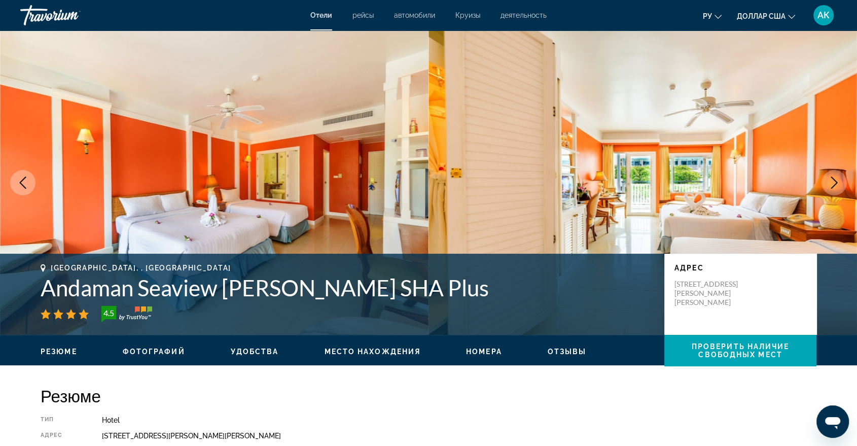
click at [831, 182] on icon "Next image" at bounding box center [834, 182] width 12 height 12
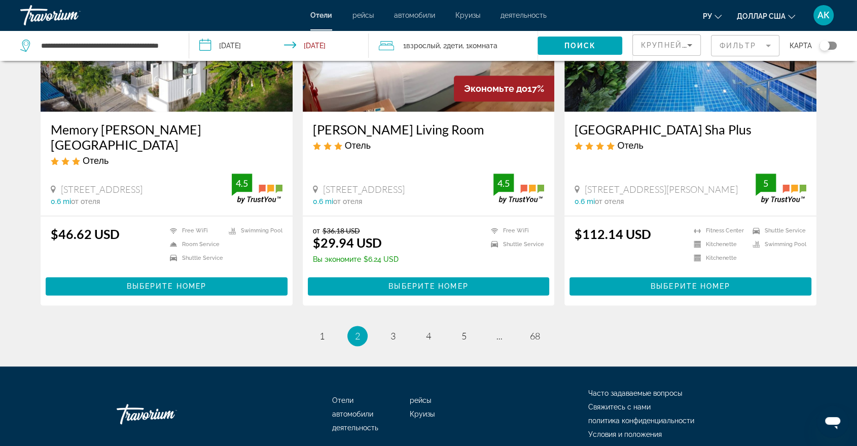
scroll to position [1261, 0]
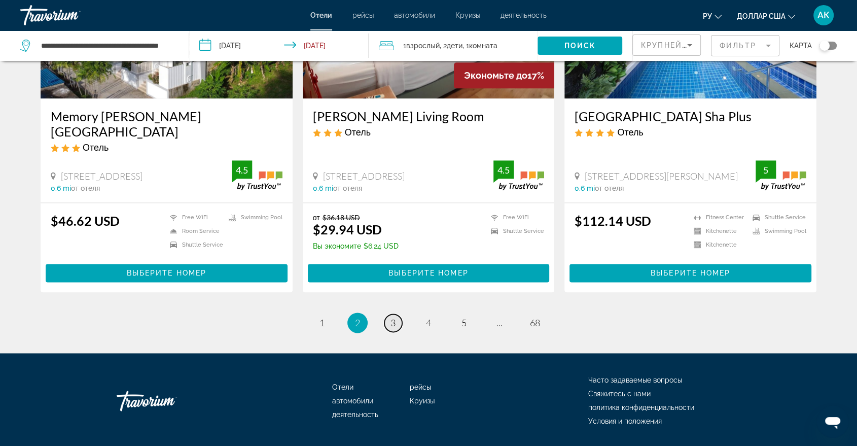
click at [387, 314] on link "page 3" at bounding box center [393, 323] width 18 height 18
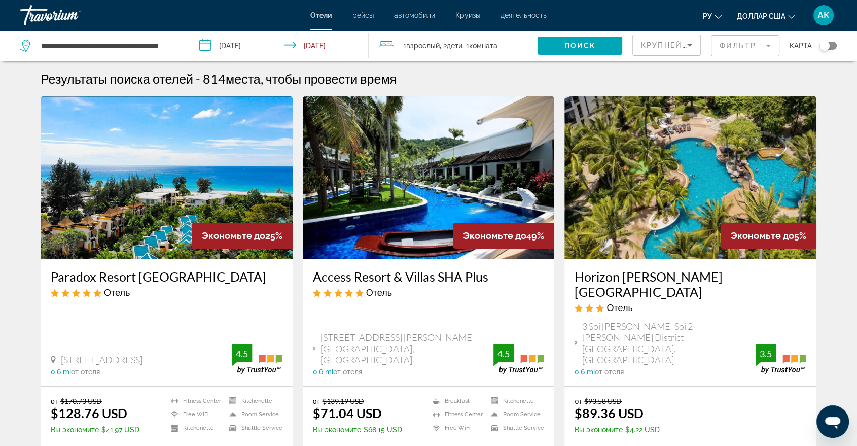
click at [663, 220] on img "Основное содержание" at bounding box center [690, 177] width 252 height 162
click at [521, 198] on img "Основное содержание" at bounding box center [429, 177] width 252 height 162
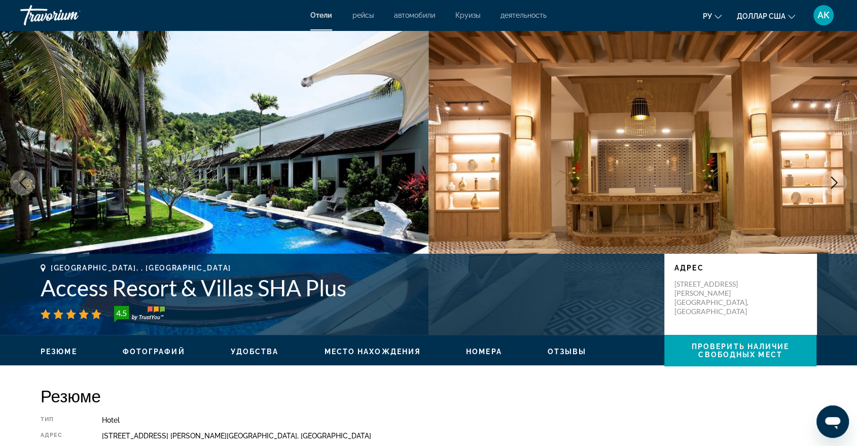
click at [826, 181] on button "Next image" at bounding box center [833, 182] width 25 height 25
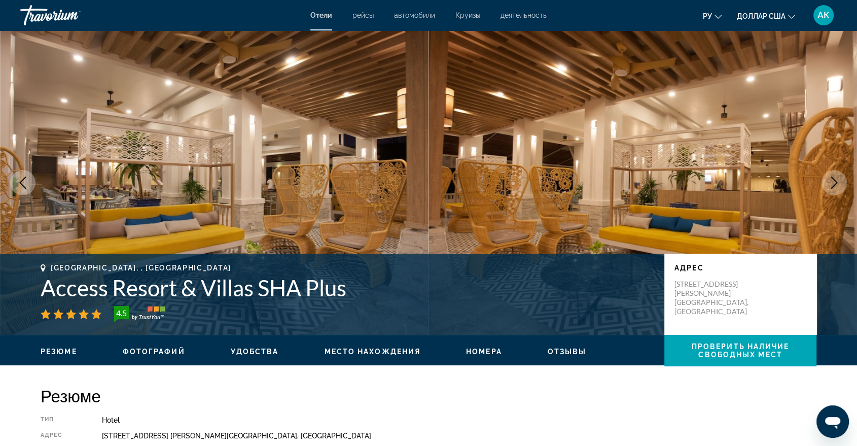
click at [834, 182] on icon "Next image" at bounding box center [834, 182] width 12 height 12
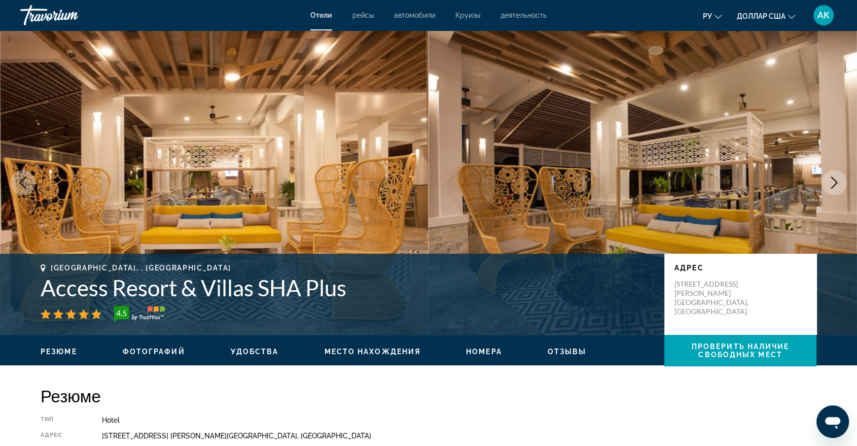
click at [834, 182] on icon "Next image" at bounding box center [834, 182] width 12 height 12
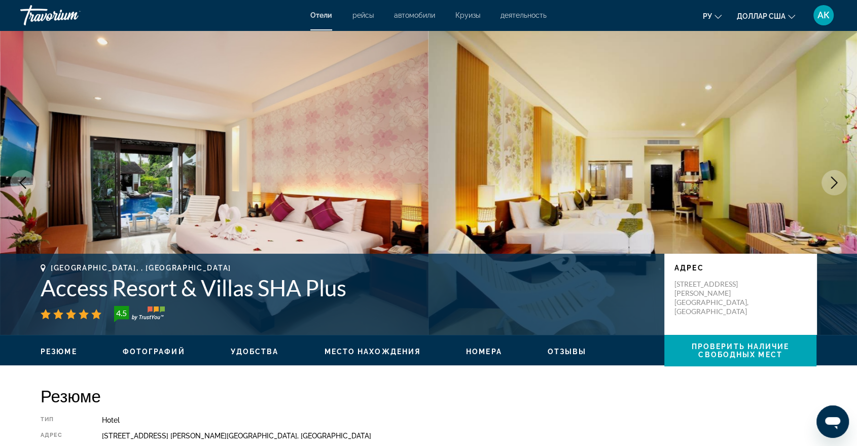
click at [834, 182] on icon "Next image" at bounding box center [834, 182] width 12 height 12
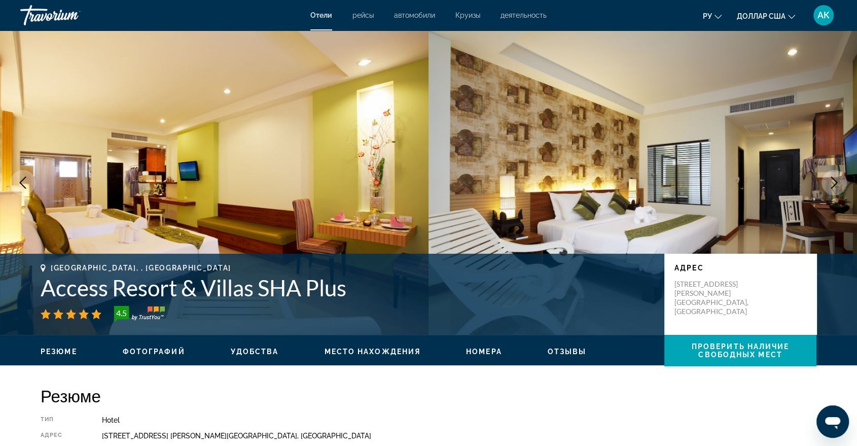
click at [834, 182] on icon "Next image" at bounding box center [834, 182] width 12 height 12
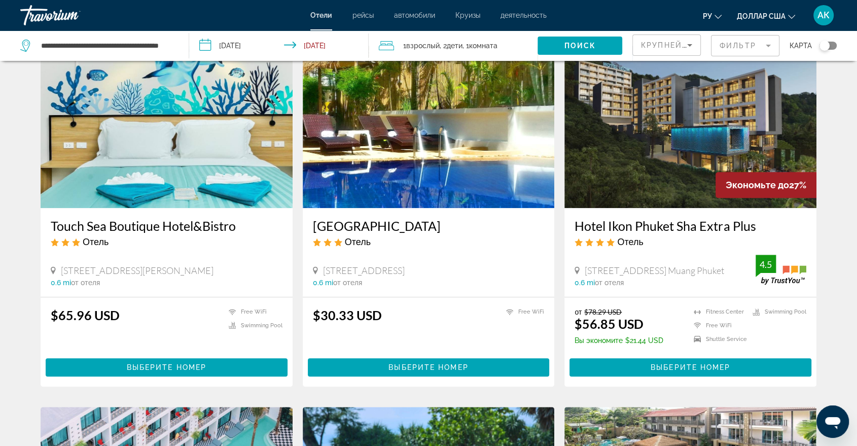
scroll to position [338, 0]
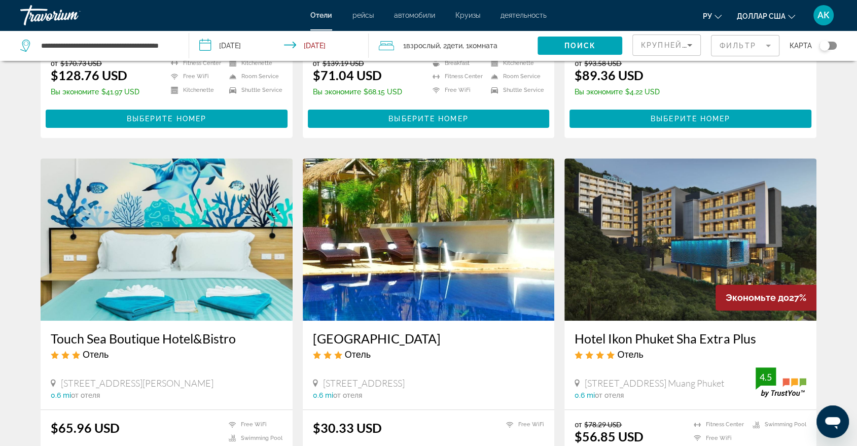
click at [692, 236] on img "Основное содержание" at bounding box center [690, 239] width 252 height 162
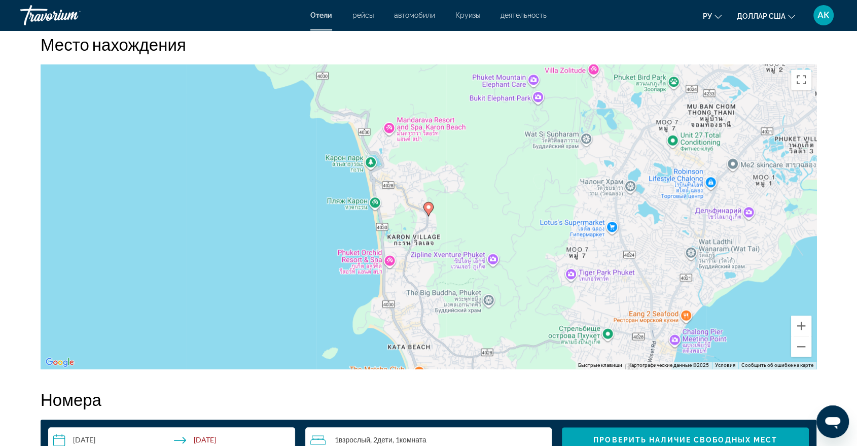
scroll to position [957, 0]
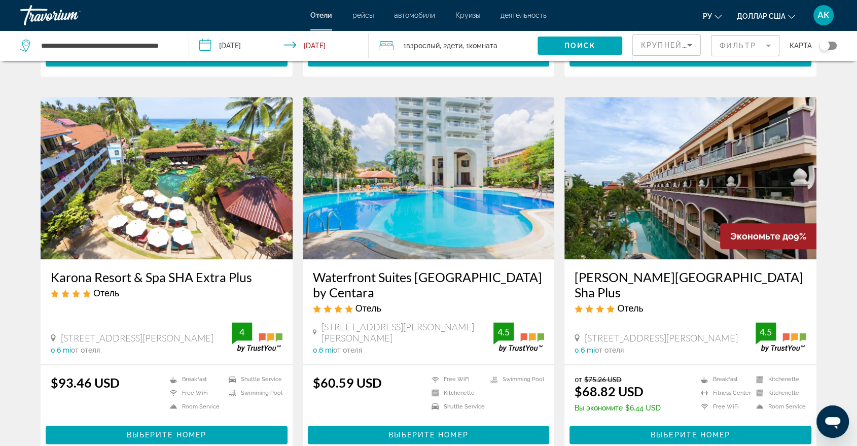
scroll to position [1126, 0]
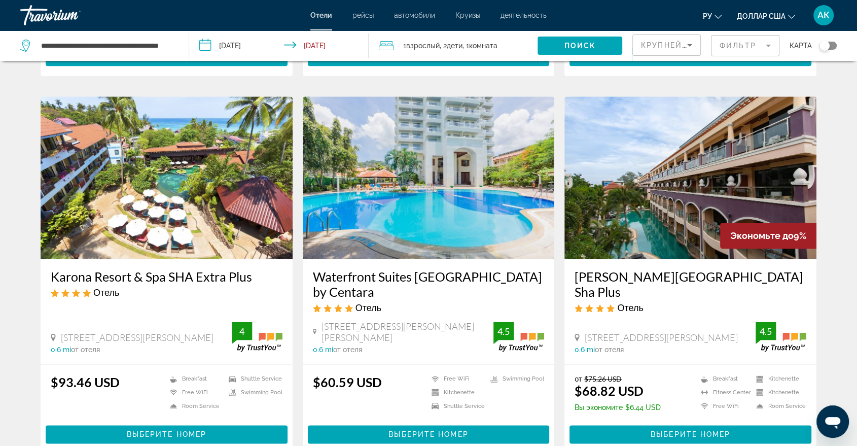
click at [659, 196] on img "Основное содержание" at bounding box center [690, 177] width 252 height 162
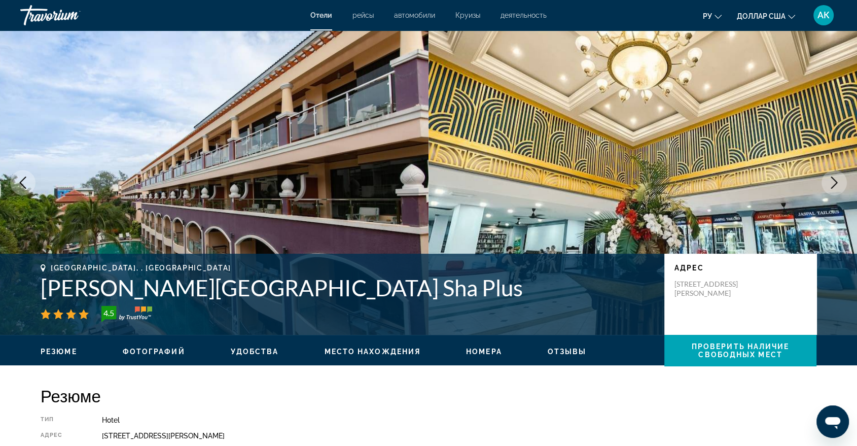
click at [832, 181] on icon "Next image" at bounding box center [834, 182] width 12 height 12
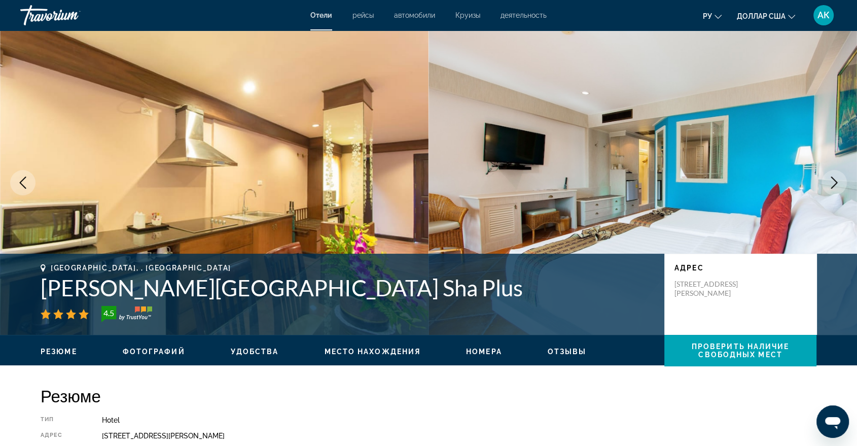
click at [832, 181] on icon "Next image" at bounding box center [834, 182] width 12 height 12
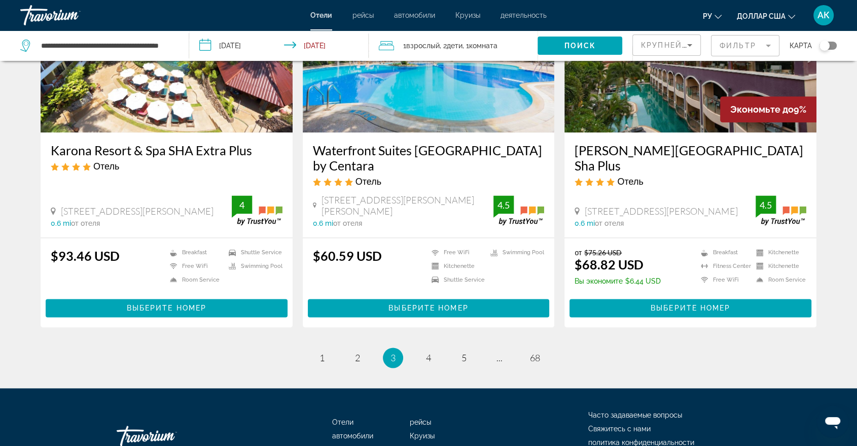
scroll to position [1260, 0]
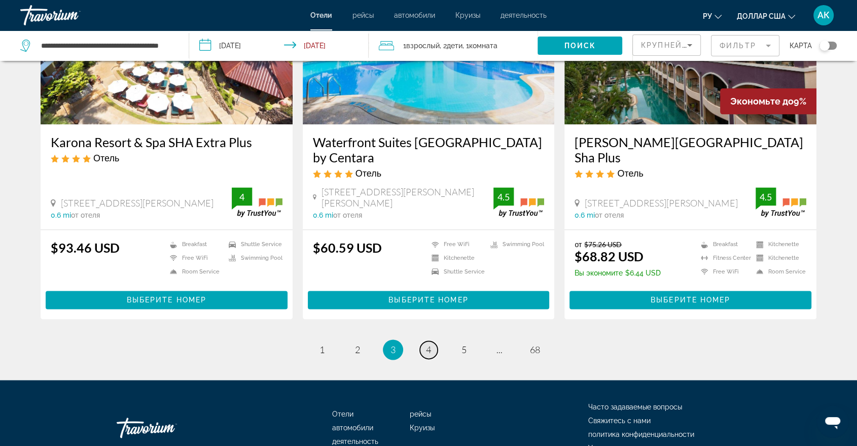
click at [434, 341] on link "page 4" at bounding box center [429, 350] width 18 height 18
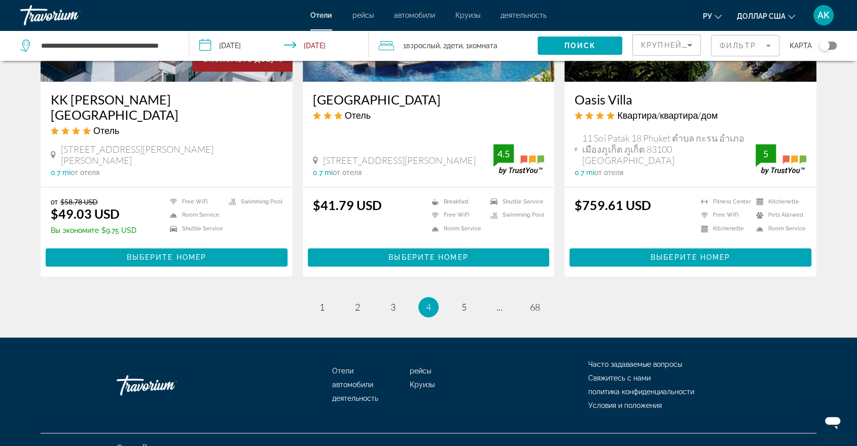
scroll to position [1261, 0]
click at [470, 298] on link "page 5" at bounding box center [464, 307] width 18 height 18
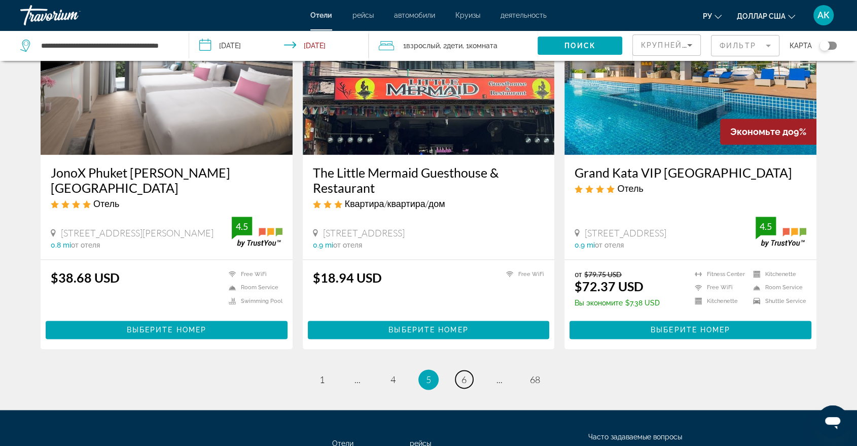
scroll to position [1280, 0]
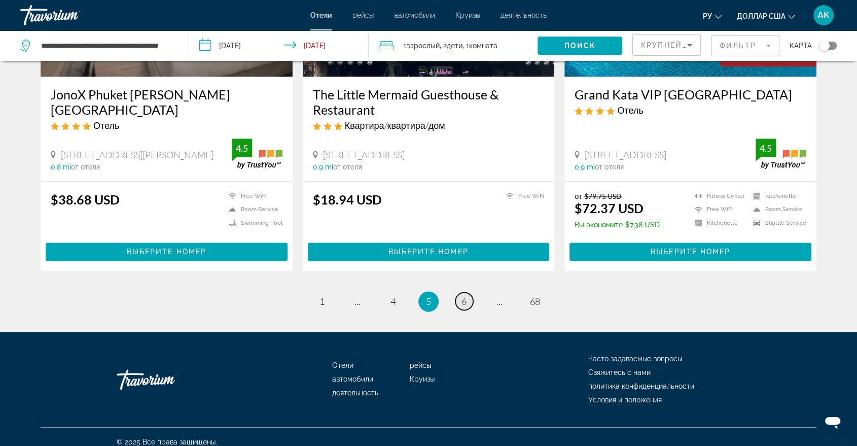
click at [463, 296] on link "page 6" at bounding box center [464, 301] width 18 height 18
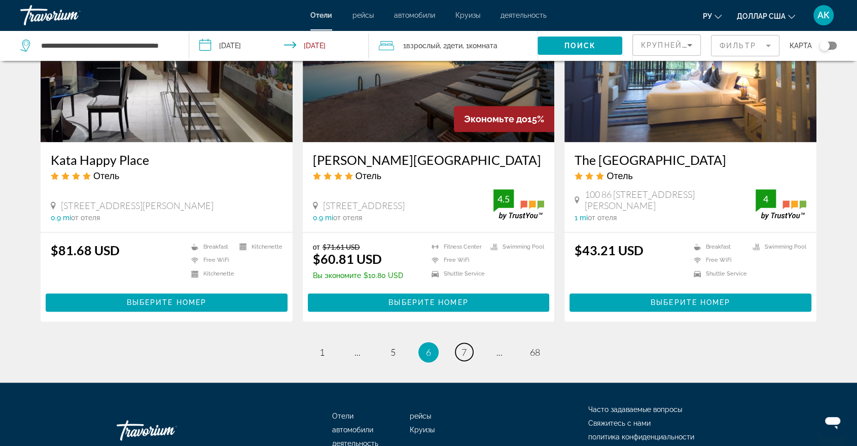
scroll to position [1277, 0]
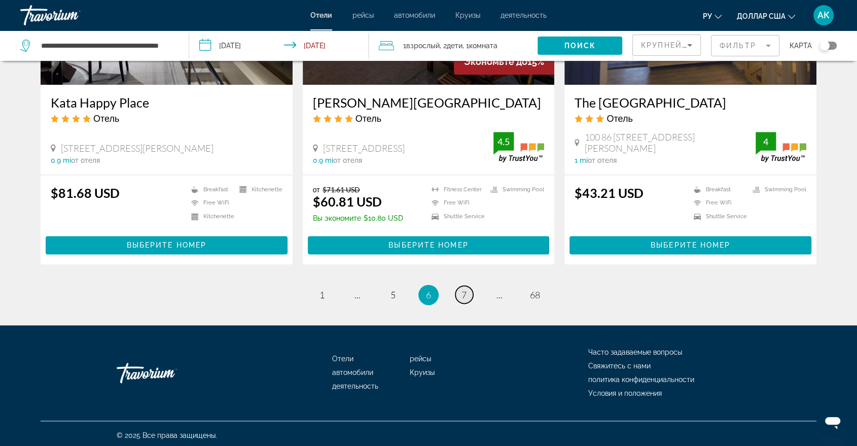
click at [462, 291] on span "7" at bounding box center [463, 294] width 5 height 11
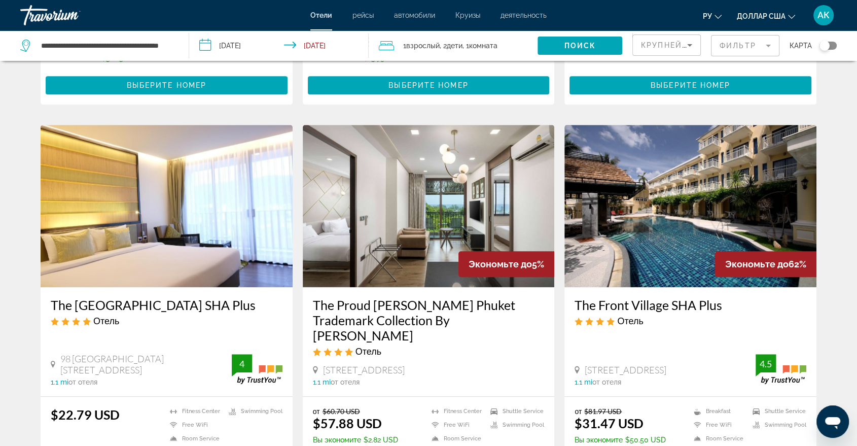
scroll to position [732, 0]
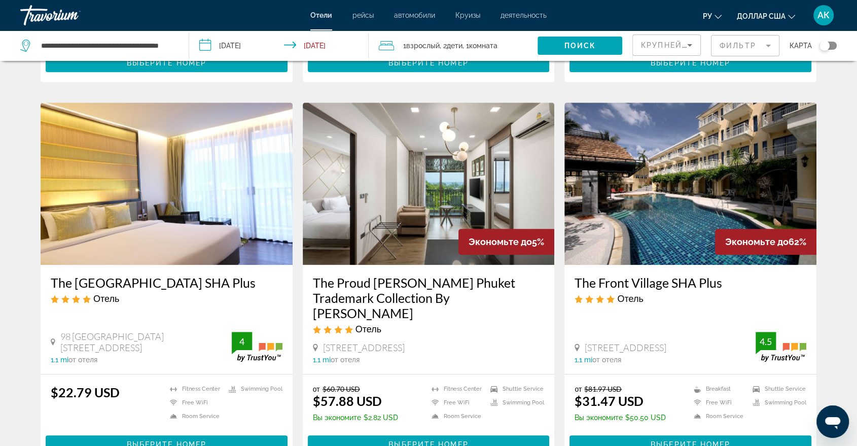
click at [489, 279] on h3 "The Proud [PERSON_NAME] Phuket Trademark Collection By [PERSON_NAME]" at bounding box center [429, 298] width 232 height 46
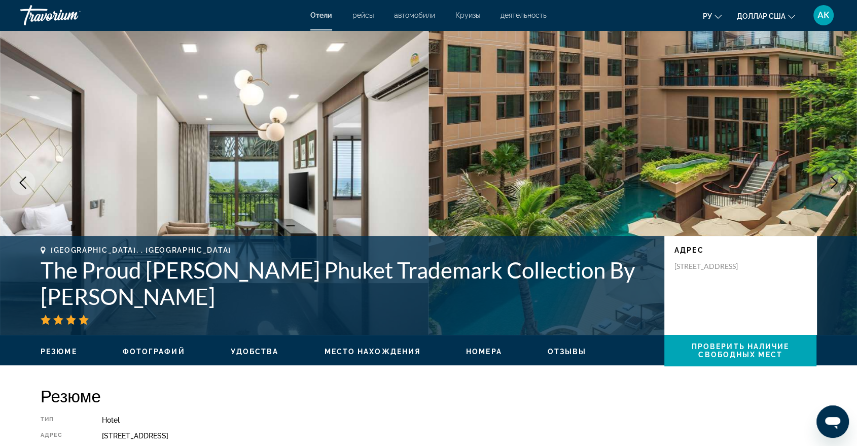
click at [824, 179] on button "Next image" at bounding box center [833, 182] width 25 height 25
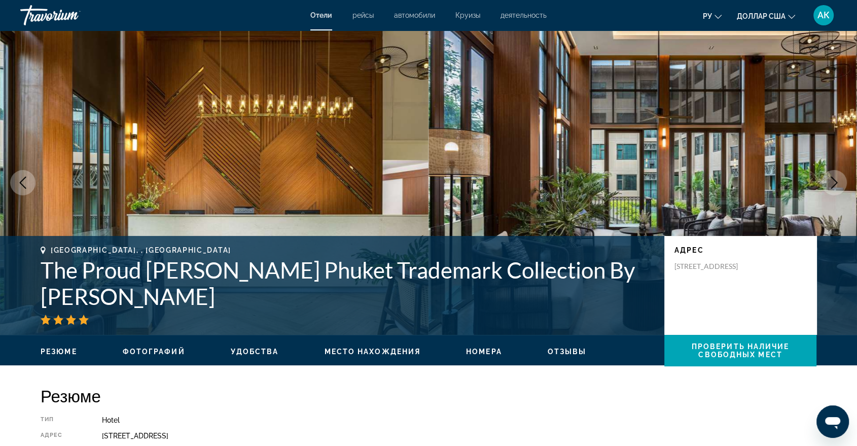
click at [825, 179] on button "Next image" at bounding box center [833, 182] width 25 height 25
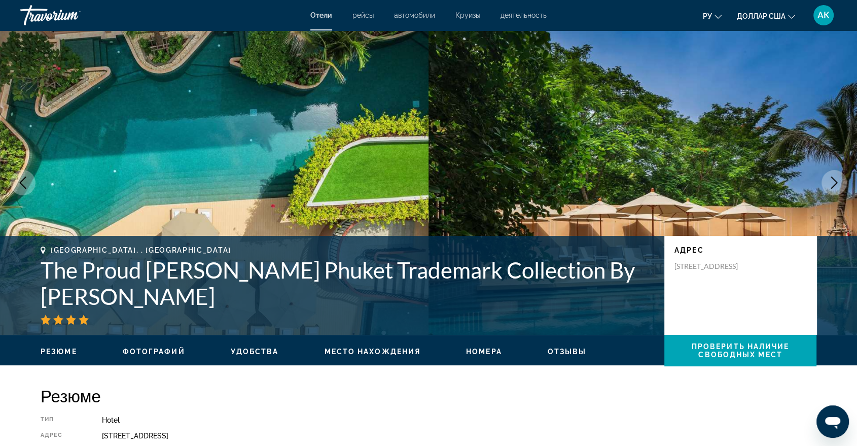
click at [825, 179] on button "Next image" at bounding box center [833, 182] width 25 height 25
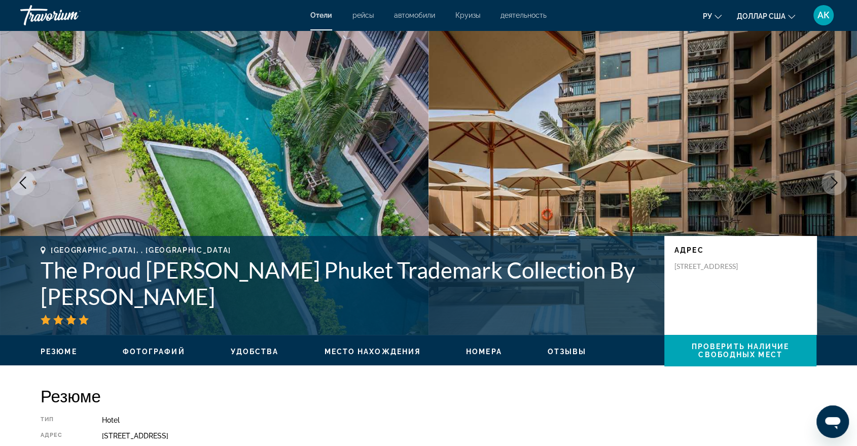
click at [825, 179] on button "Next image" at bounding box center [833, 182] width 25 height 25
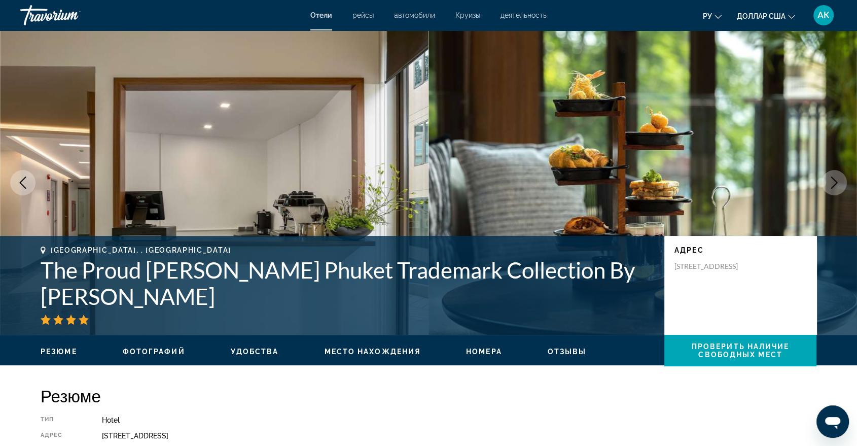
click at [825, 179] on button "Next image" at bounding box center [833, 182] width 25 height 25
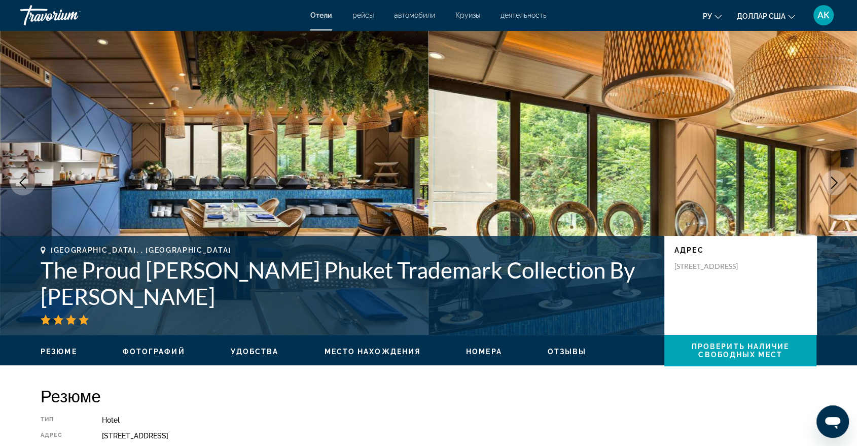
click at [825, 179] on button "Next image" at bounding box center [833, 182] width 25 height 25
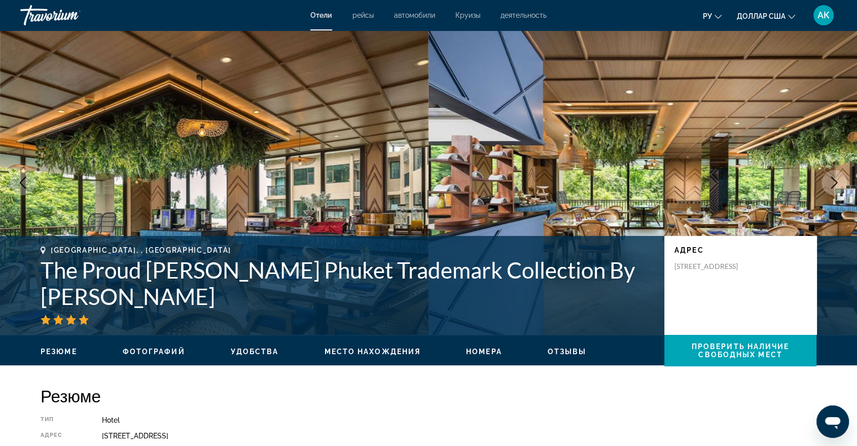
click at [825, 179] on button "Next image" at bounding box center [833, 182] width 25 height 25
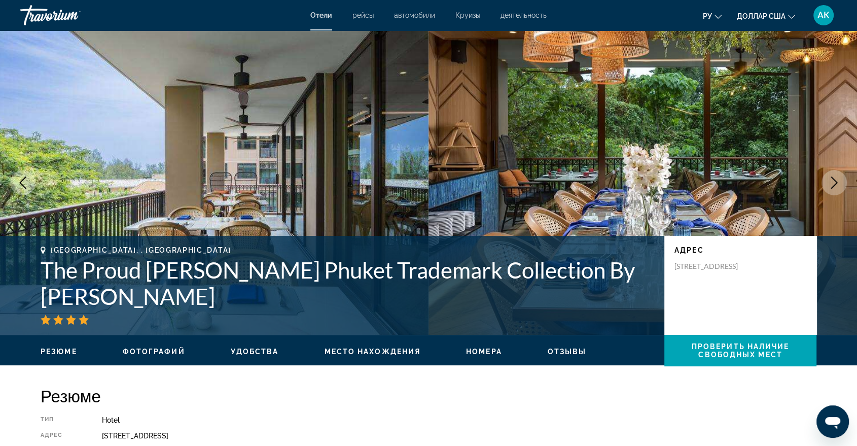
click at [825, 179] on button "Next image" at bounding box center [833, 182] width 25 height 25
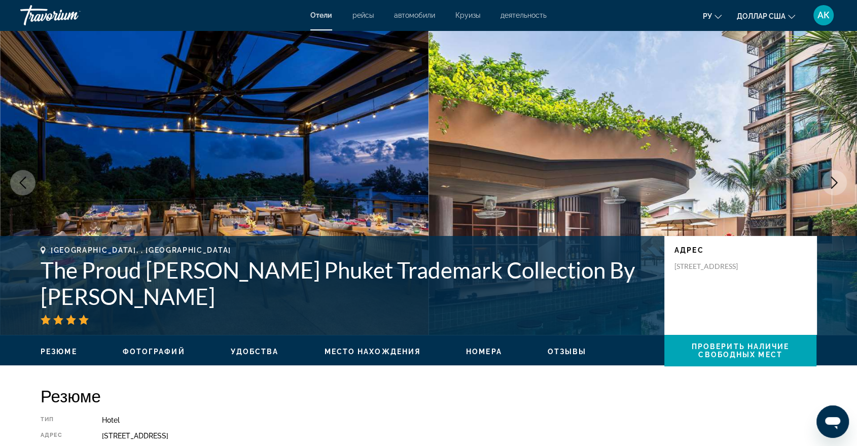
click at [825, 179] on button "Next image" at bounding box center [833, 182] width 25 height 25
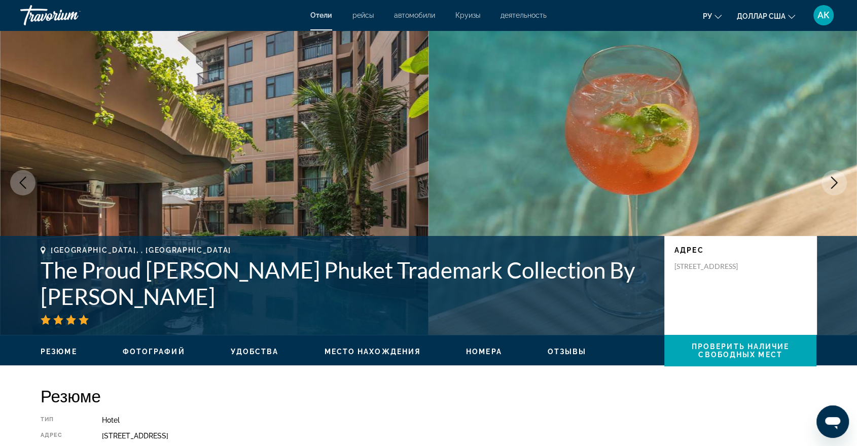
click at [825, 179] on button "Next image" at bounding box center [833, 182] width 25 height 25
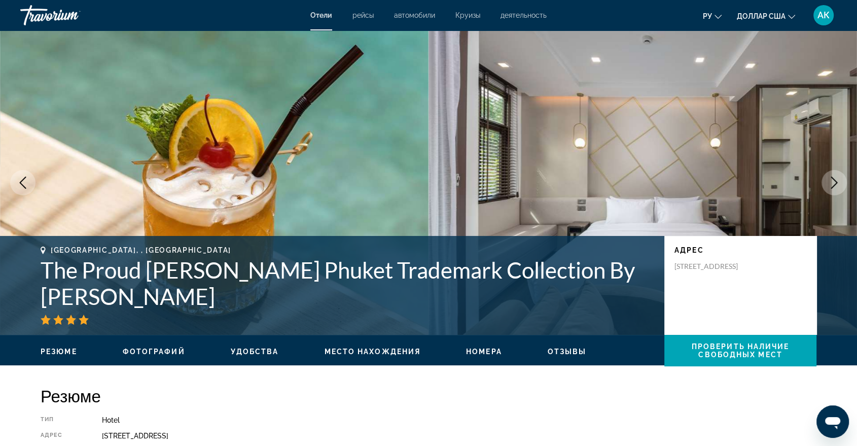
click at [825, 180] on button "Next image" at bounding box center [833, 182] width 25 height 25
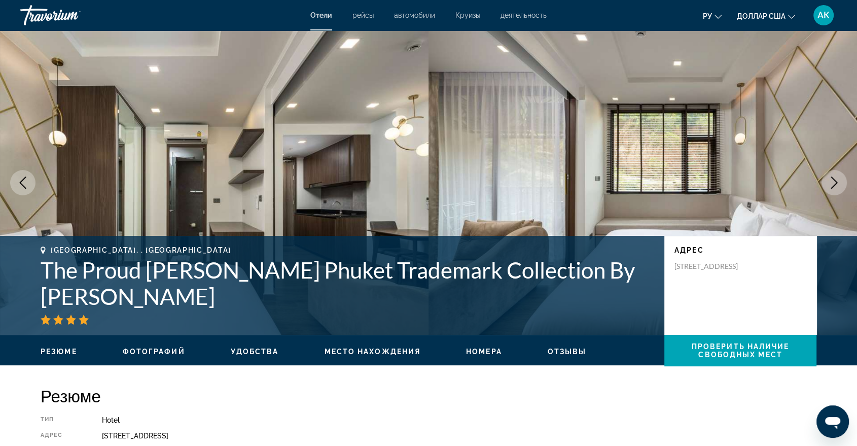
click at [825, 184] on button "Next image" at bounding box center [833, 182] width 25 height 25
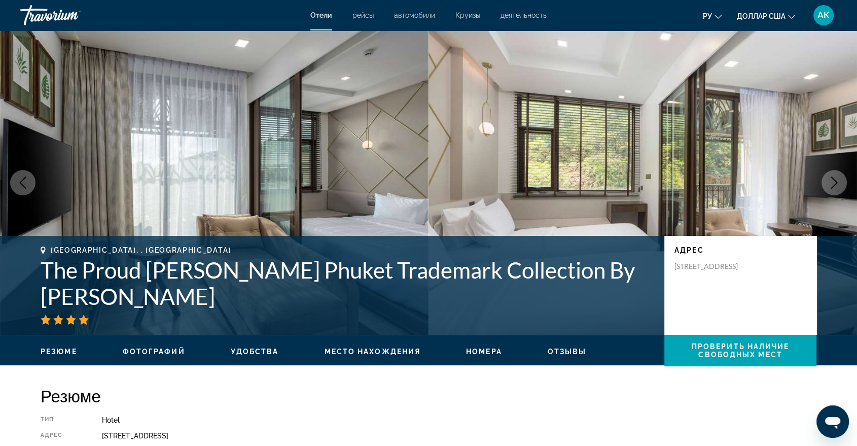
click at [831, 189] on button "Next image" at bounding box center [833, 182] width 25 height 25
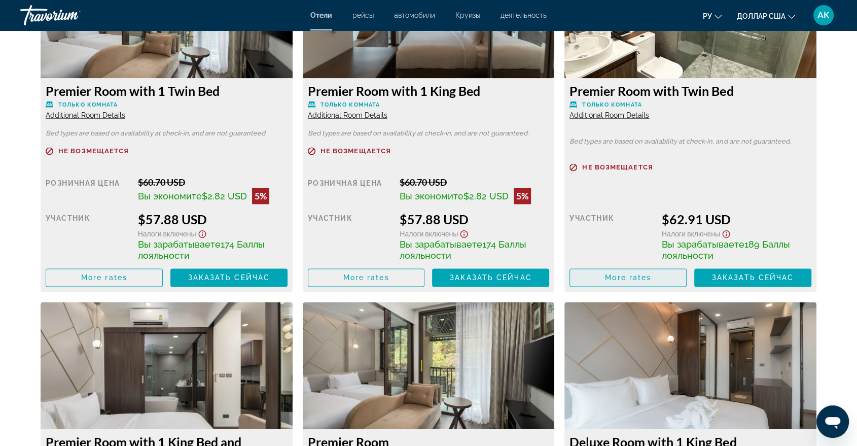
scroll to position [1464, 0]
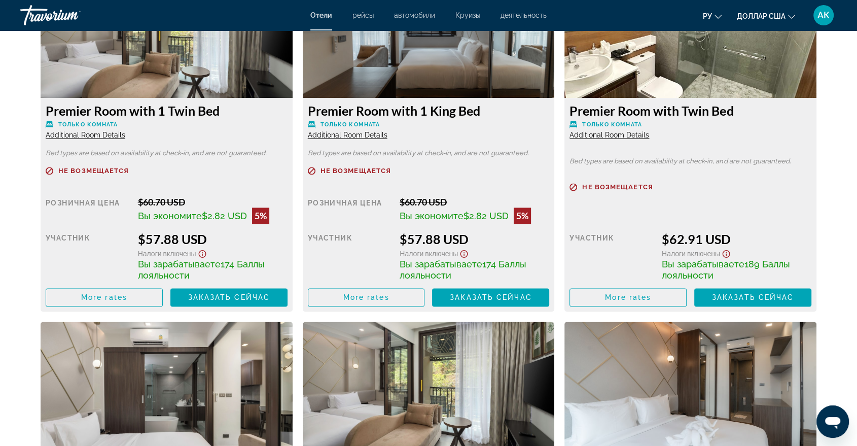
click at [292, 78] on img "Основное содержание" at bounding box center [167, 34] width 252 height 127
click at [292, 73] on img "Основное содержание" at bounding box center [167, 34] width 252 height 127
click at [292, 72] on img "Основное содержание" at bounding box center [167, 34] width 252 height 127
click at [127, 294] on span "More rates" at bounding box center [104, 297] width 46 height 8
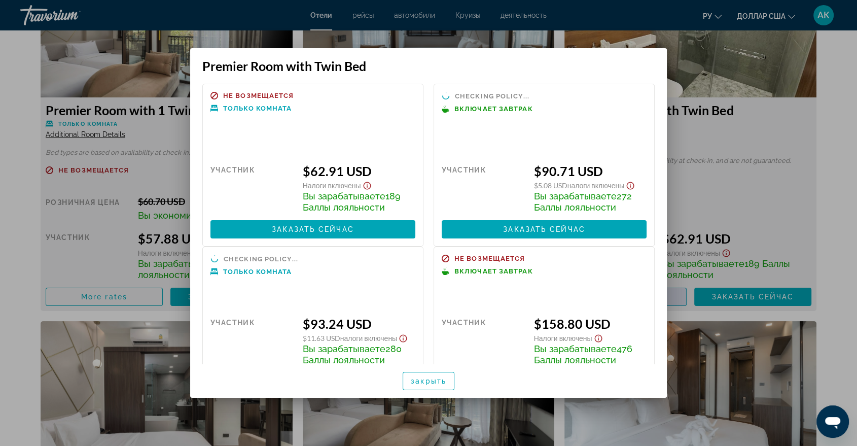
scroll to position [0, 0]
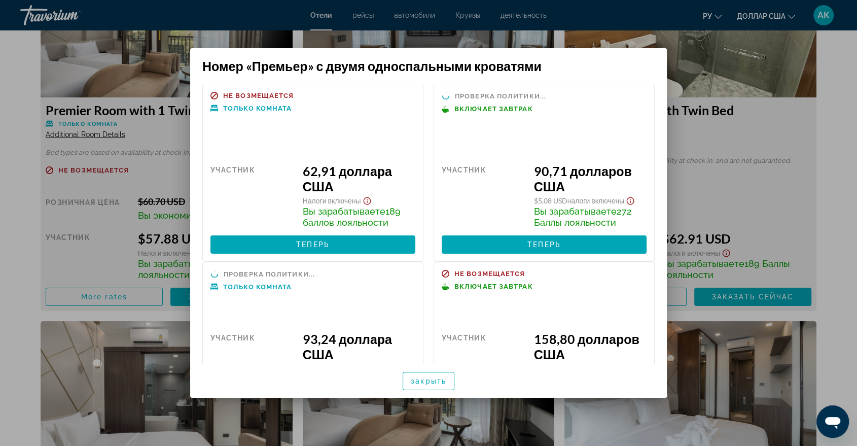
click at [847, 59] on div at bounding box center [428, 223] width 857 height 446
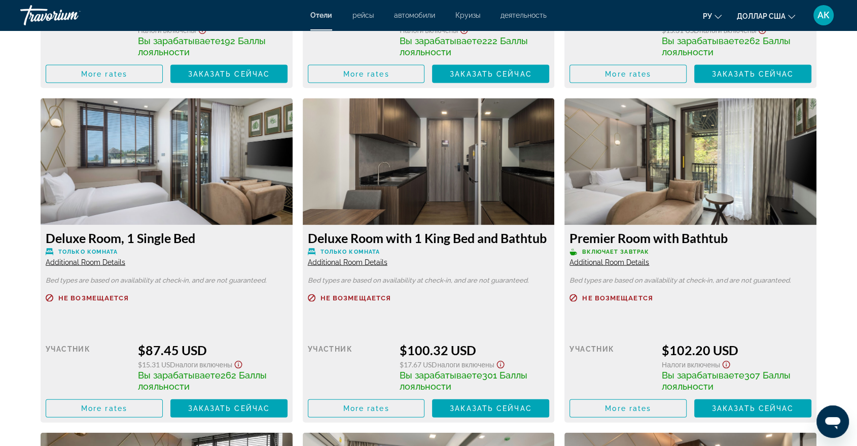
scroll to position [2027, 0]
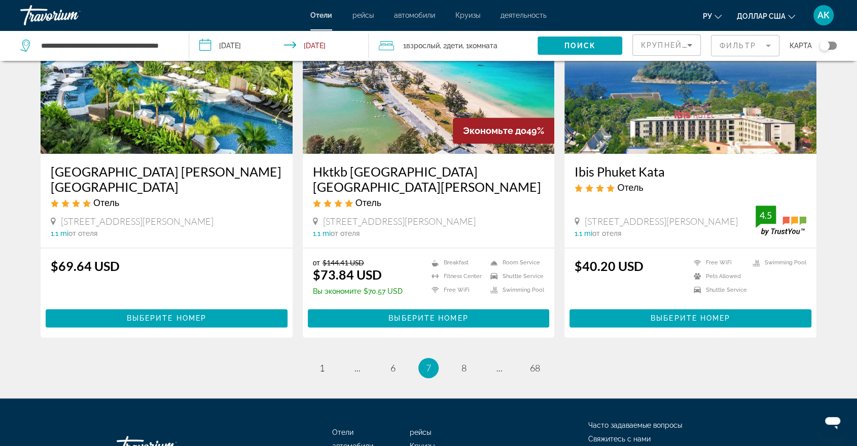
scroll to position [1270, 0]
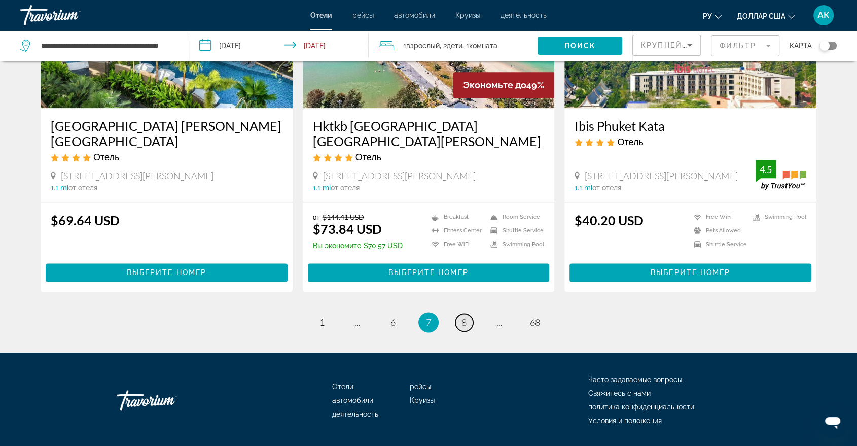
click at [458, 313] on link "page 8" at bounding box center [464, 322] width 18 height 18
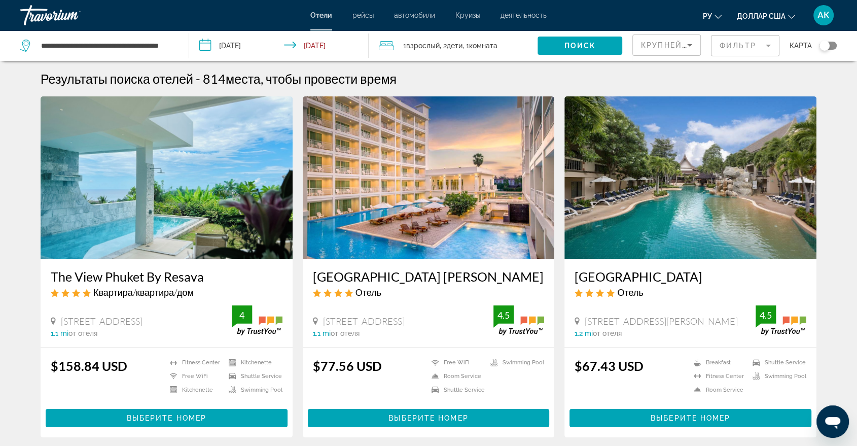
click at [432, 202] on img "Основное содержание" at bounding box center [429, 177] width 252 height 162
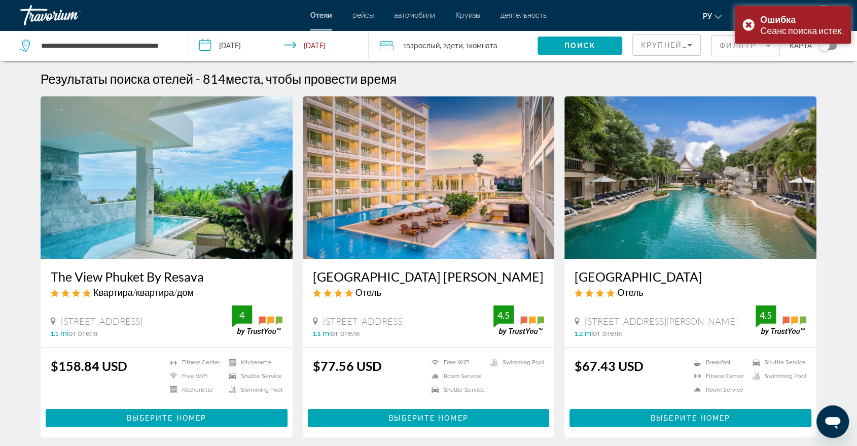
click at [362, 242] on img "Основное содержание" at bounding box center [429, 177] width 252 height 162
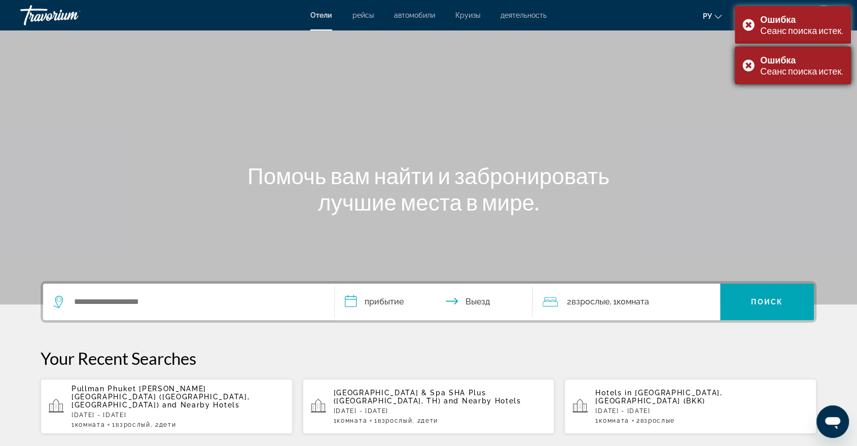
click at [747, 65] on div "Ошибка Сеанс поиска истек." at bounding box center [792, 66] width 116 height 38
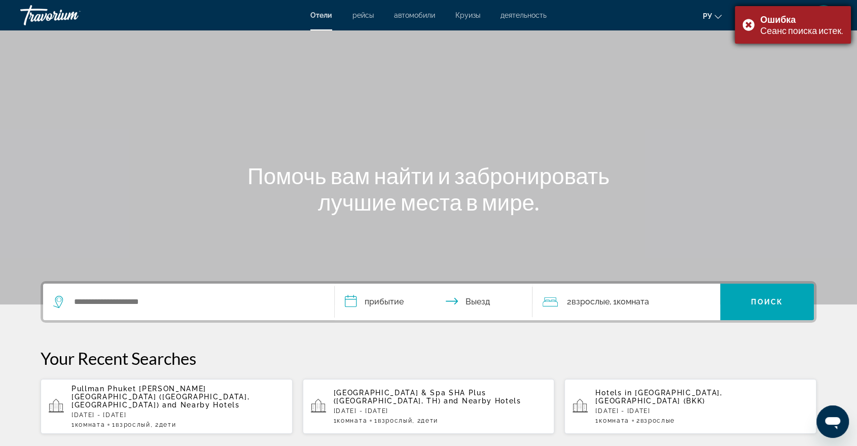
click at [748, 26] on div "Ошибка Сеанс поиска истек." at bounding box center [792, 25] width 116 height 38
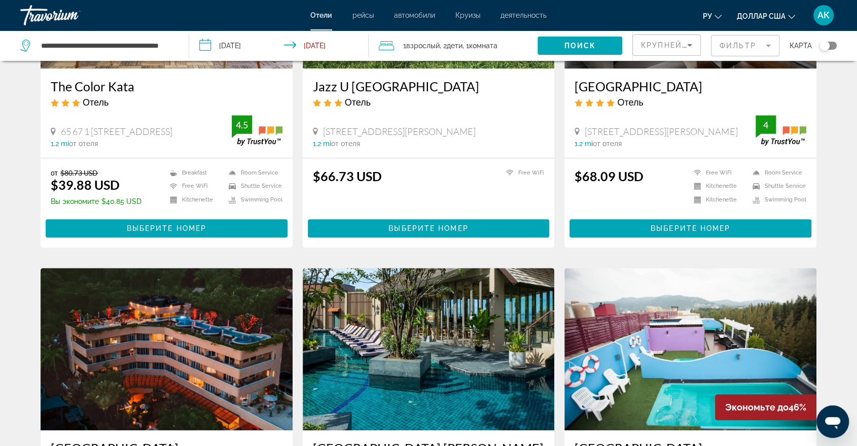
drag, startPoint x: 551, startPoint y: 211, endPoint x: 559, endPoint y: 114, distance: 98.1
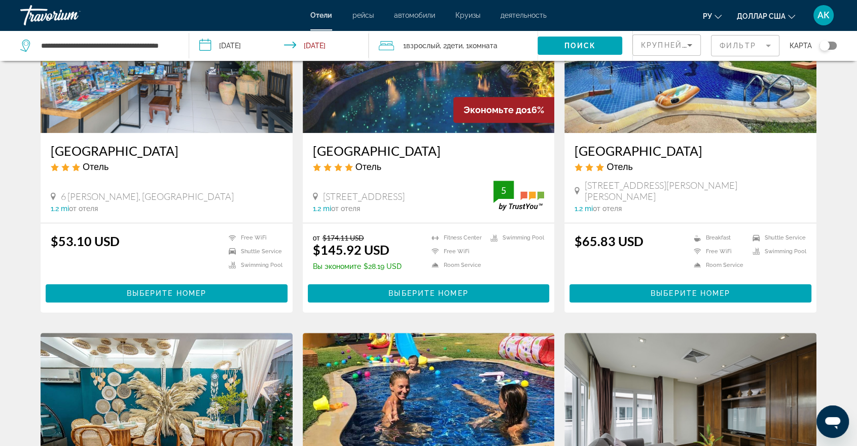
scroll to position [338, 0]
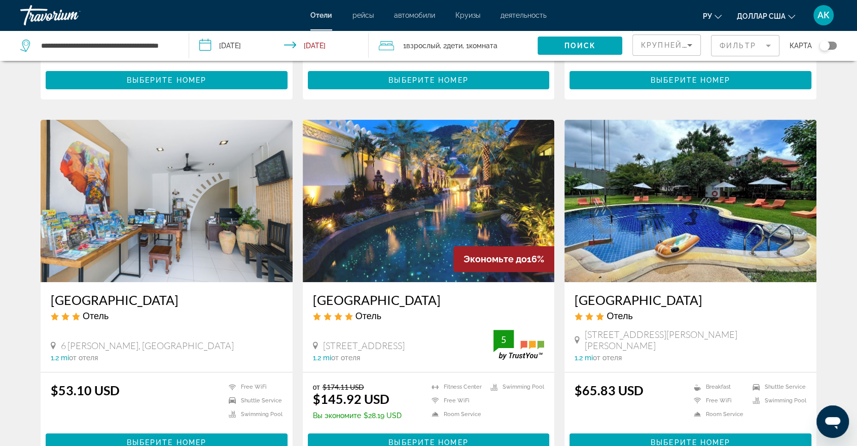
click at [180, 52] on app-destination-search "**********" at bounding box center [94, 45] width 189 height 30
click at [174, 41] on div "**********" at bounding box center [99, 45] width 158 height 30
click at [167, 46] on input "**********" at bounding box center [106, 45] width 133 height 15
click at [173, 45] on input "**********" at bounding box center [106, 45] width 133 height 15
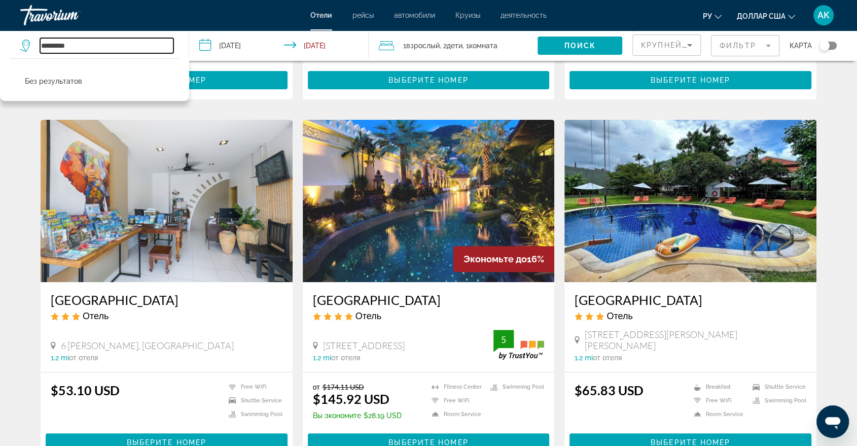
click at [122, 39] on input "*********" at bounding box center [106, 45] width 133 height 15
type input "*"
click at [65, 43] on input "**********" at bounding box center [106, 45] width 133 height 15
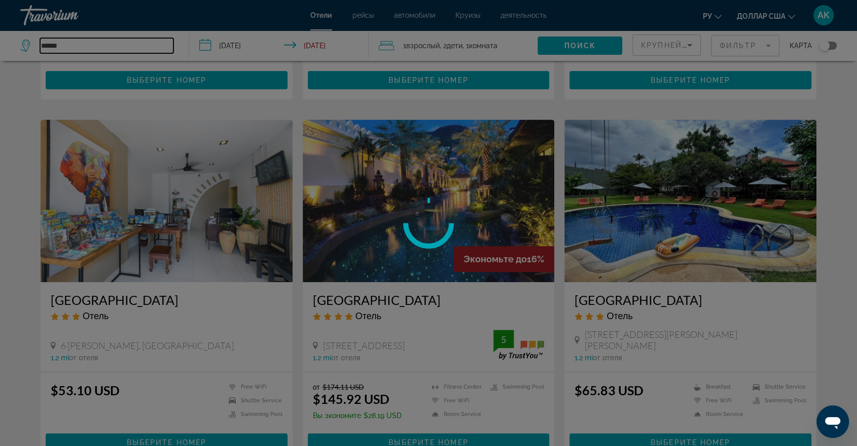
type input "******"
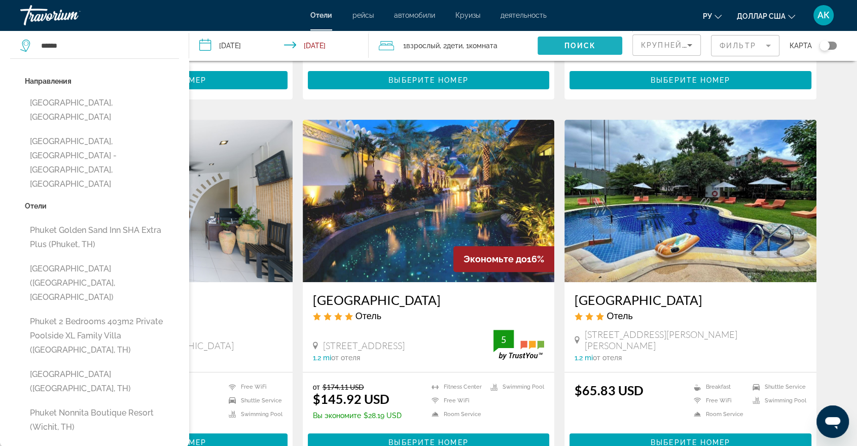
click at [598, 50] on span "Search widget" at bounding box center [579, 45] width 85 height 24
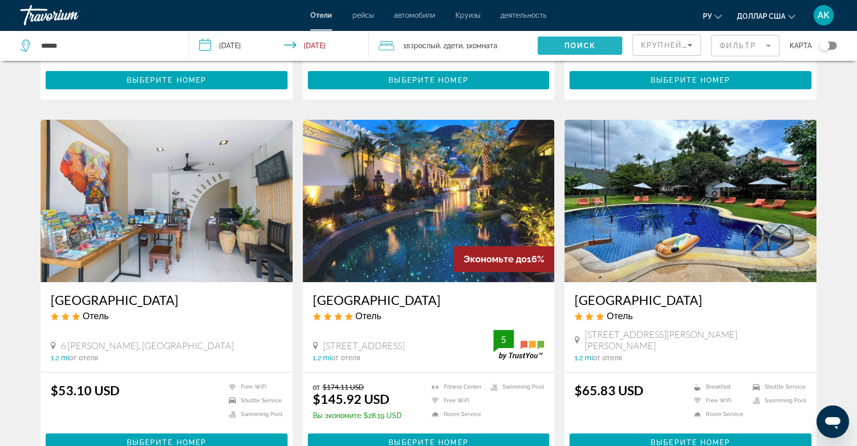
click at [600, 46] on span "Search widget" at bounding box center [579, 45] width 85 height 24
click at [599, 48] on span "Search widget" at bounding box center [579, 45] width 85 height 24
click at [600, 49] on span "Search widget" at bounding box center [579, 45] width 85 height 24
click at [601, 51] on span "Search widget" at bounding box center [579, 45] width 85 height 24
click at [600, 51] on span "Search widget" at bounding box center [579, 45] width 85 height 24
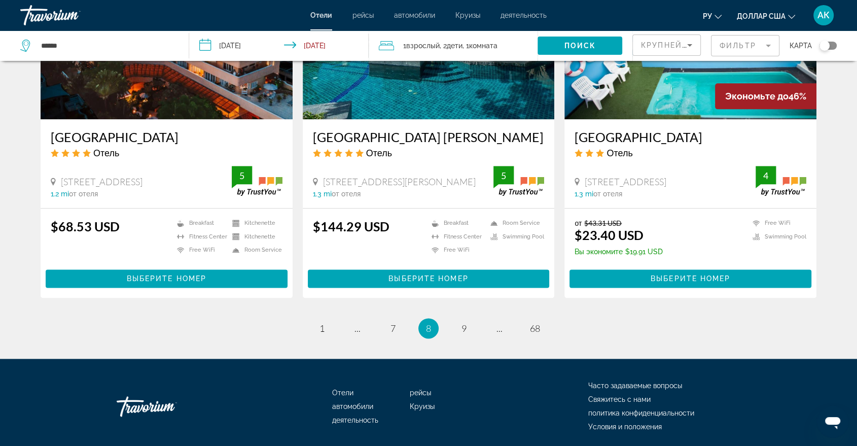
scroll to position [1239, 0]
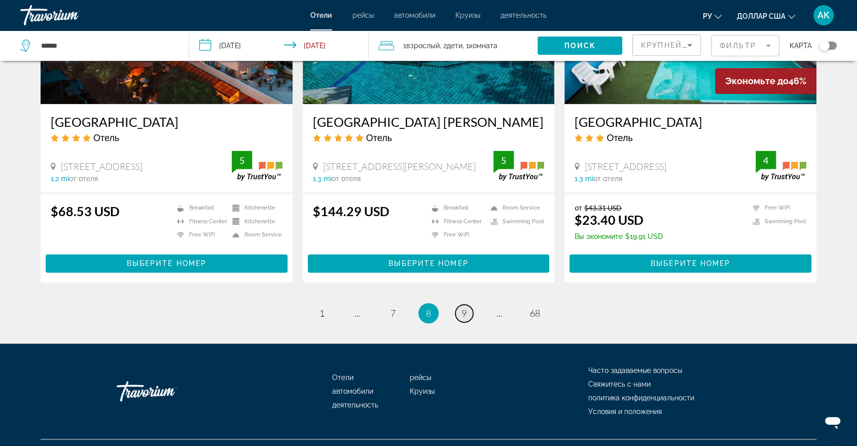
click at [466, 318] on link "page 9" at bounding box center [464, 313] width 18 height 18
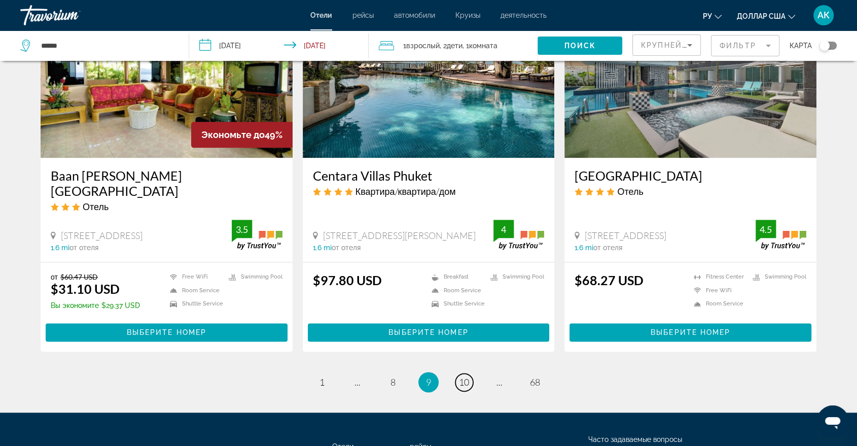
scroll to position [1260, 0]
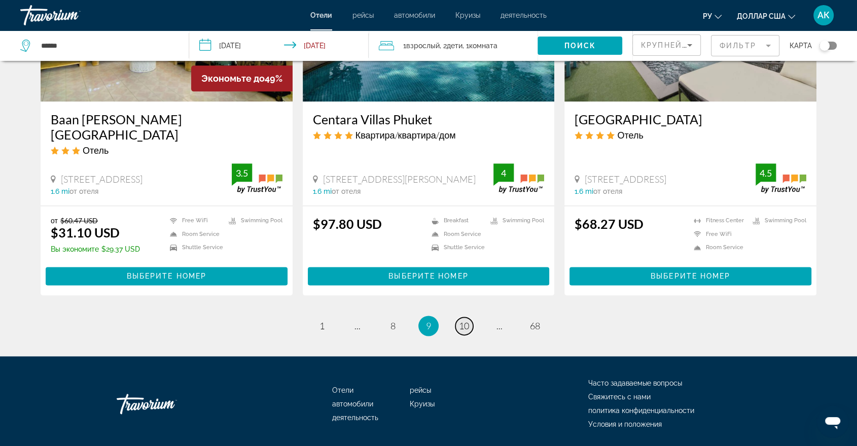
click at [467, 320] on span "10" at bounding box center [464, 325] width 10 height 11
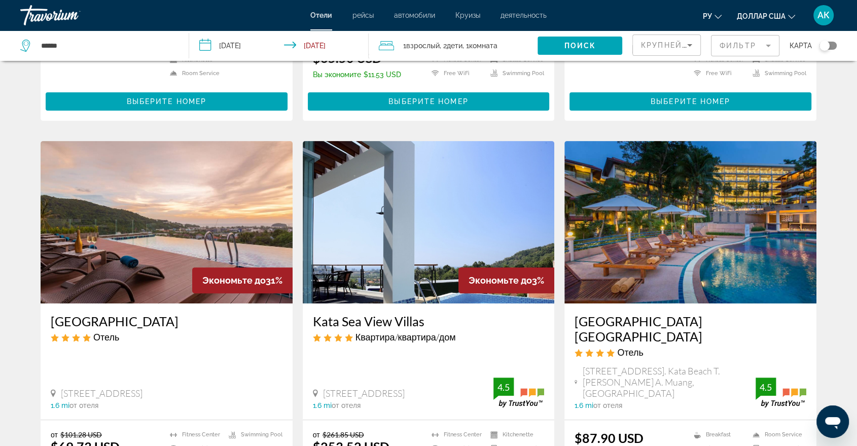
scroll to position [338, 0]
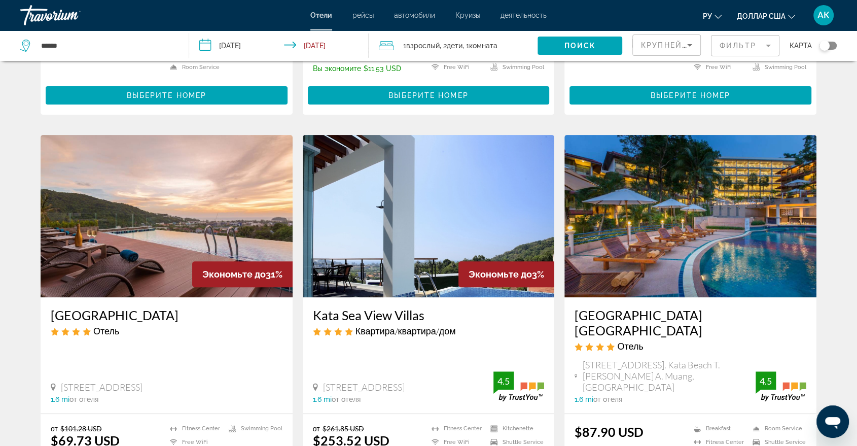
click at [750, 50] on mat-form-field "Фильтр" at bounding box center [745, 45] width 68 height 21
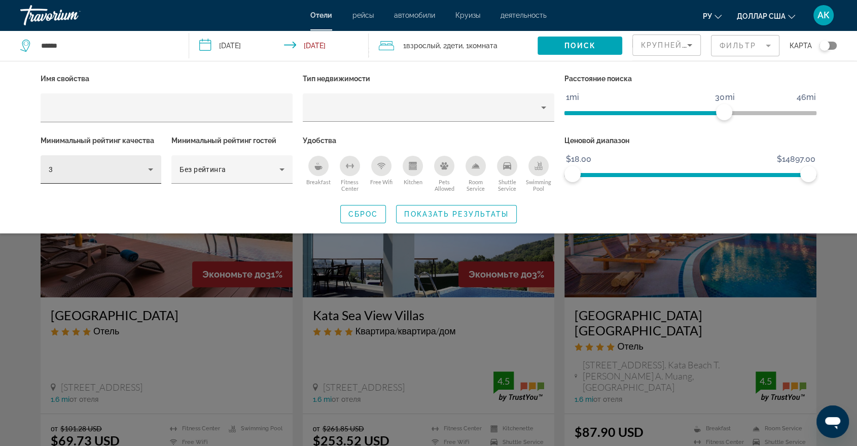
click at [150, 177] on div "3" at bounding box center [101, 169] width 104 height 28
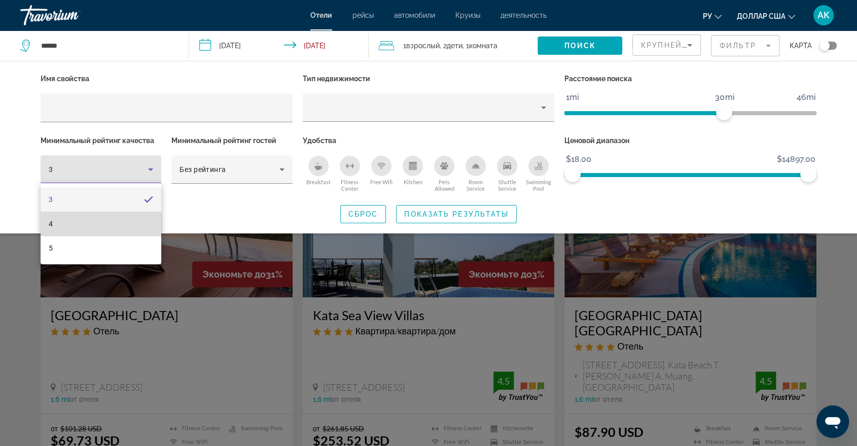
click at [121, 218] on mat-option "4" at bounding box center [101, 223] width 121 height 24
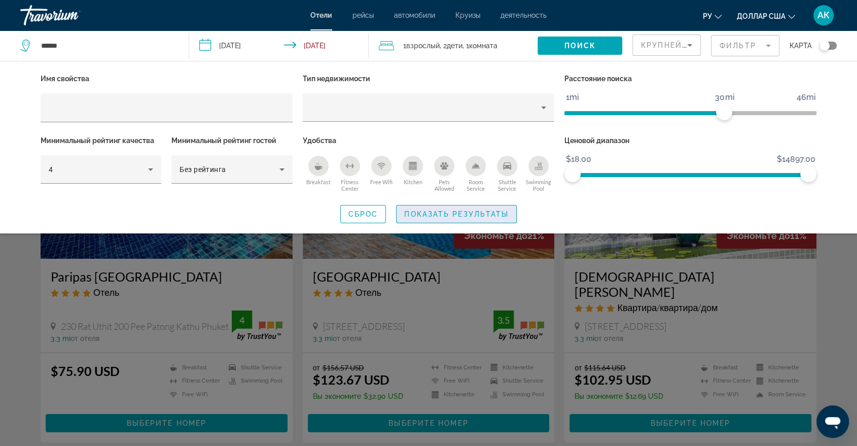
click at [484, 210] on span "Показать результаты" at bounding box center [456, 214] width 104 height 8
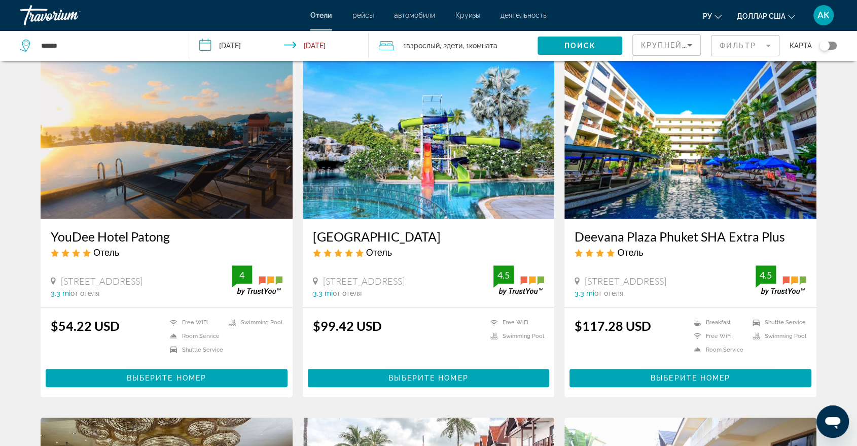
scroll to position [338, 0]
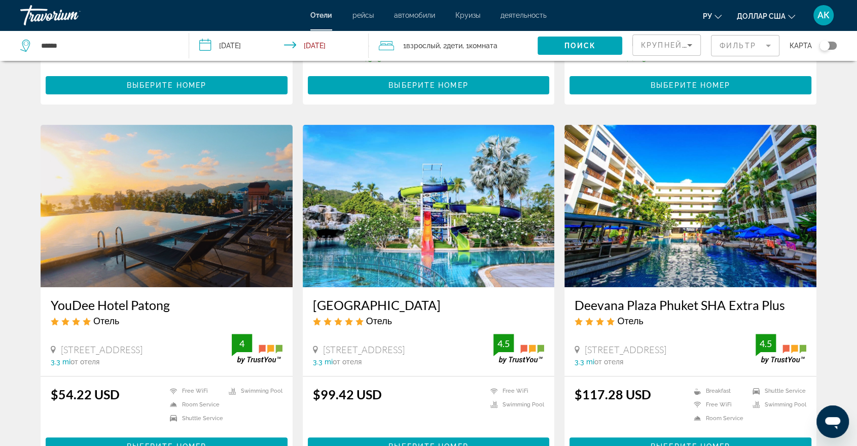
click at [200, 206] on img "Основное содержание" at bounding box center [167, 206] width 252 height 162
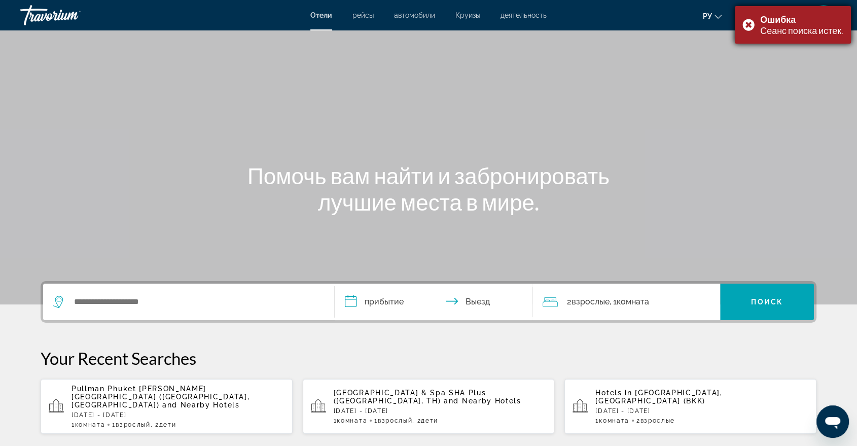
click at [749, 23] on div "Ошибка Сеанс поиска истек." at bounding box center [792, 25] width 116 height 38
